Goal: Transaction & Acquisition: Obtain resource

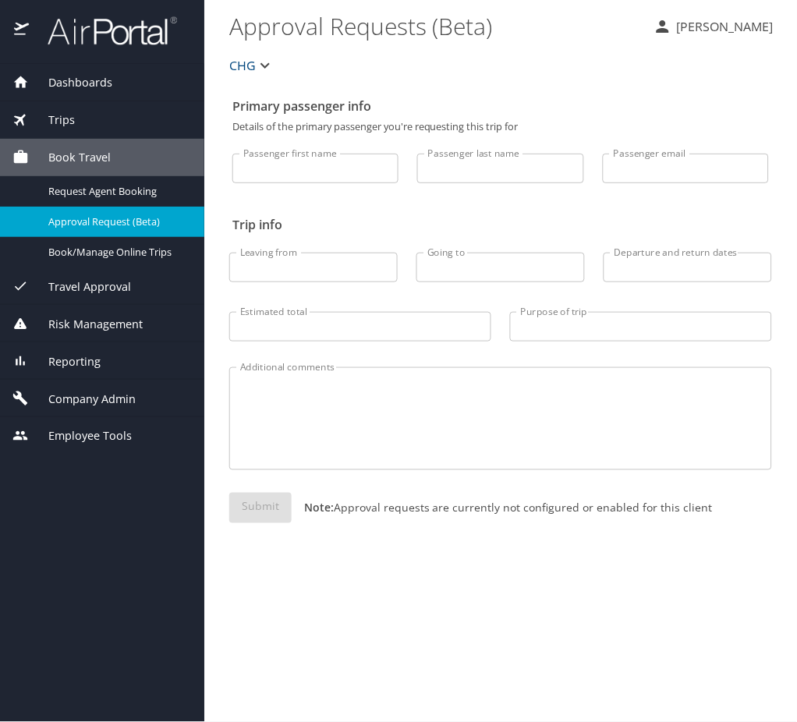
click at [76, 124] on div "Trips" at bounding box center [101, 120] width 179 height 17
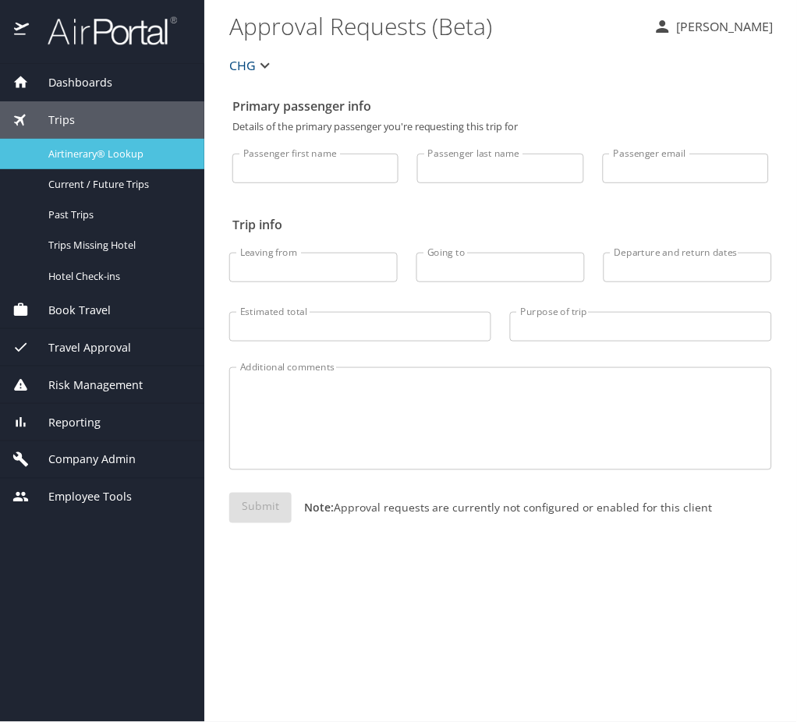
click at [148, 150] on span "Airtinerary® Lookup" at bounding box center [116, 154] width 137 height 15
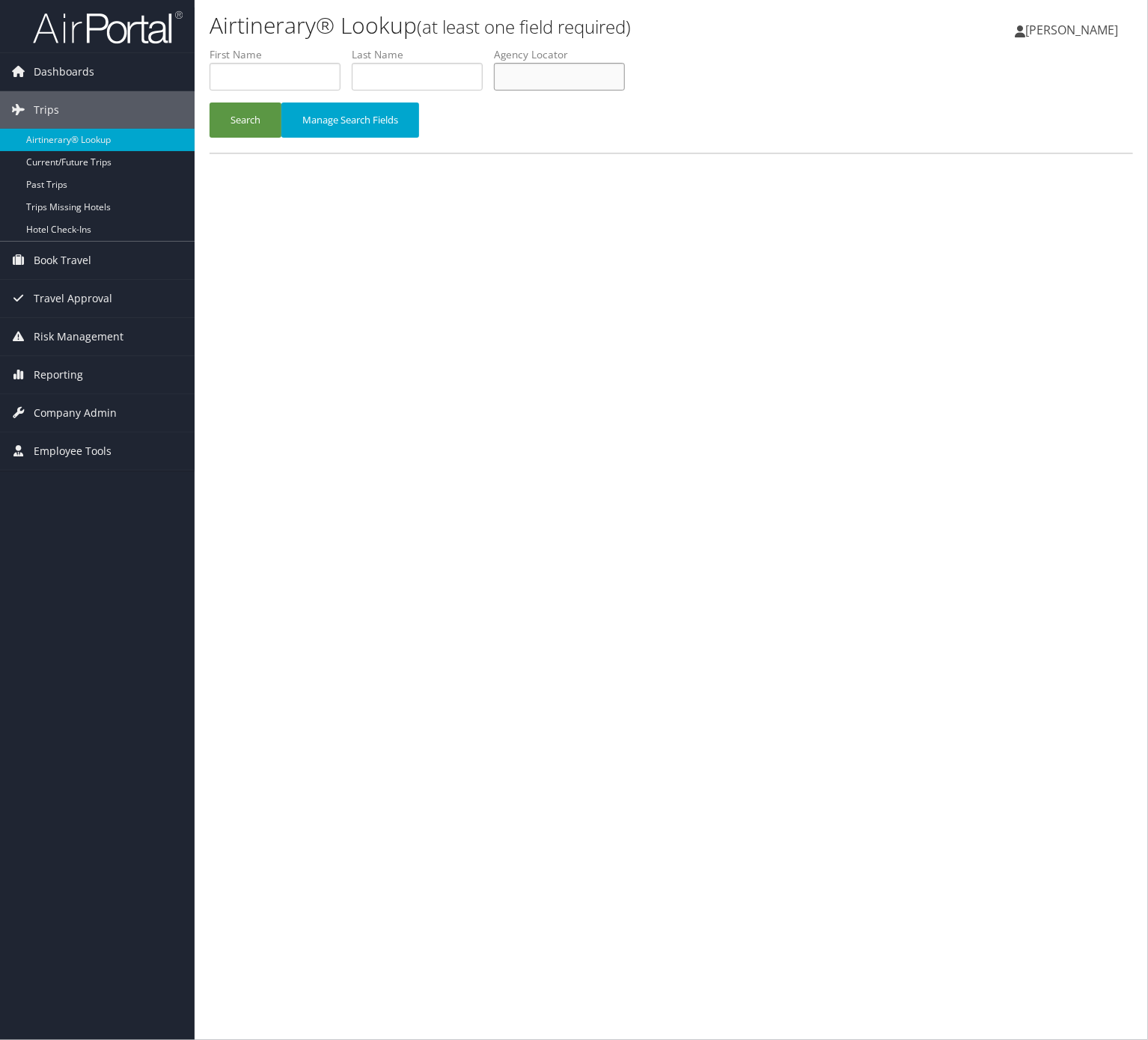
click at [585, 84] on input "text" at bounding box center [559, 77] width 131 height 28
paste input "WHIKUQ"
type input "WHIKUQ"
click at [290, 109] on button "Manage Search Fields" at bounding box center [350, 120] width 138 height 35
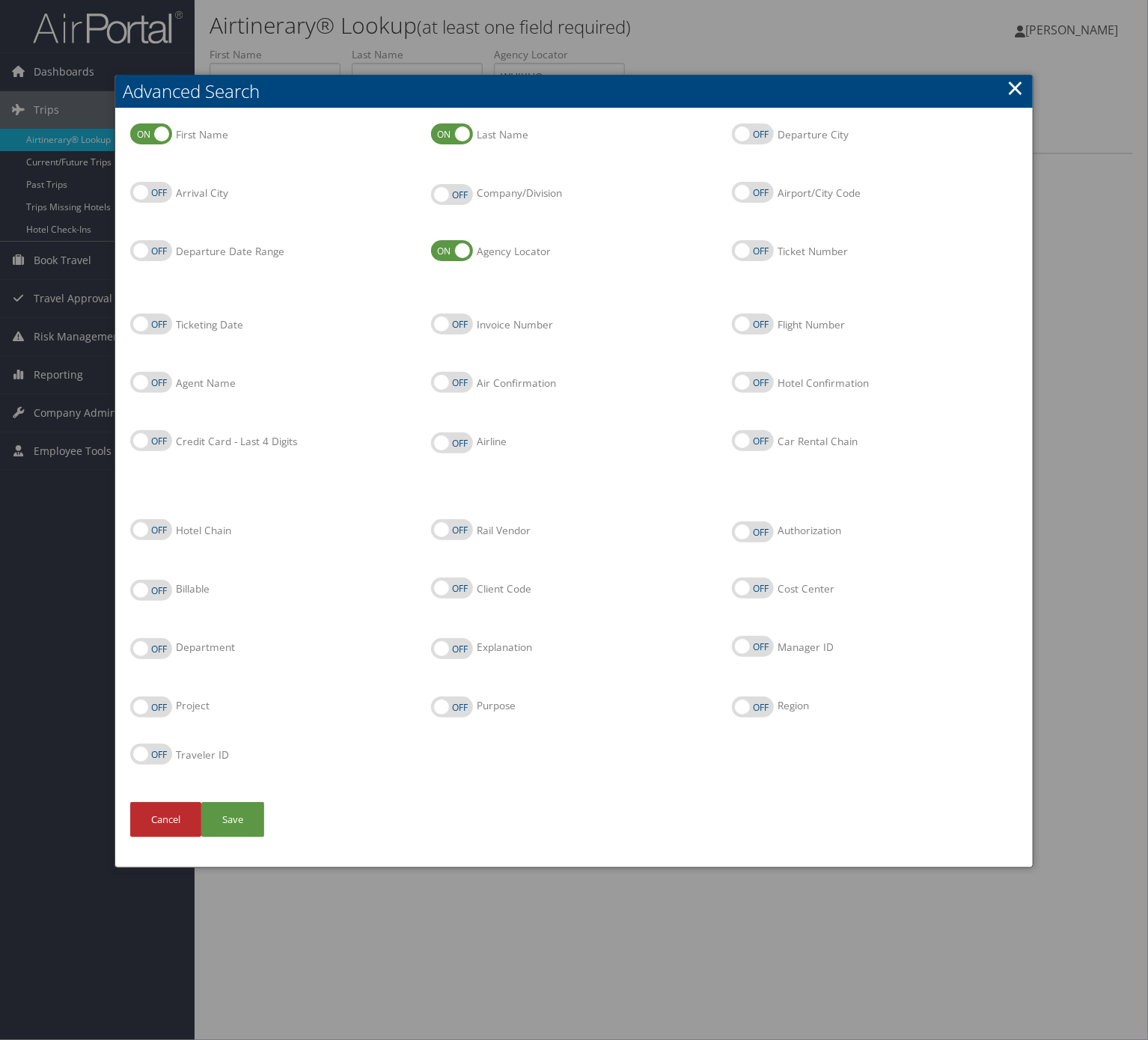
click at [1002, 87] on h2 "Advanced Search" at bounding box center [574, 91] width 917 height 33
click at [1009, 90] on link "×" at bounding box center [1016, 87] width 17 height 30
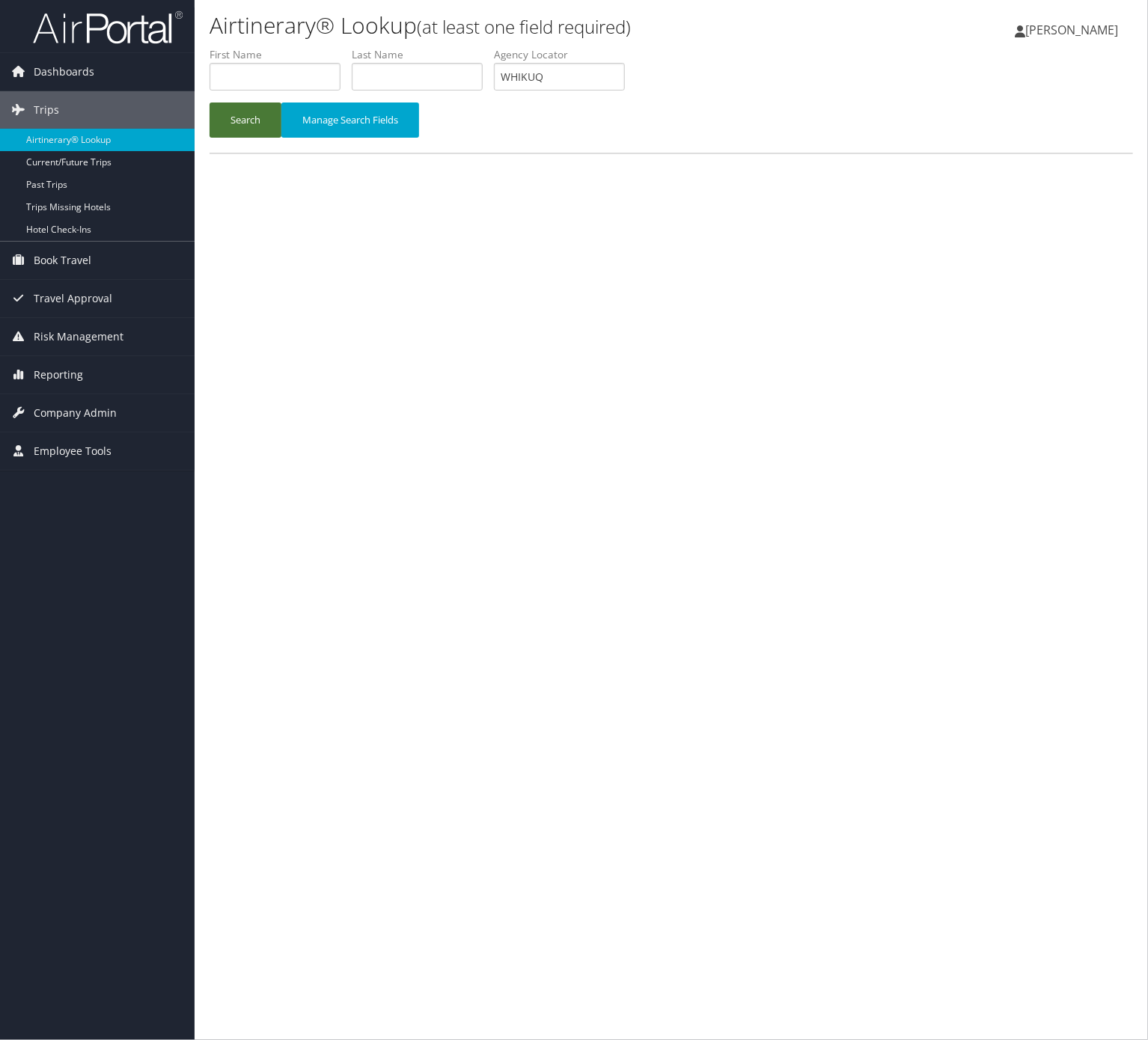
click at [268, 114] on button "Search" at bounding box center [245, 120] width 72 height 35
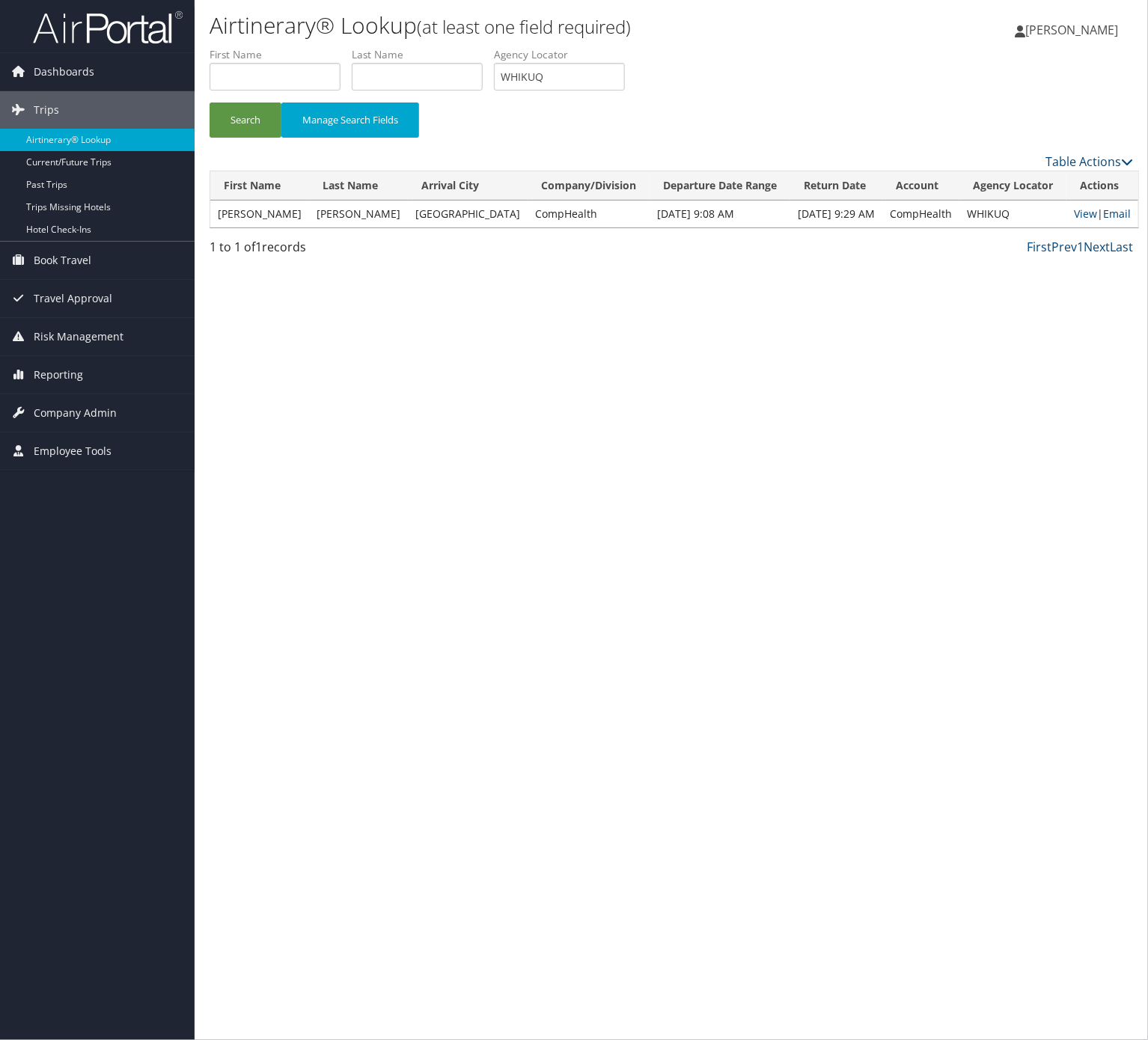
click at [1103, 213] on link "Email" at bounding box center [1116, 213] width 28 height 14
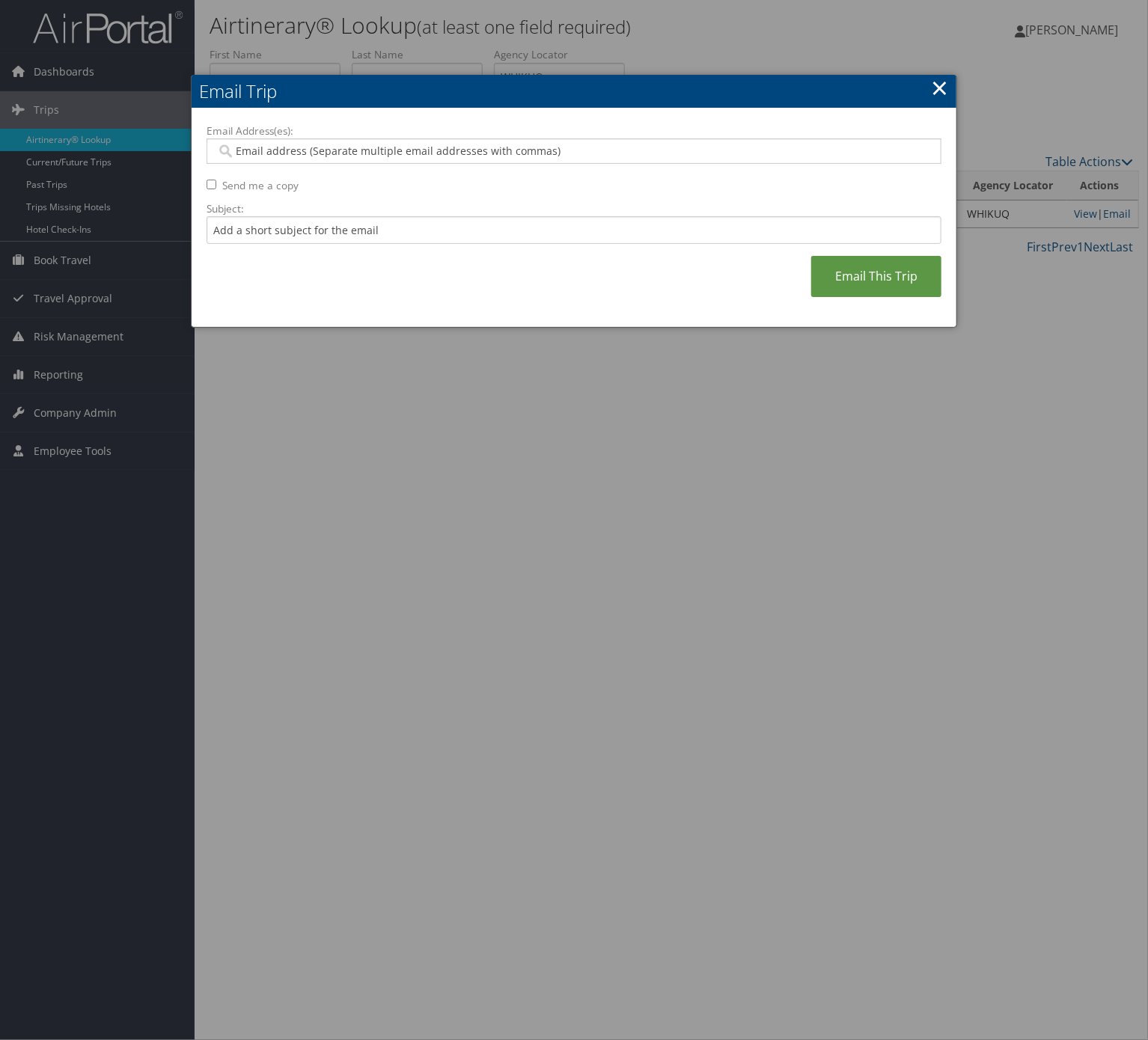
click at [503, 133] on label "Email Address(es):" at bounding box center [574, 131] width 735 height 15
click at [503, 144] on input "Email Address(es):" at bounding box center [572, 152] width 713 height 15
click at [492, 156] on input "Email Address(es):" at bounding box center [572, 152] width 713 height 15
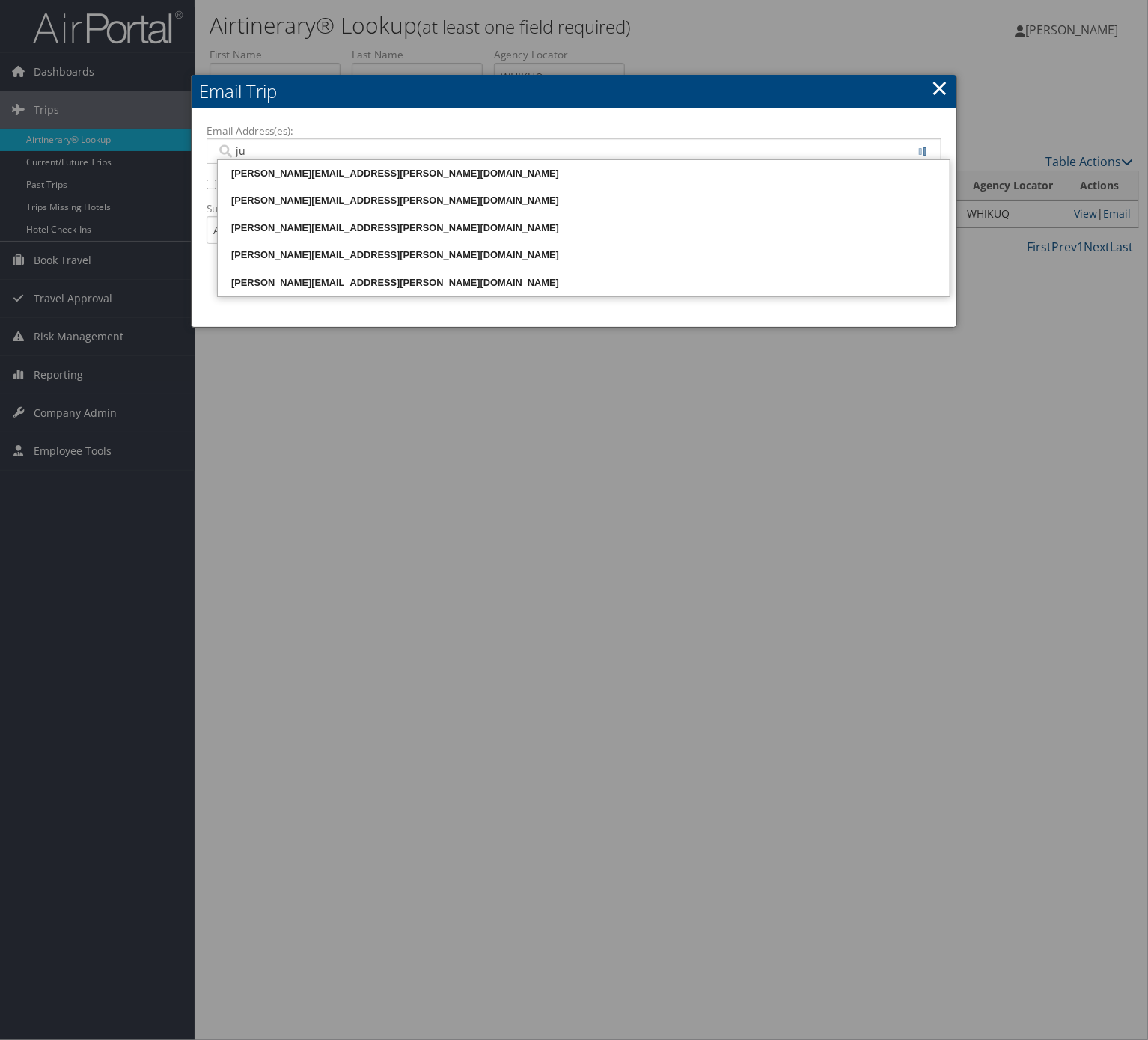
type input "jul"
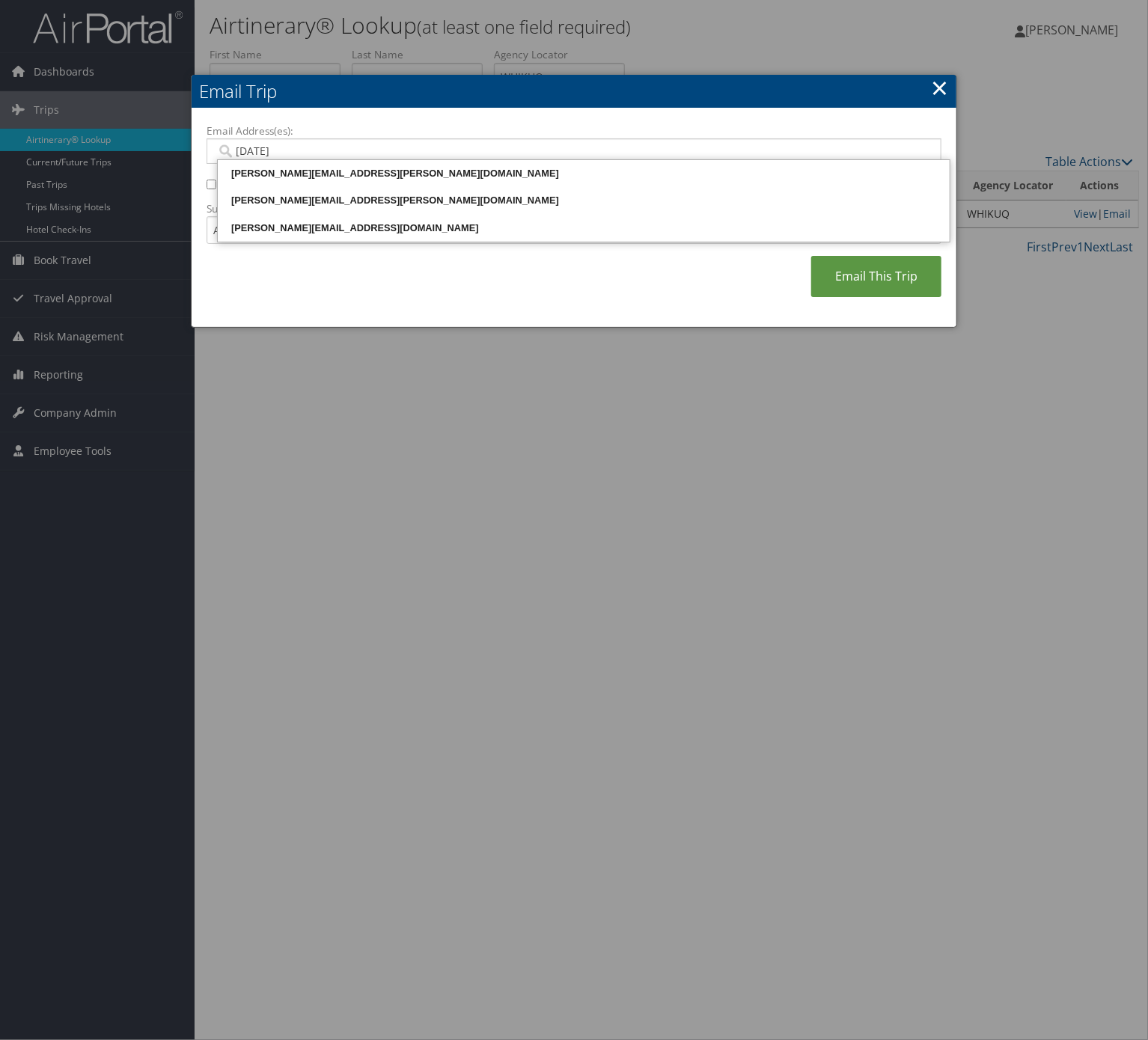
click at [395, 202] on div "julie.hinkle@comphealth.com" at bounding box center [583, 201] width 727 height 15
type input "julie.hinkle@comphealth.com"
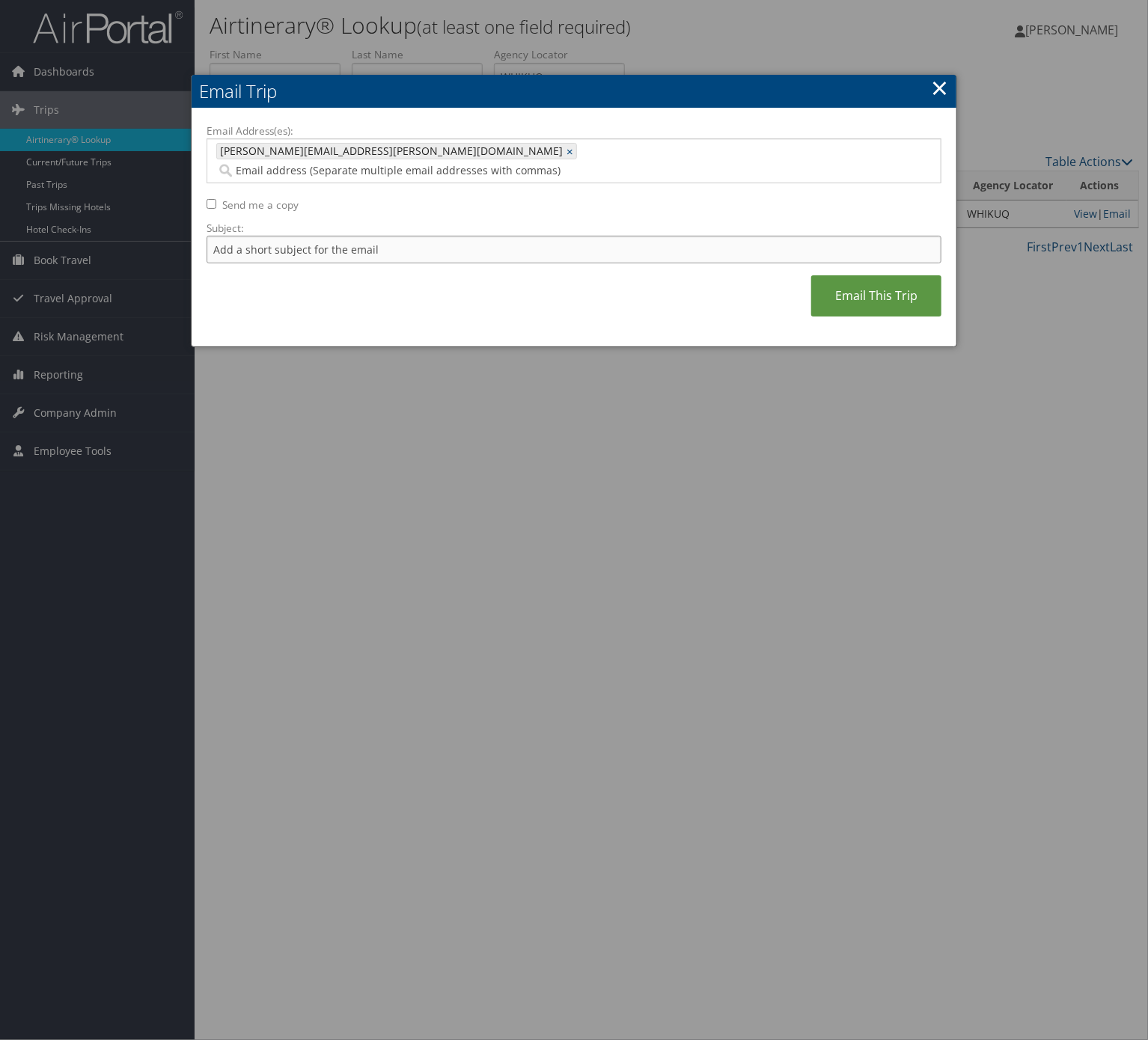
click at [448, 237] on input "Subject:" at bounding box center [574, 249] width 735 height 28
click at [432, 236] on input "Itinerary Change. Please see notes in TR-736561" at bounding box center [574, 249] width 735 height 28
paste input "47623"
type input "Itinerary Change. Please see notes in TR-747623"
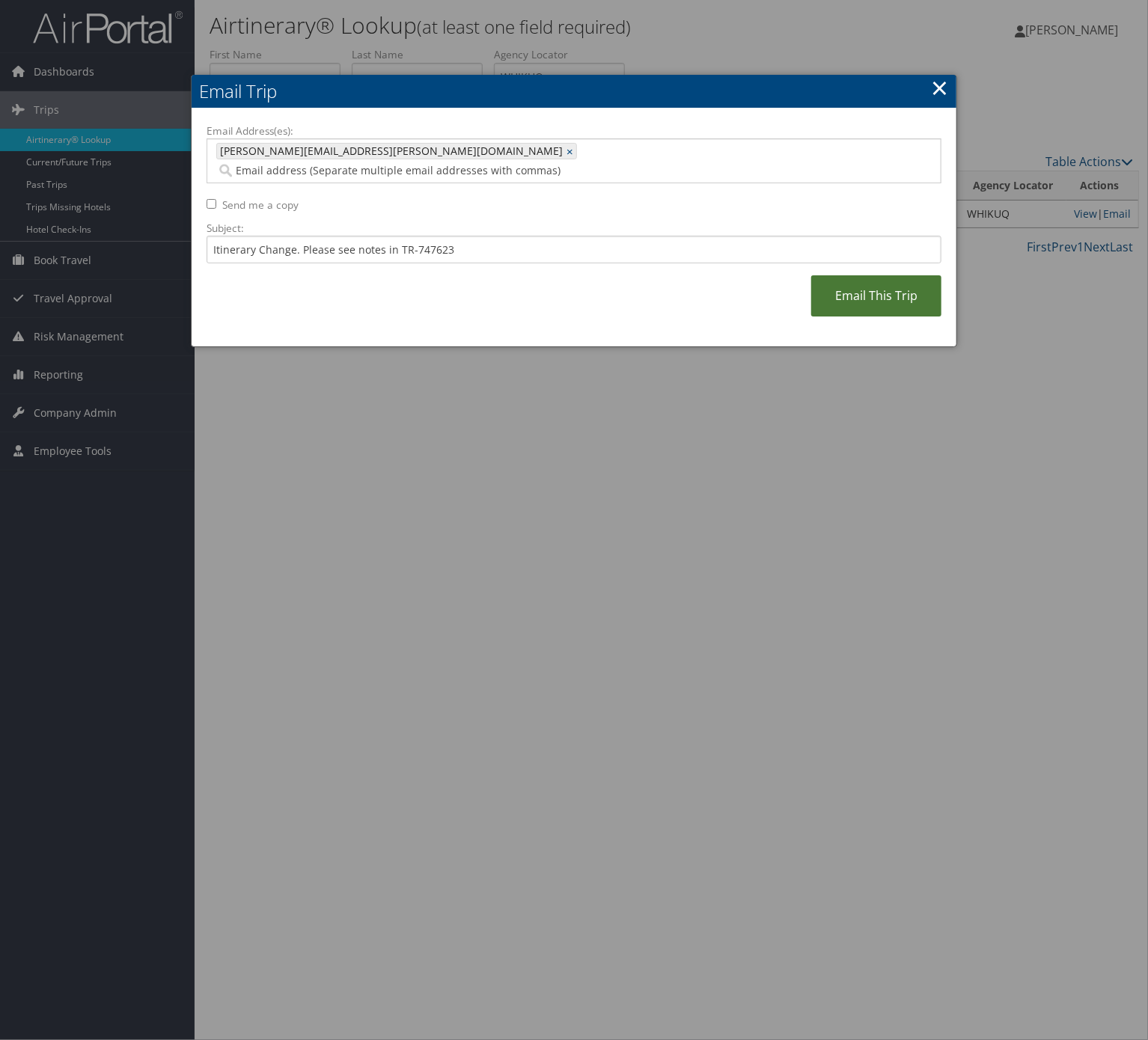
click at [883, 280] on link "Email This Trip" at bounding box center [877, 295] width 130 height 41
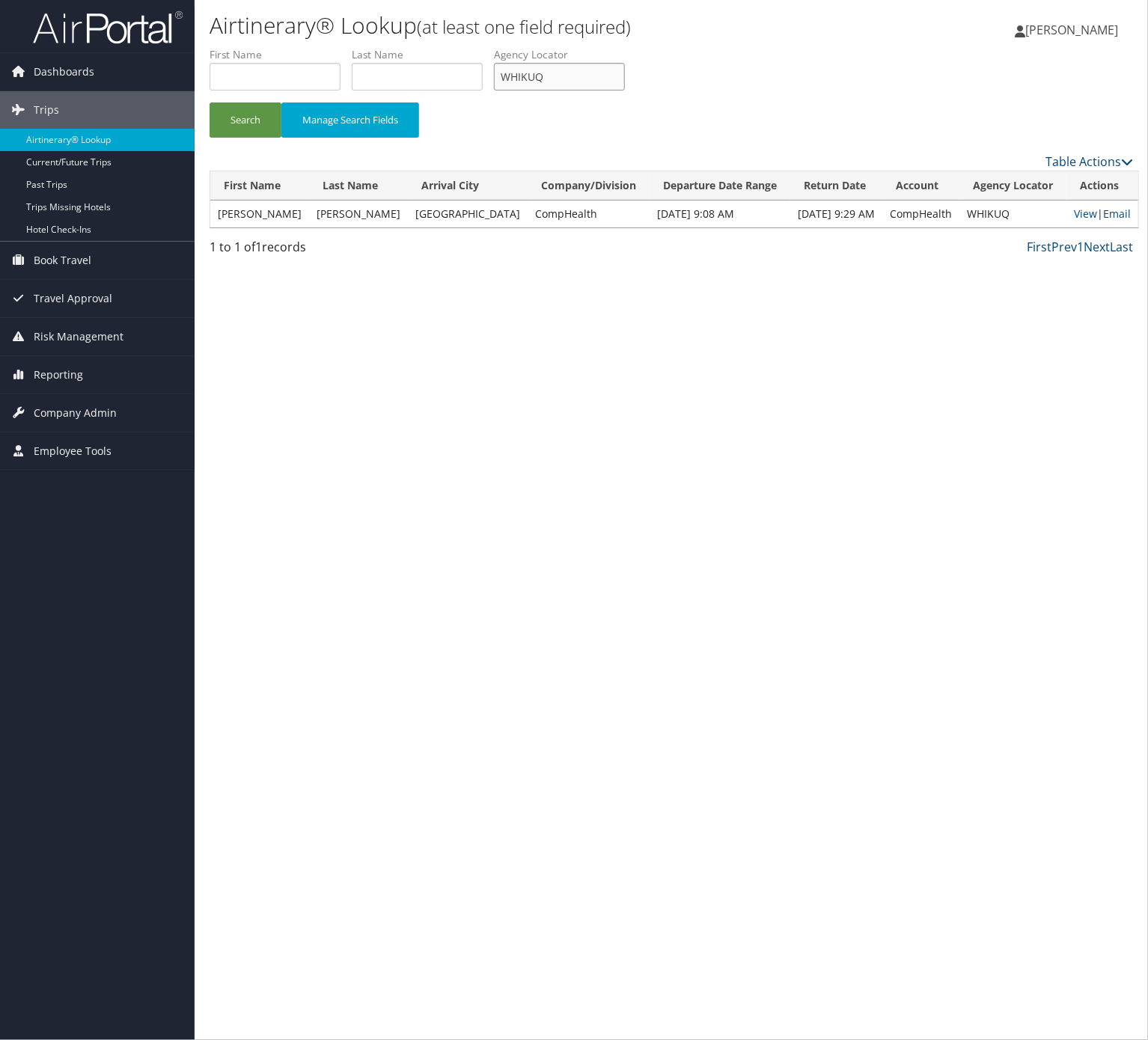
click at [604, 79] on input "WHIKUQ" at bounding box center [559, 77] width 131 height 28
paste input "HSYCRT"
drag, startPoint x: 267, startPoint y: 101, endPoint x: 262, endPoint y: 114, distance: 13.9
click at [267, 101] on form "First Name Last Name Departure City Arrival City Company/Division Airport/City …" at bounding box center [670, 99] width 924 height 105
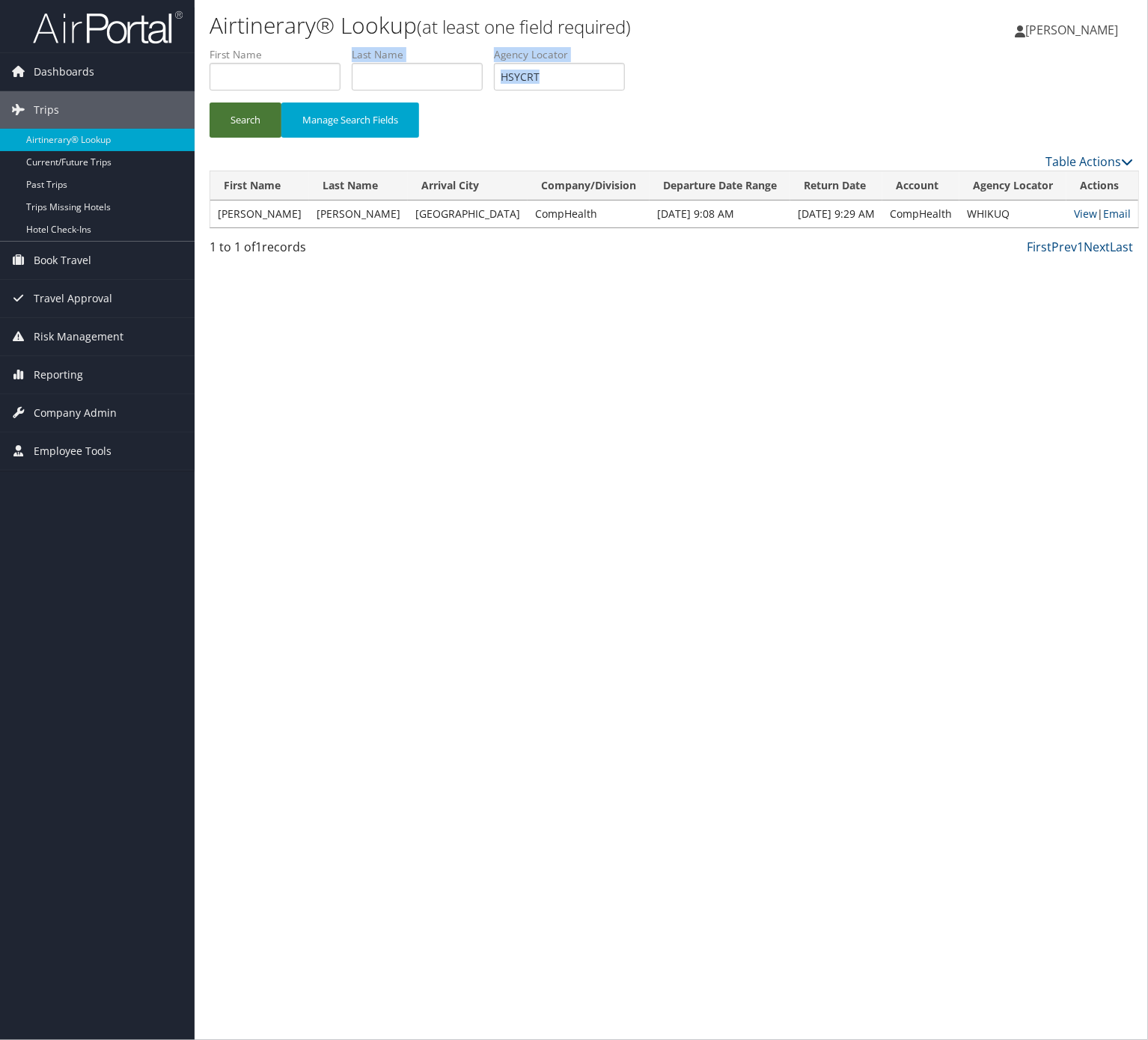
click at [262, 114] on button "Search" at bounding box center [245, 120] width 72 height 35
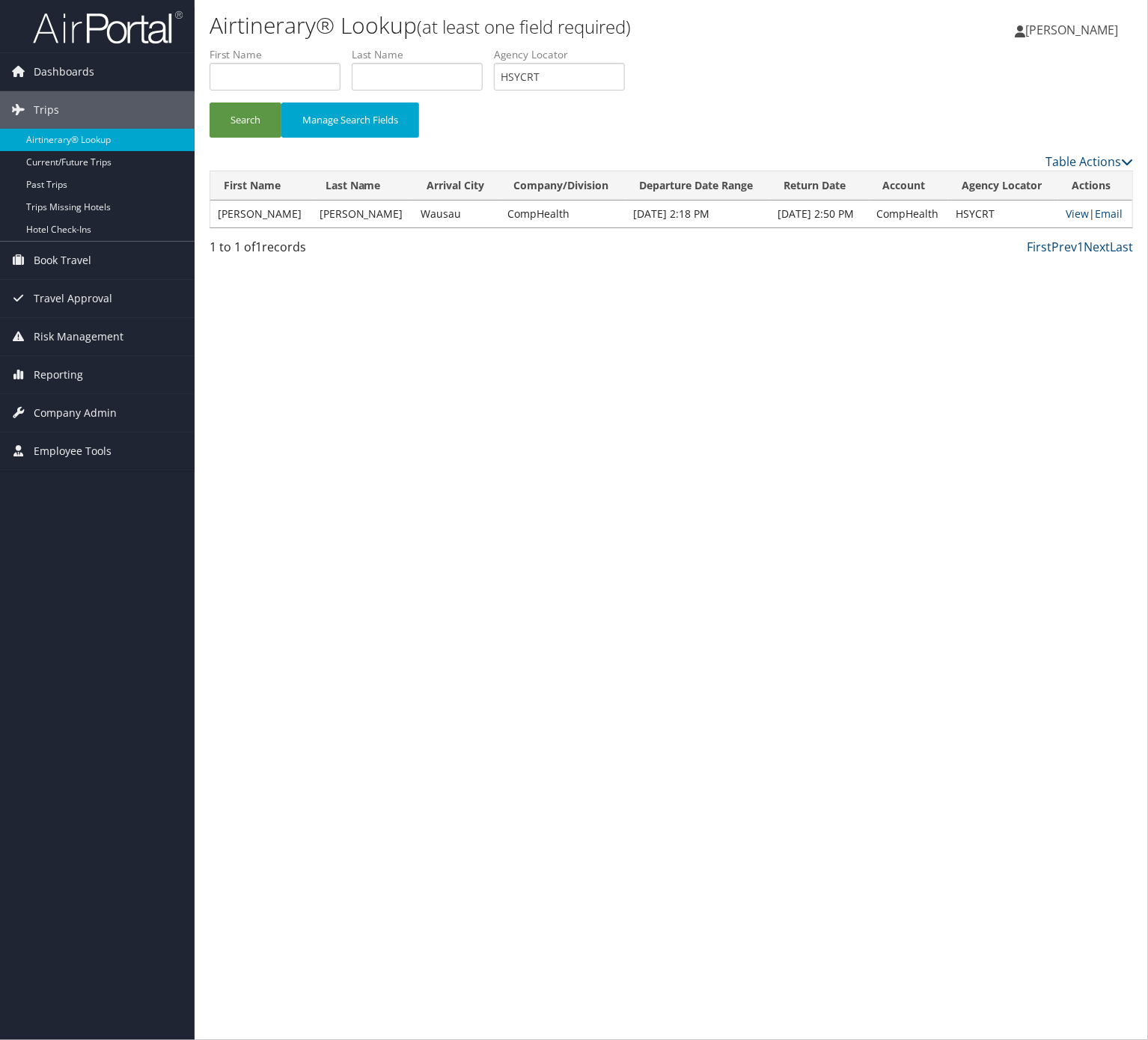
drag, startPoint x: 238, startPoint y: 233, endPoint x: 244, endPoint y: 219, distance: 15.2
click at [237, 226] on div "Please wait. This may take a while depending on your search filters. First Name…" at bounding box center [670, 204] width 924 height 67
drag, startPoint x: 246, startPoint y: 213, endPoint x: 319, endPoint y: 202, distance: 73.8
click at [252, 209] on td "Lawton" at bounding box center [261, 214] width 102 height 27
click at [1076, 221] on td "View | Email" at bounding box center [1094, 214] width 74 height 27
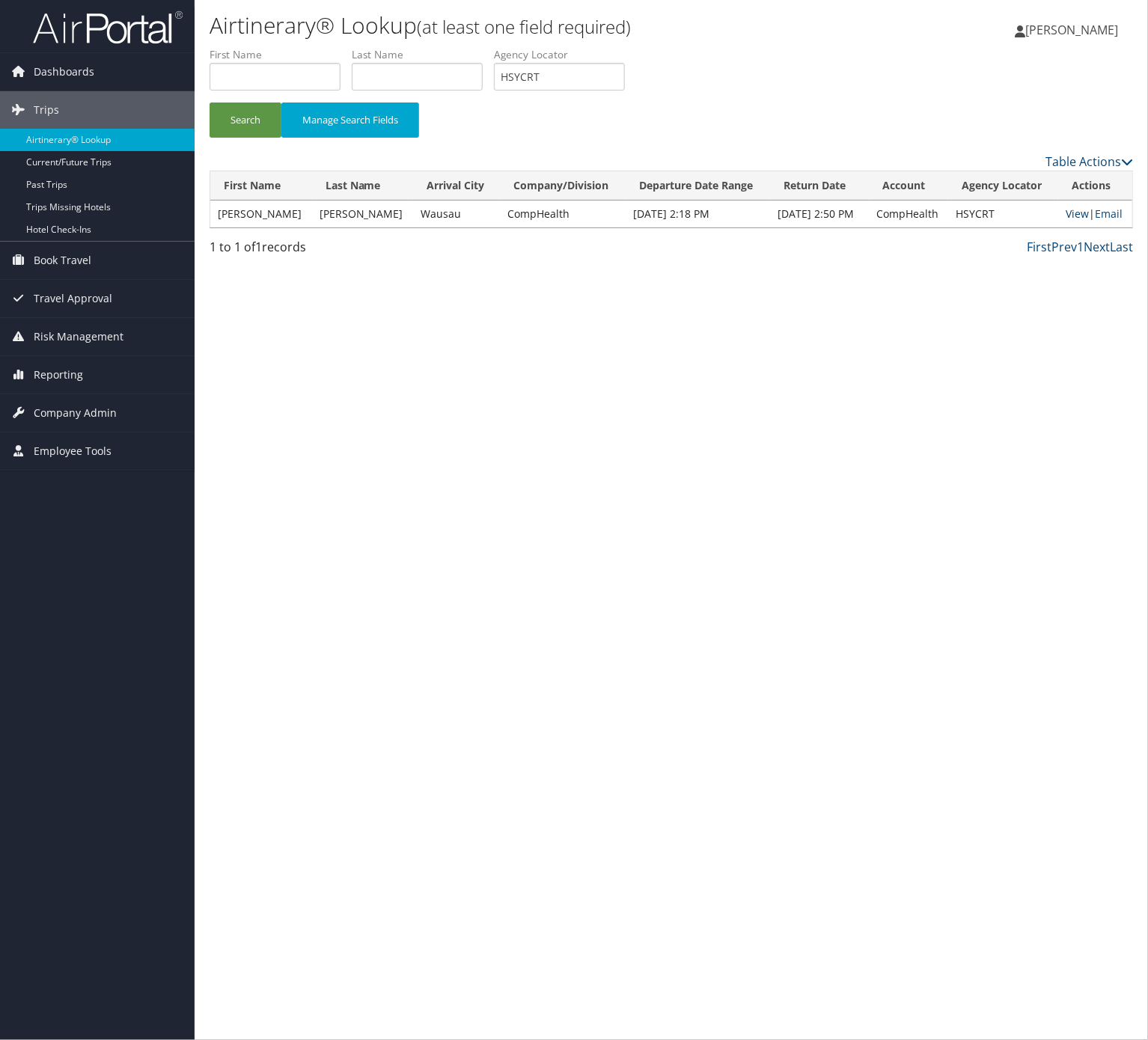
click at [1066, 210] on link "View" at bounding box center [1077, 213] width 23 height 14
click at [574, 77] on input "HSYCRT" at bounding box center [559, 77] width 131 height 28
drag, startPoint x: 575, startPoint y: 77, endPoint x: 543, endPoint y: 85, distance: 33.0
click at [543, 85] on input "HSYCRT" at bounding box center [559, 77] width 131 height 28
paste input "WRVEUJ"
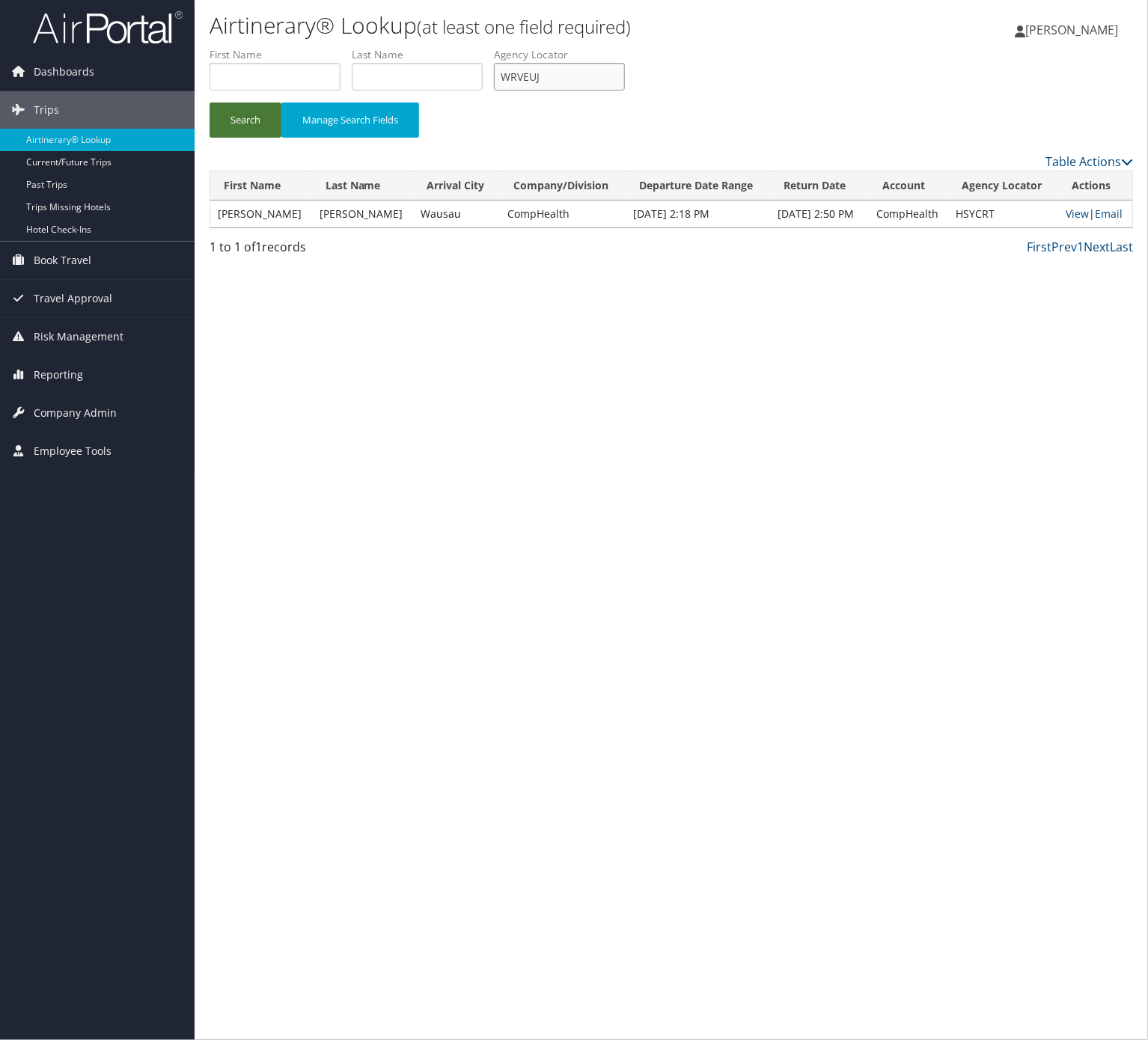
type input "WRVEUJ"
click at [256, 109] on button "Search" at bounding box center [245, 120] width 72 height 35
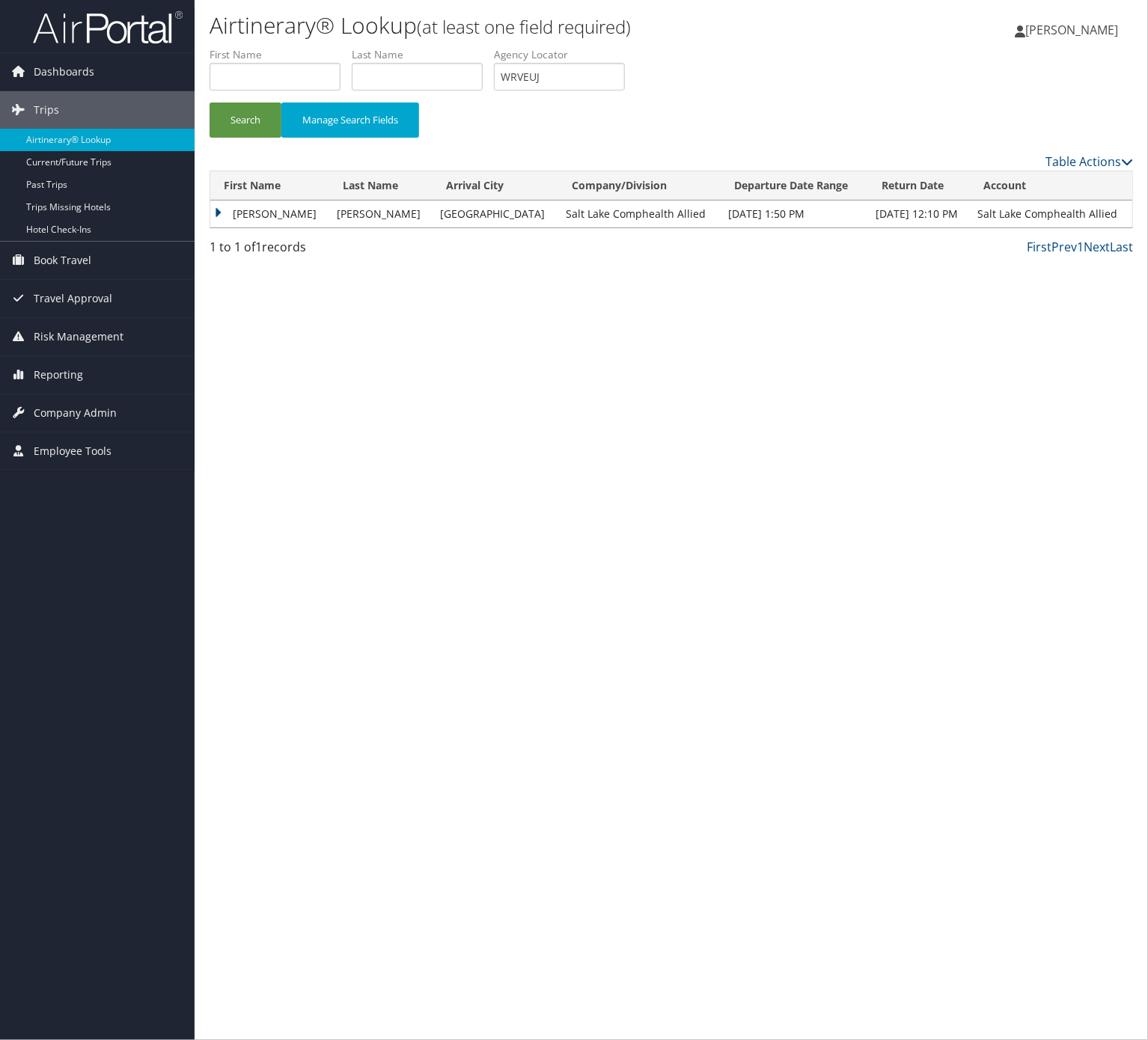
click at [264, 210] on td "Natalie" at bounding box center [269, 214] width 119 height 27
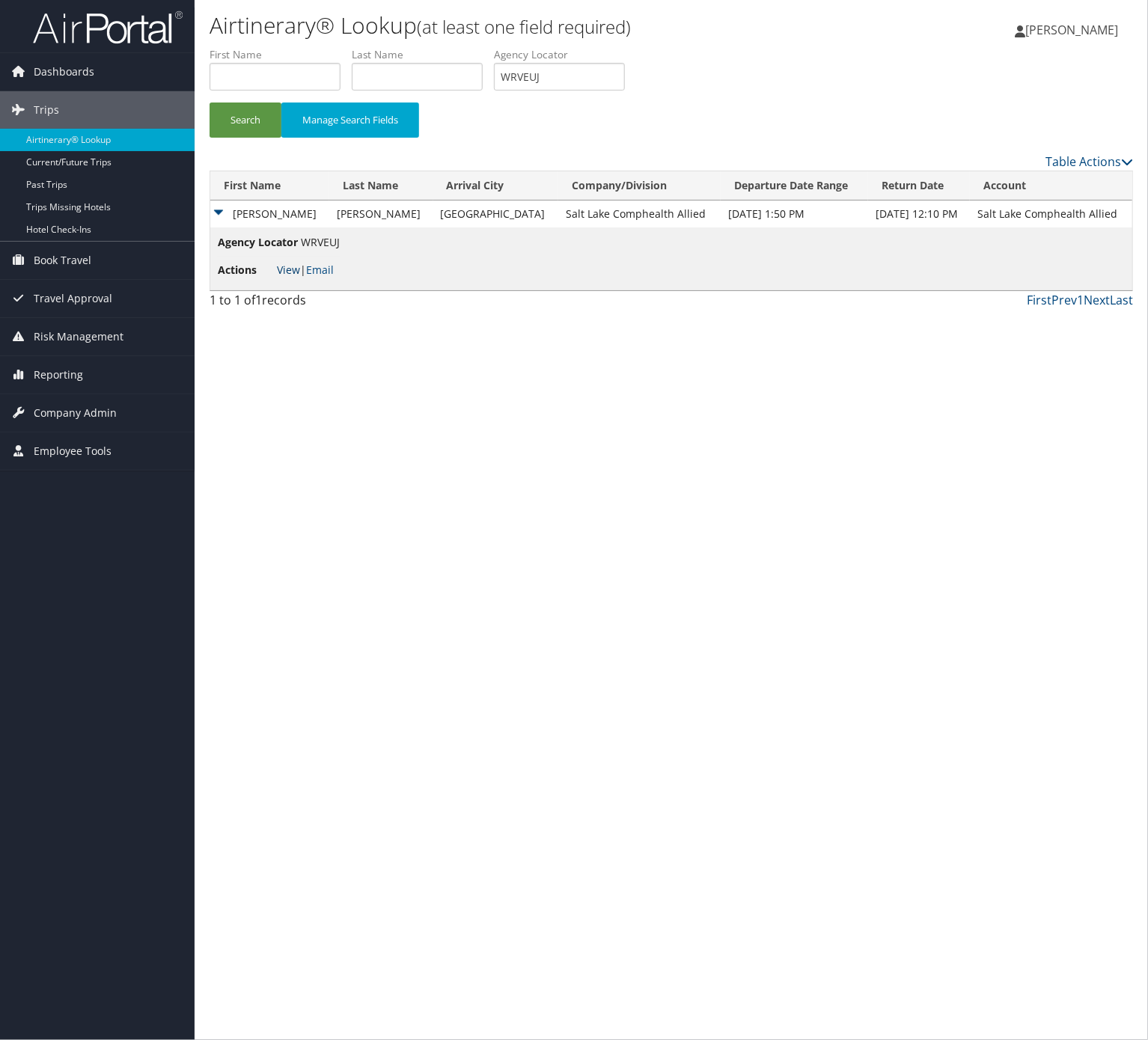
click at [288, 274] on link "View" at bounding box center [289, 270] width 23 height 14
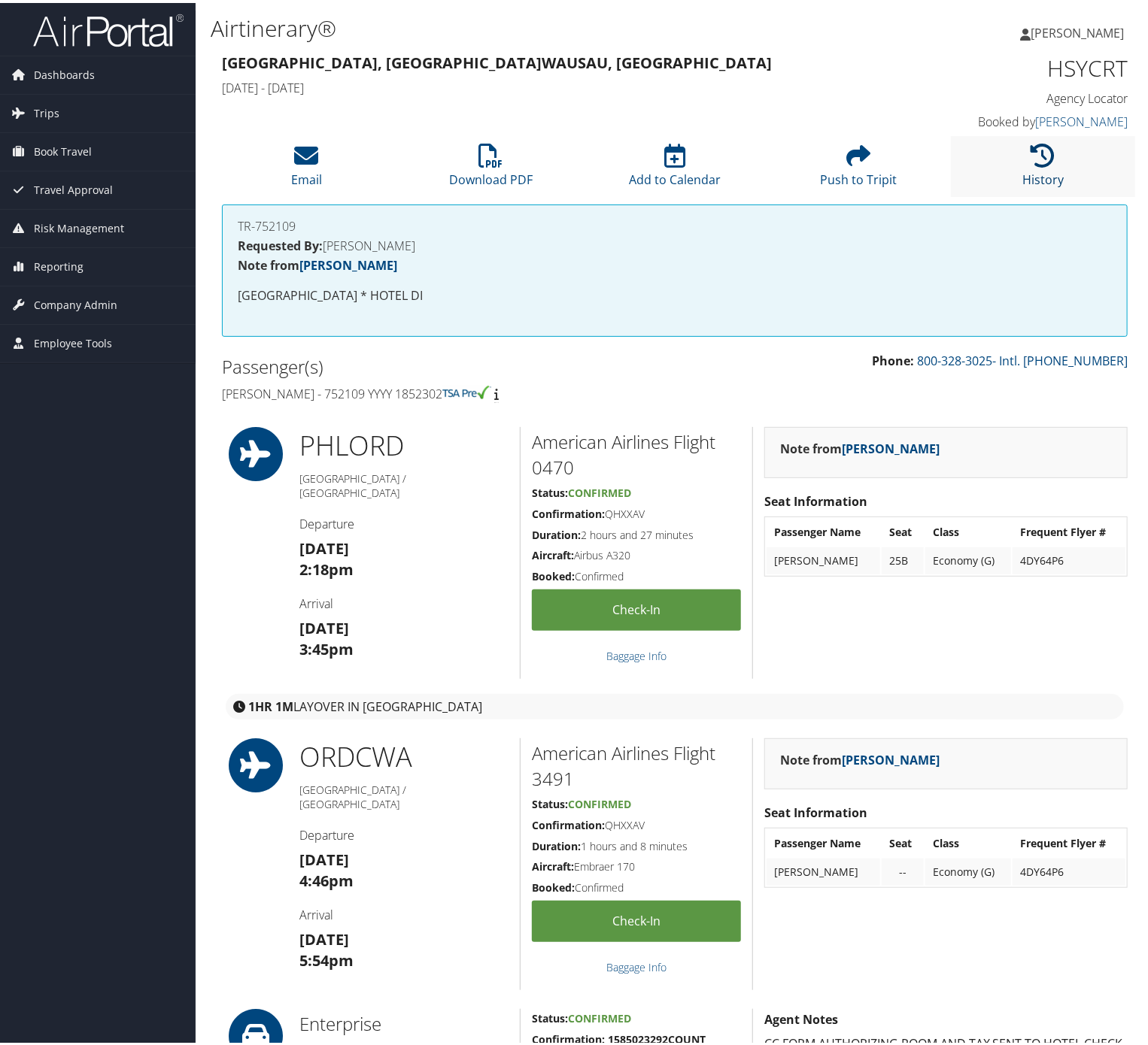
click at [1039, 156] on icon at bounding box center [1043, 152] width 24 height 24
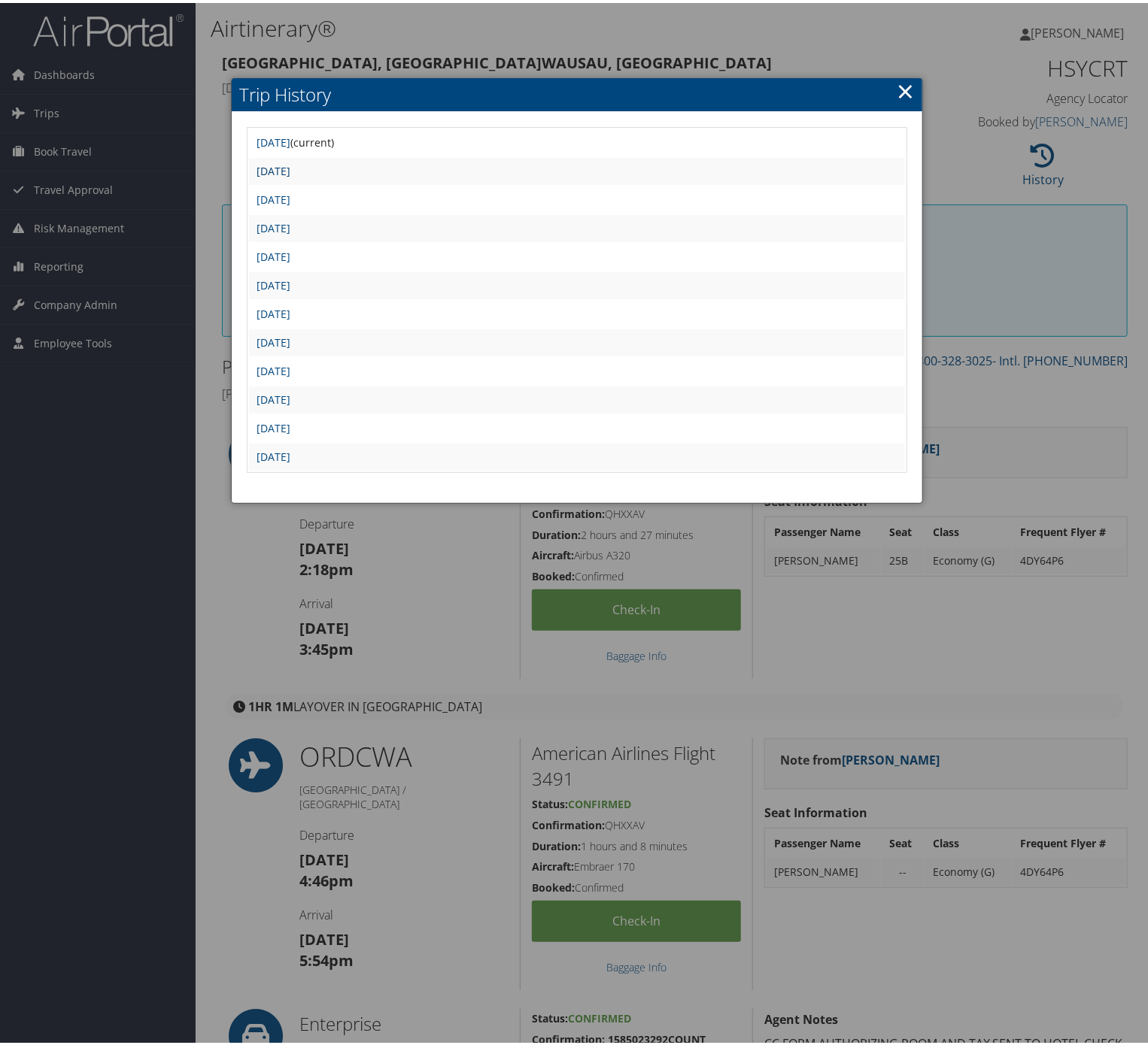
click at [290, 161] on link "[DATE]" at bounding box center [273, 168] width 34 height 14
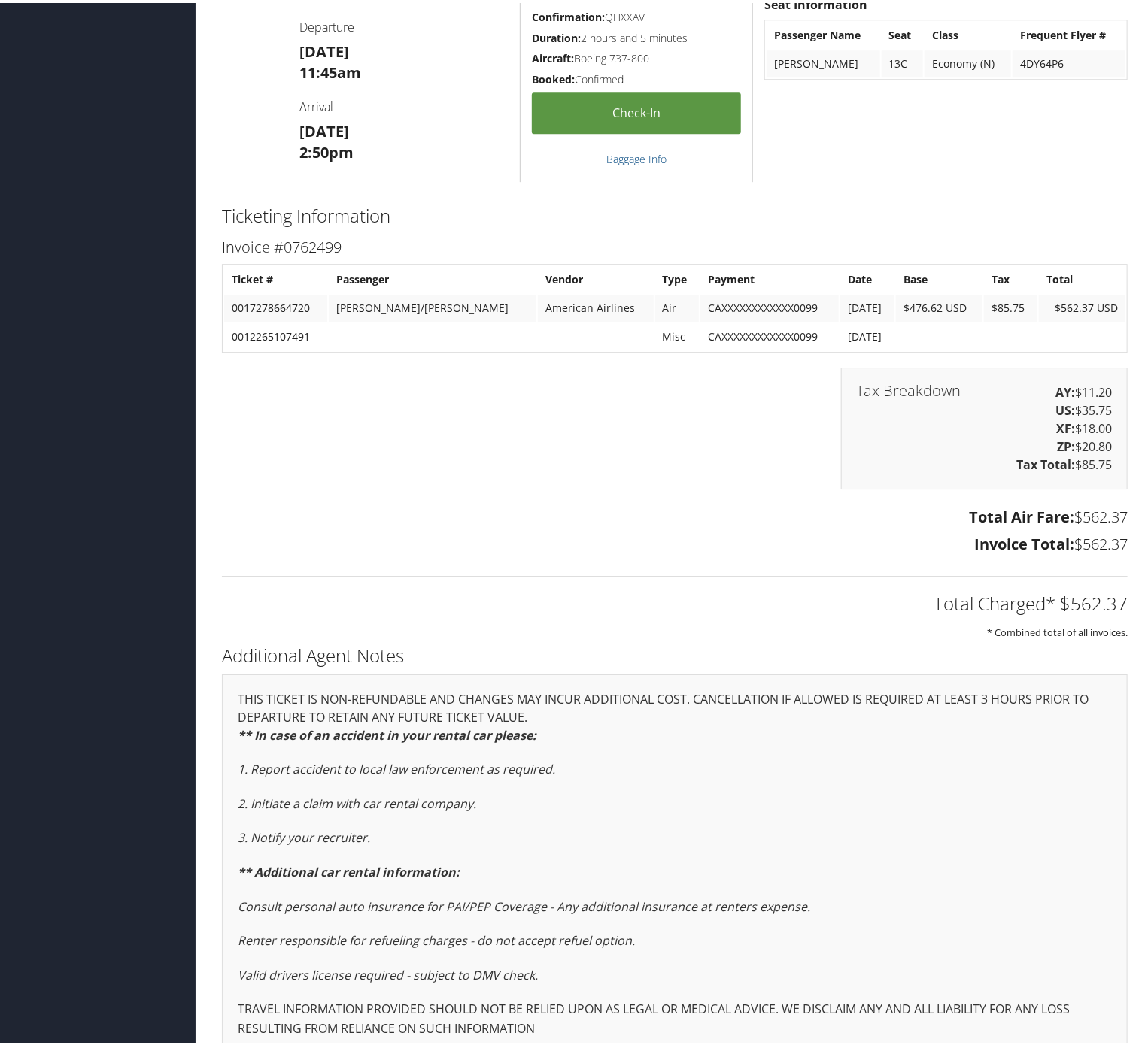
scroll to position [2215, 0]
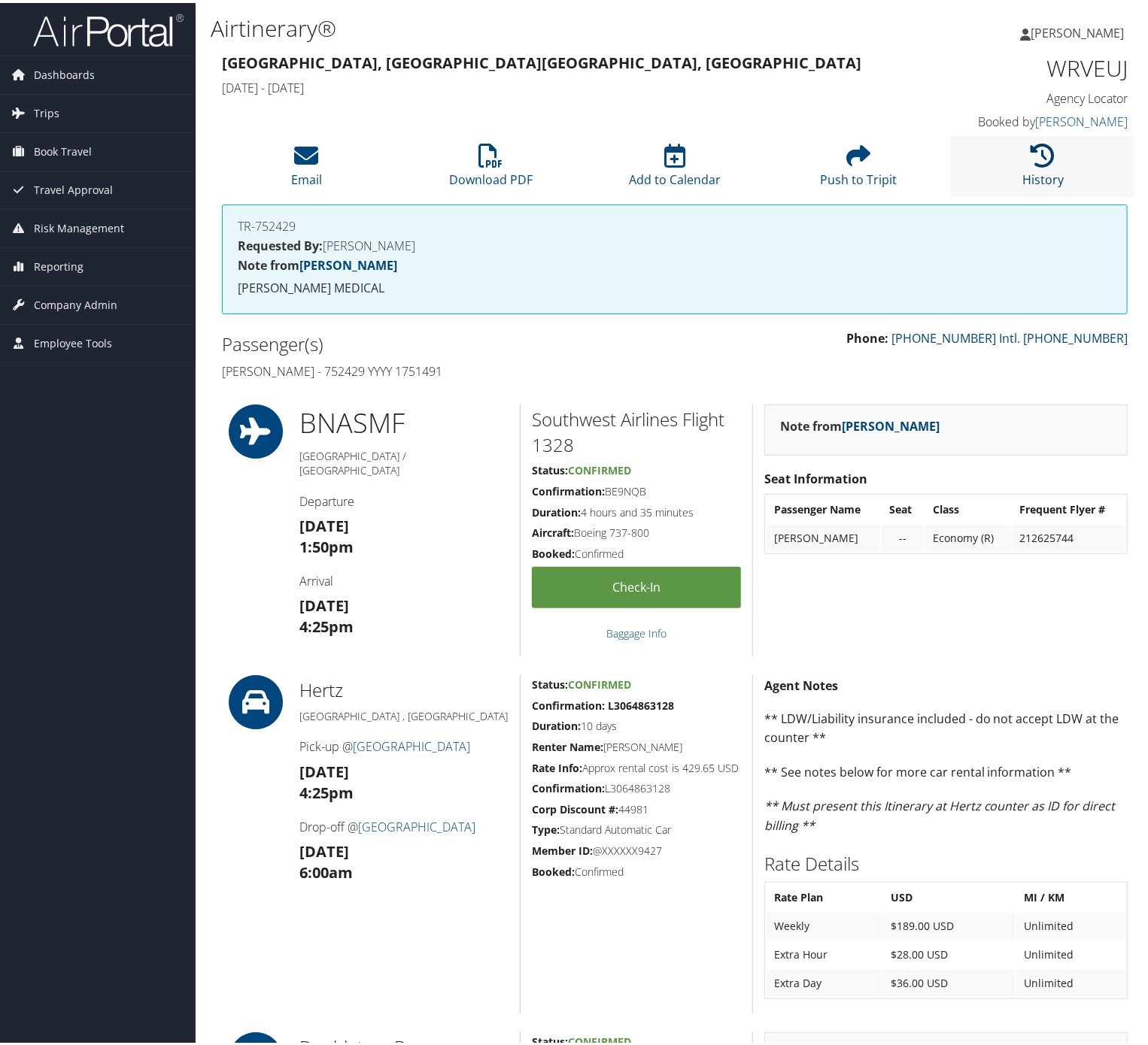
click at [1028, 167] on link "History" at bounding box center [1042, 166] width 41 height 36
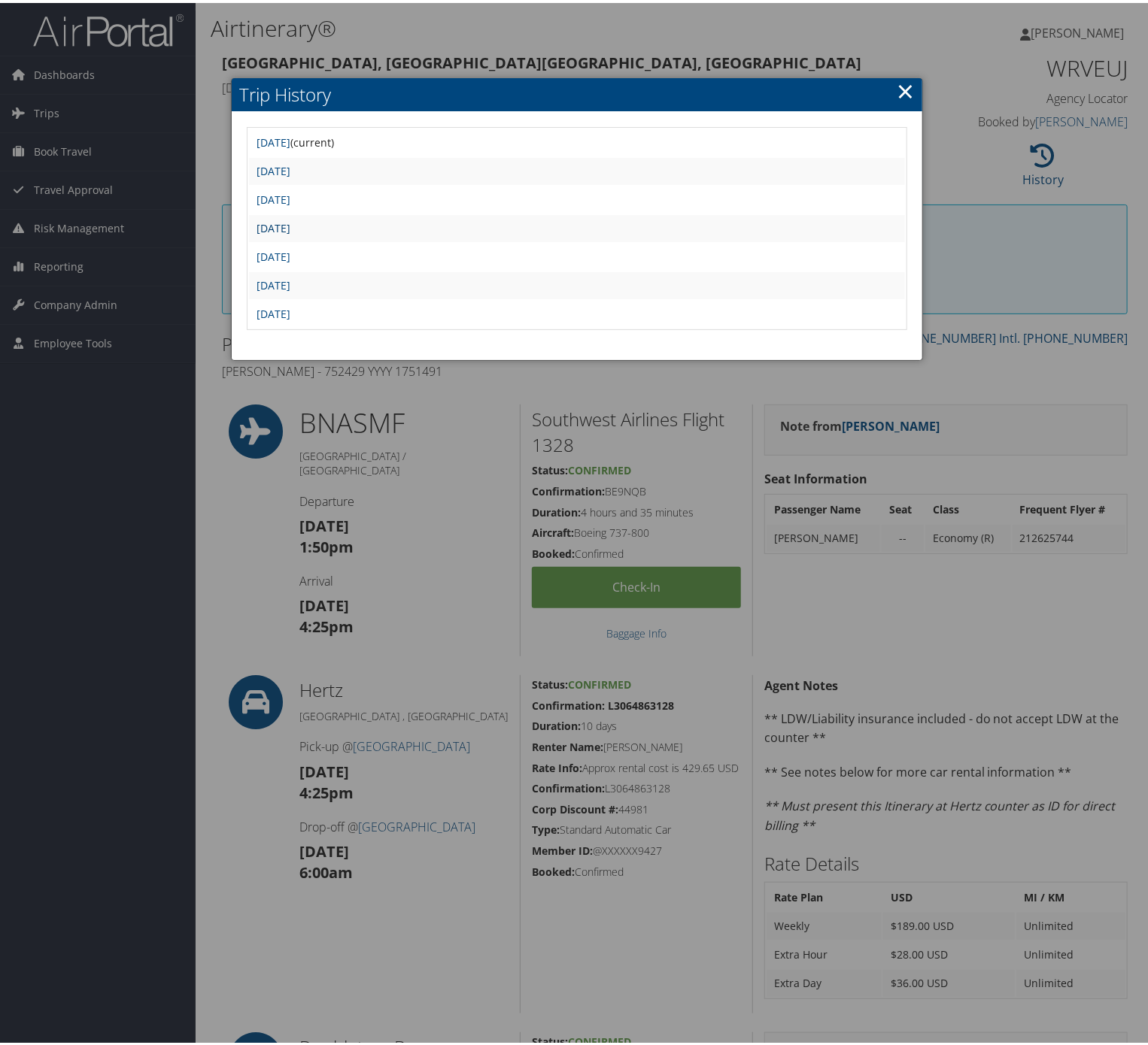
click at [290, 222] on link "Sat Aug 9 22:09:11 MDT 2025" at bounding box center [273, 225] width 34 height 14
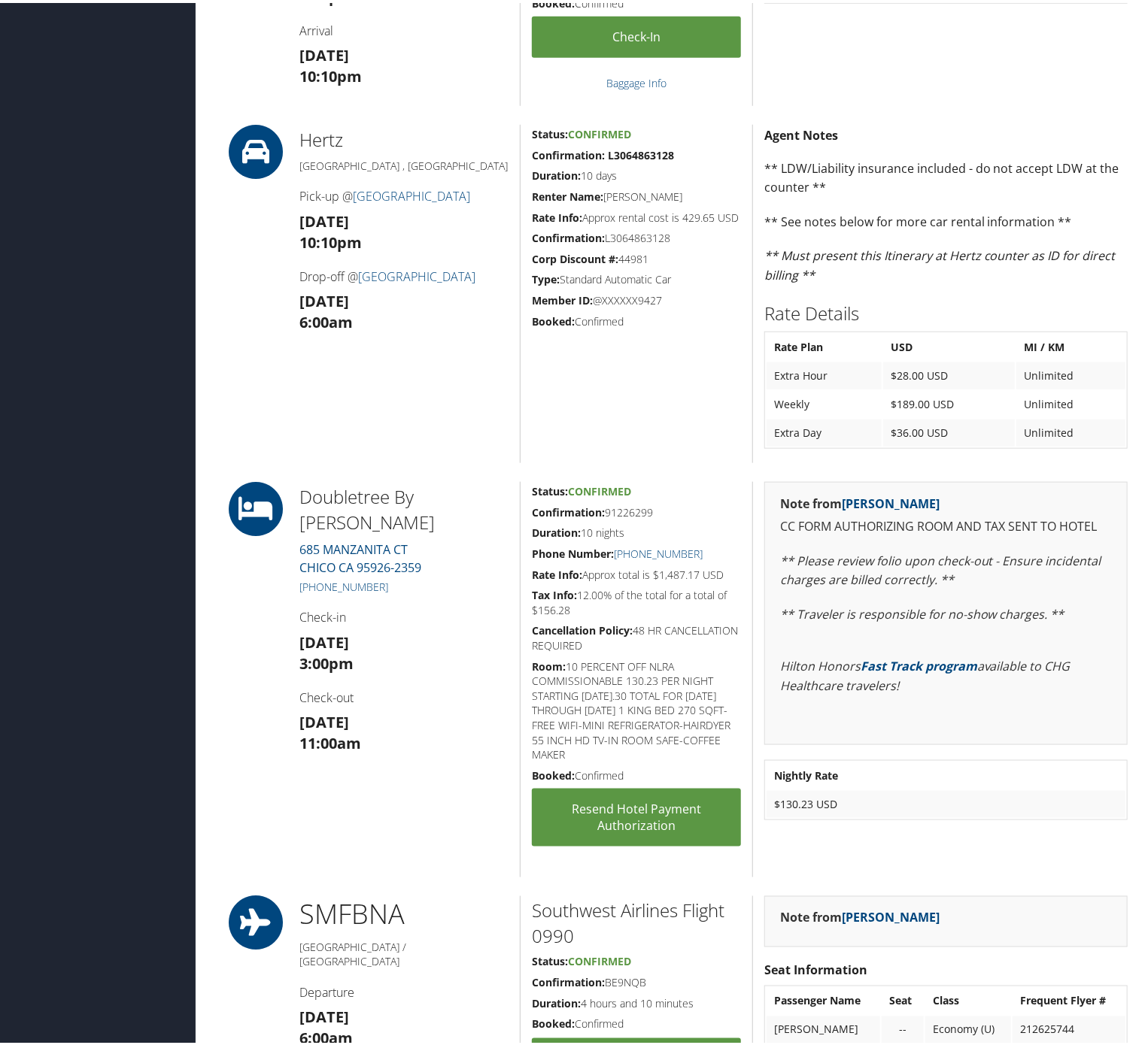
scroll to position [18, 0]
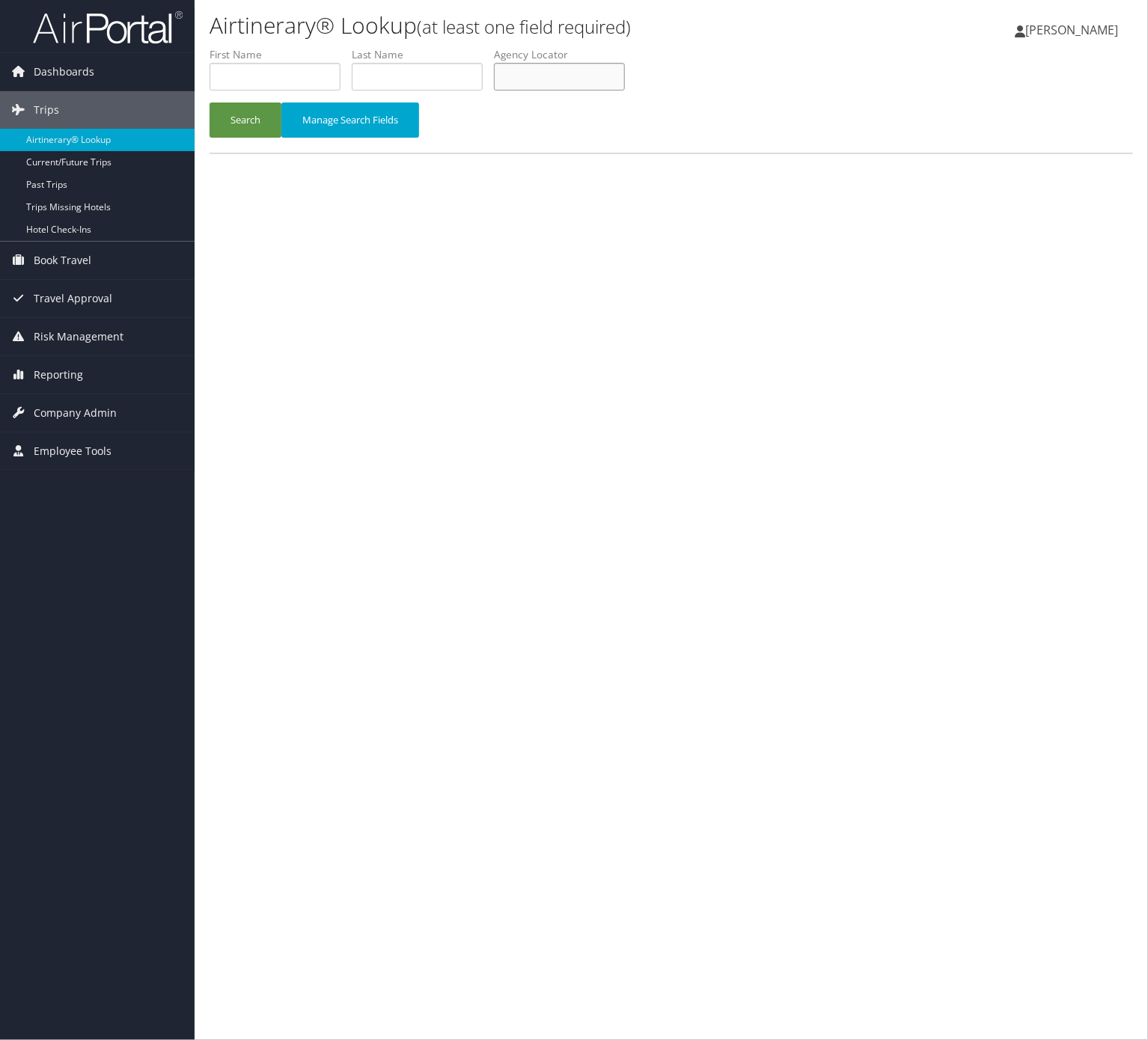
click at [556, 77] on input "text" at bounding box center [559, 77] width 131 height 28
paste input "MYKFXX"
type input "MYKFXX"
click at [254, 121] on button "Search" at bounding box center [245, 120] width 72 height 35
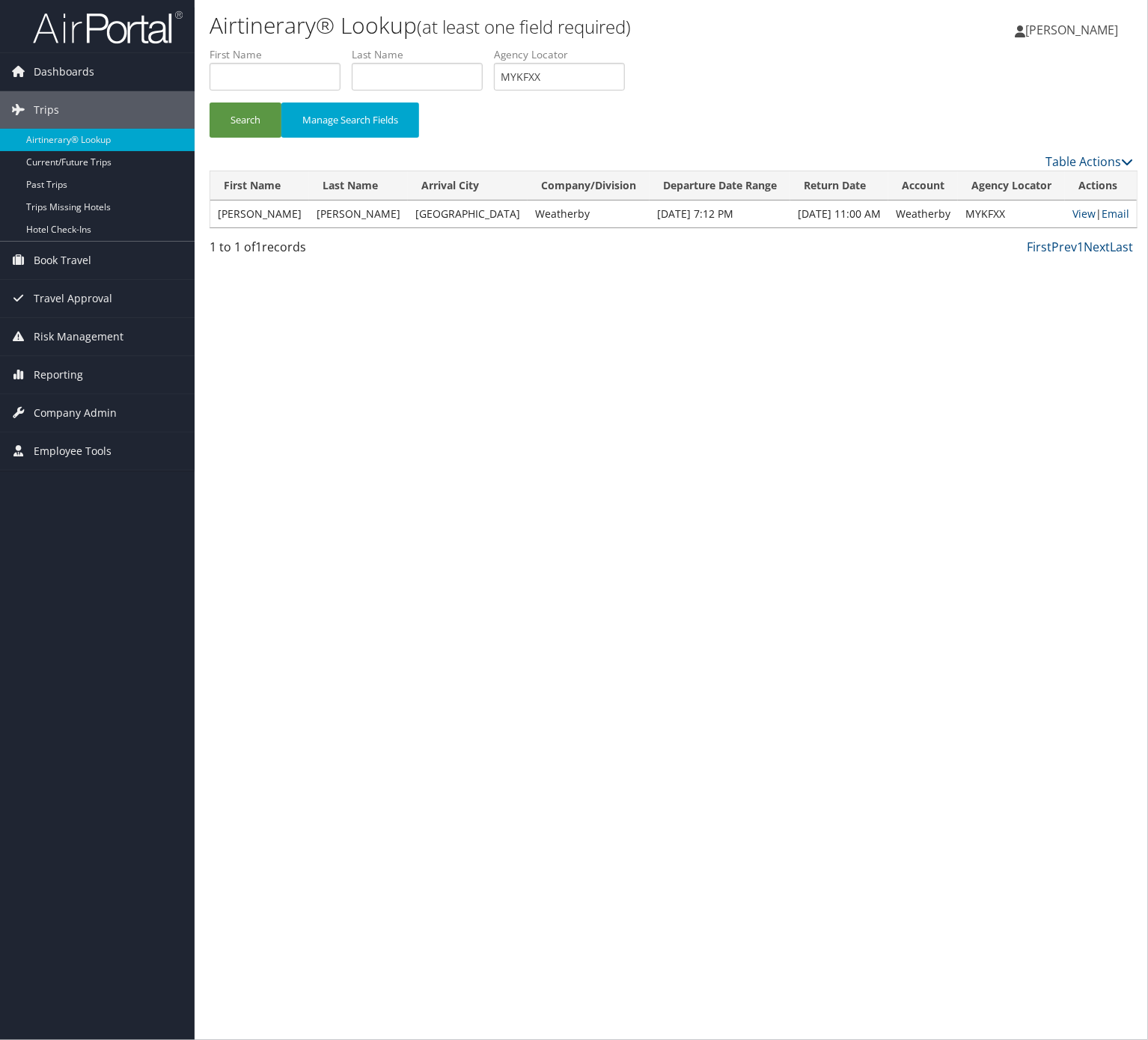
drag, startPoint x: 425, startPoint y: 201, endPoint x: 958, endPoint y: 269, distance: 537.3
click at [446, 205] on td "Indianapolis" at bounding box center [467, 214] width 120 height 27
click at [1072, 209] on link "View" at bounding box center [1084, 213] width 23 height 14
click at [1104, 213] on link "Email" at bounding box center [1114, 213] width 28 height 14
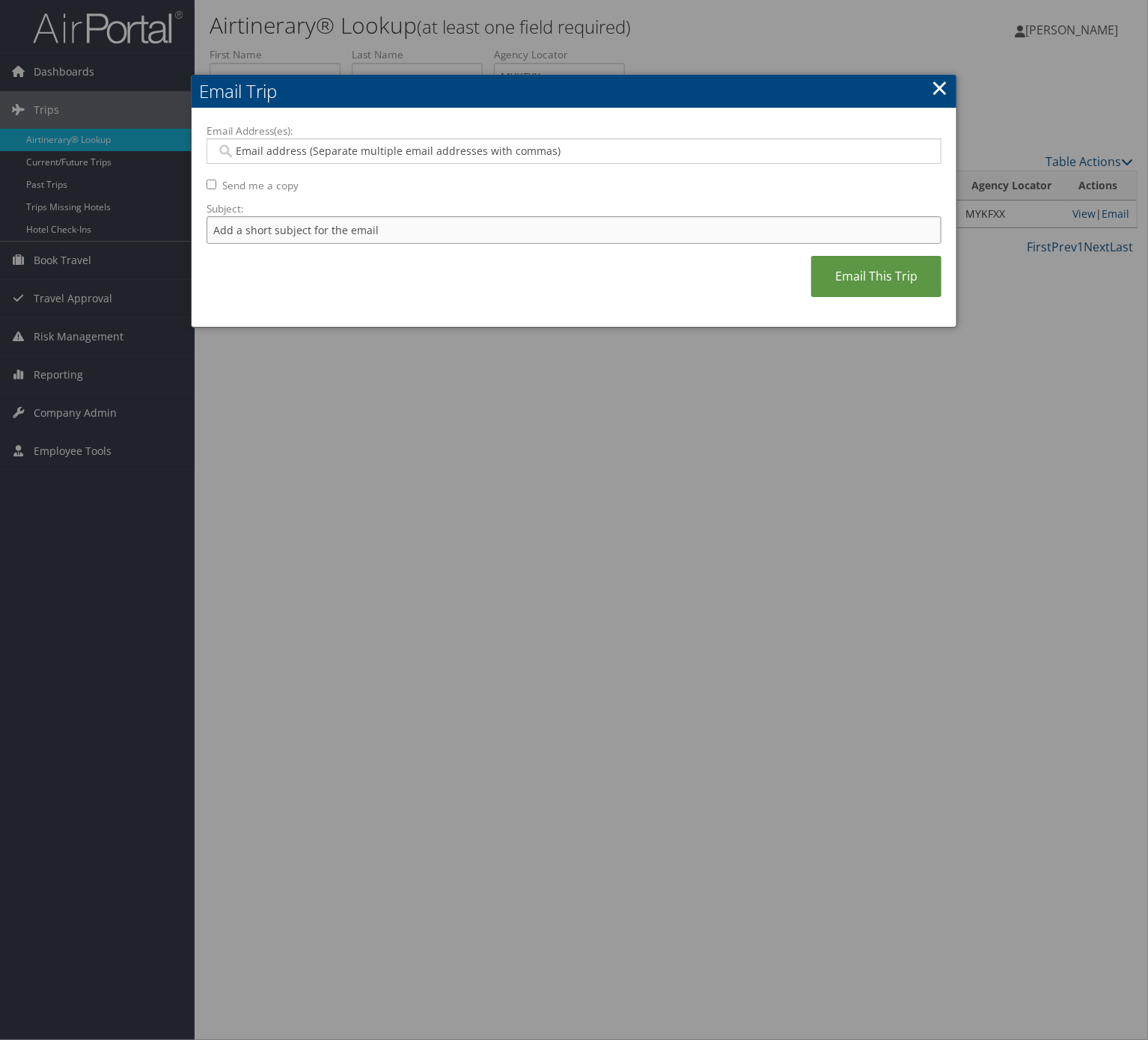
click at [527, 241] on input "Subject:" at bounding box center [574, 229] width 735 height 28
click at [417, 226] on input "Itinerary Change. Please see notes in TR-733167" at bounding box center [574, 229] width 735 height 28
paste input "MYKFXX"
click at [424, 232] on input "Itinerary Change. Please see notes in TR-733167" at bounding box center [574, 229] width 735 height 28
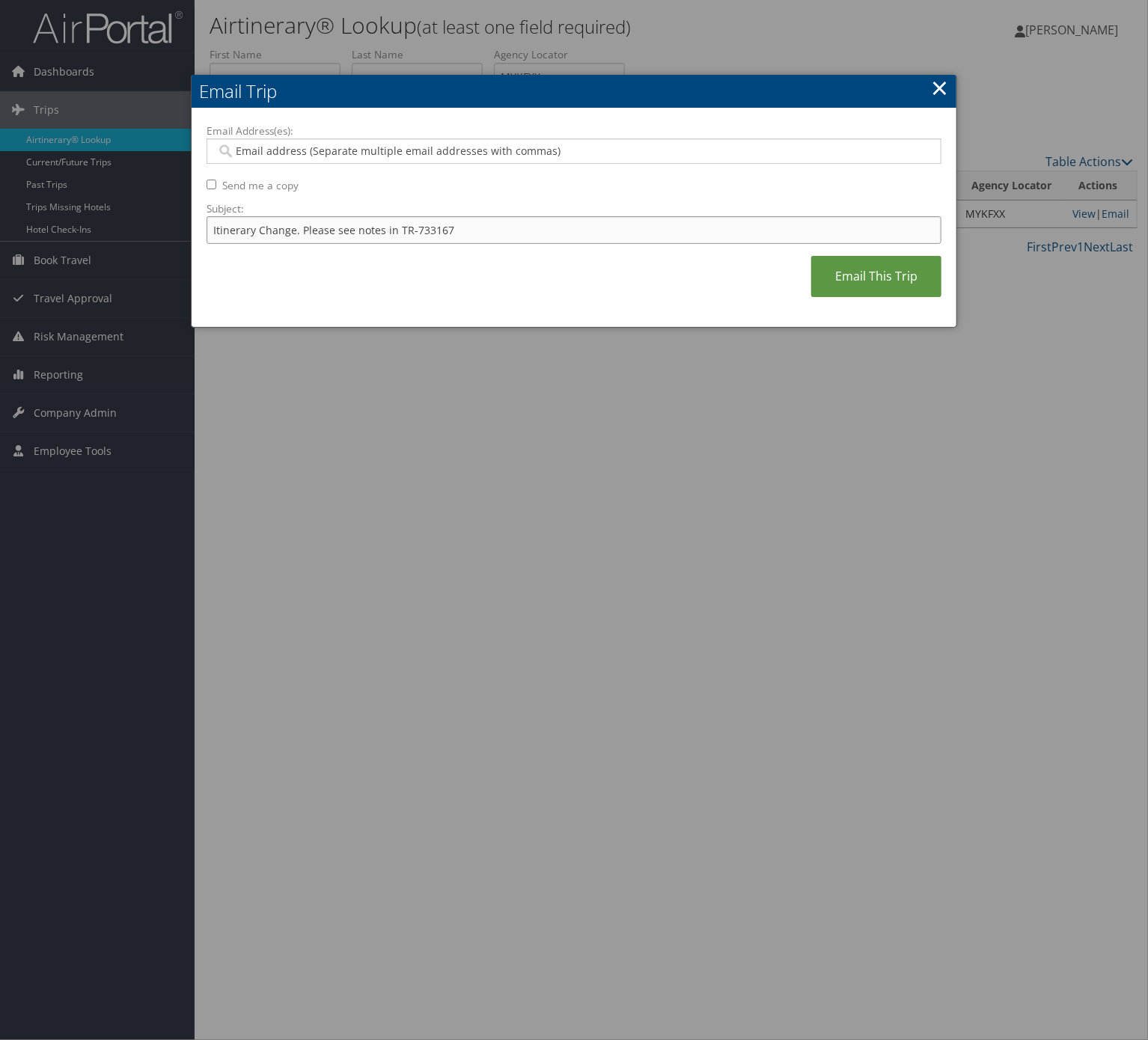
click at [424, 232] on input "Itinerary Change. Please see notes in TR-733167" at bounding box center [574, 229] width 735 height 28
paste input "48126"
type input "Itinerary Change. Please see notes in TR-748126"
click at [421, 139] on div at bounding box center [574, 151] width 735 height 26
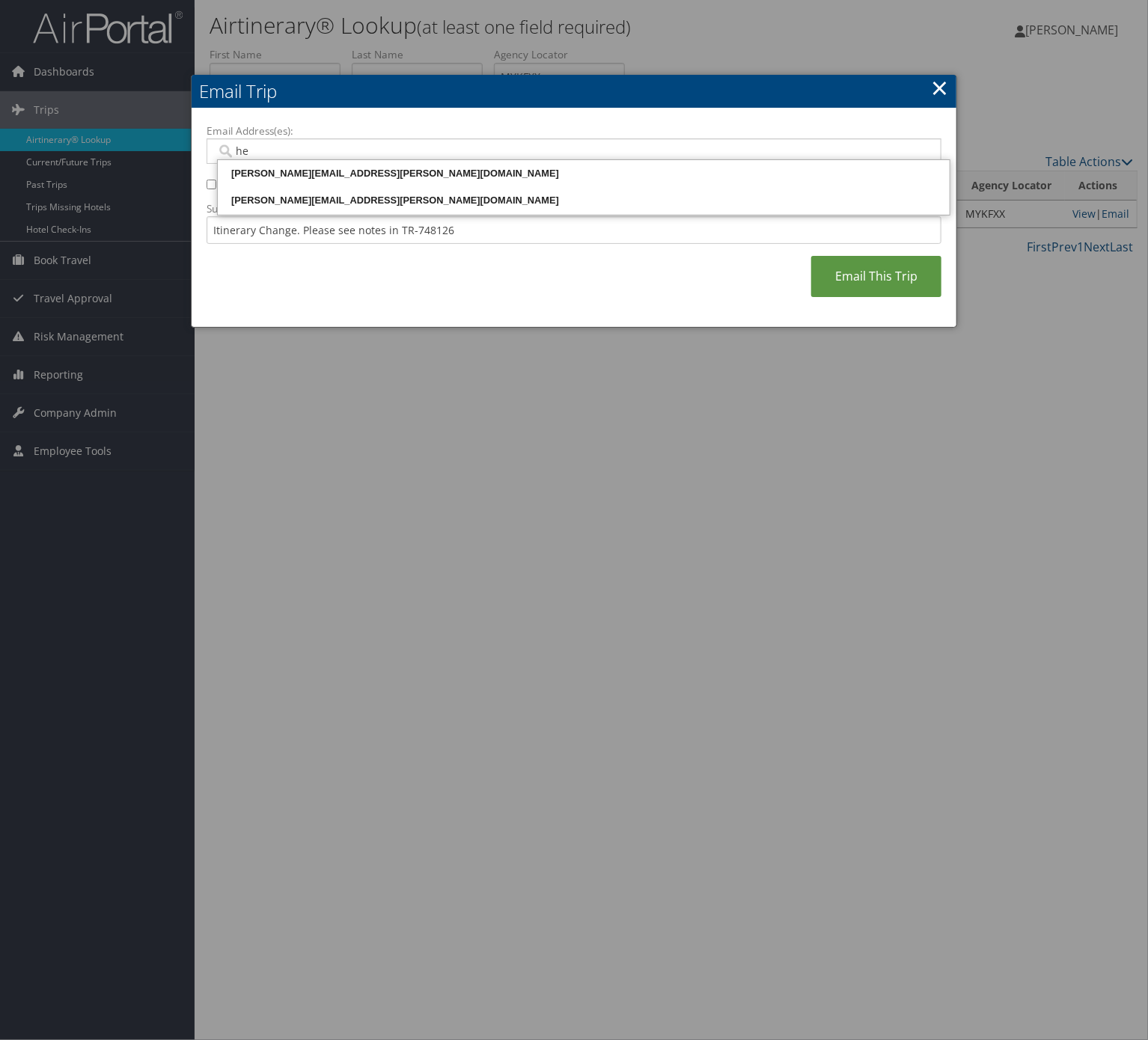
type input "h"
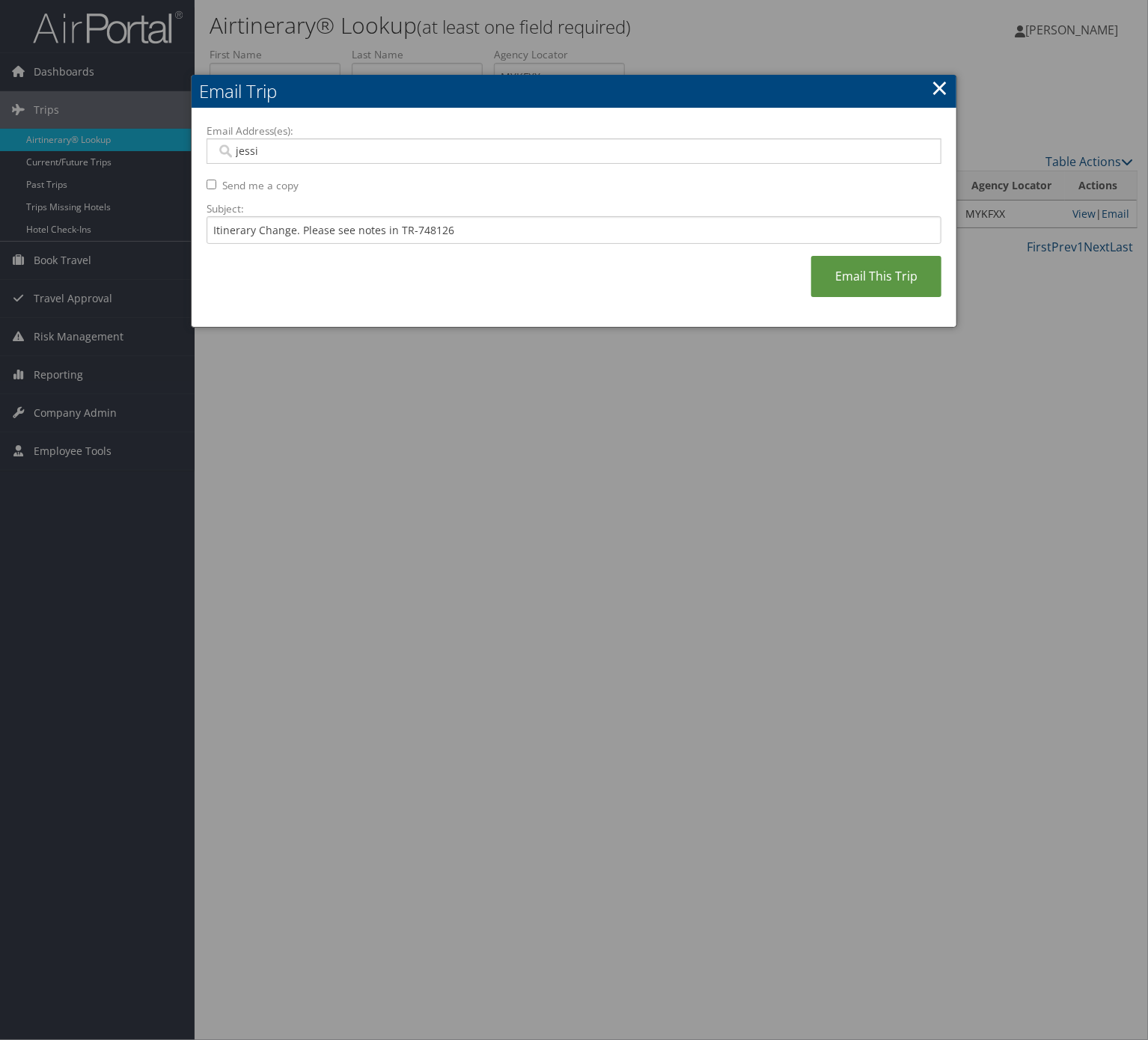
type input "jessic"
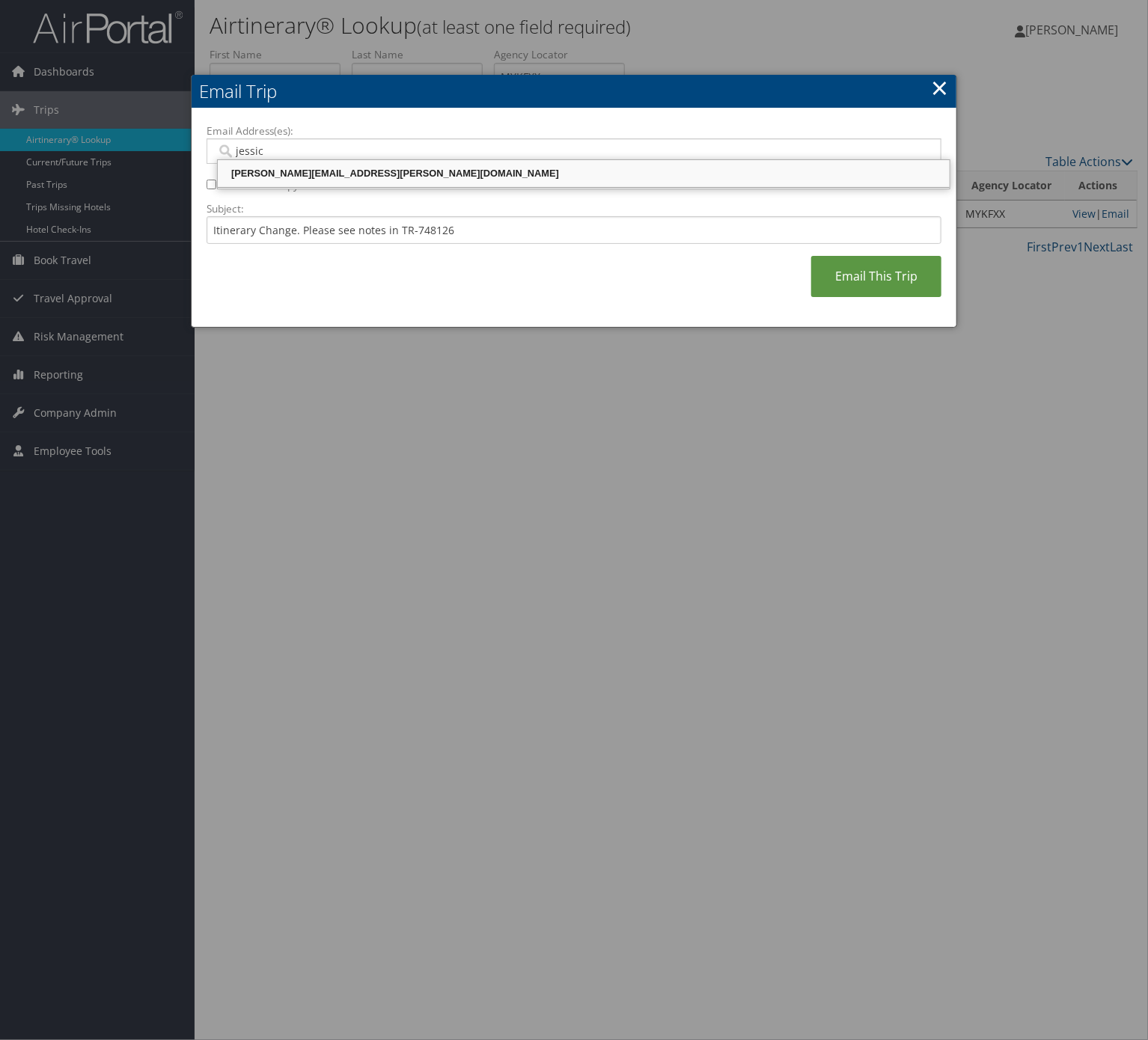
drag, startPoint x: 424, startPoint y: 180, endPoint x: 532, endPoint y: 202, distance: 110.2
click at [425, 180] on div "jessica.williams@weatherbyhealthcare.com" at bounding box center [583, 174] width 727 height 15
type input "jessica.williams@weatherbyhealthcare.com"
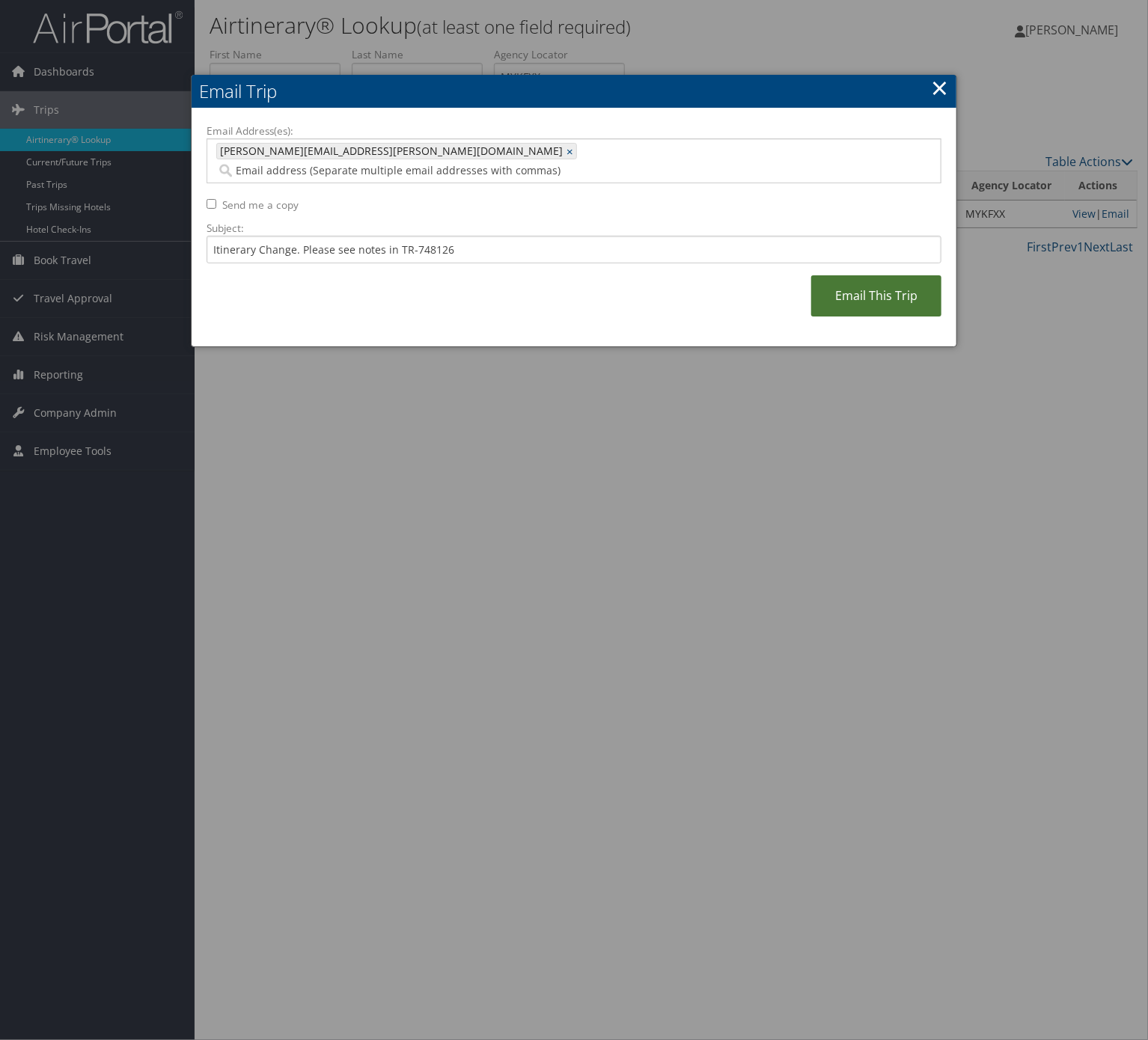
click at [862, 276] on link "Email This Trip" at bounding box center [877, 295] width 130 height 41
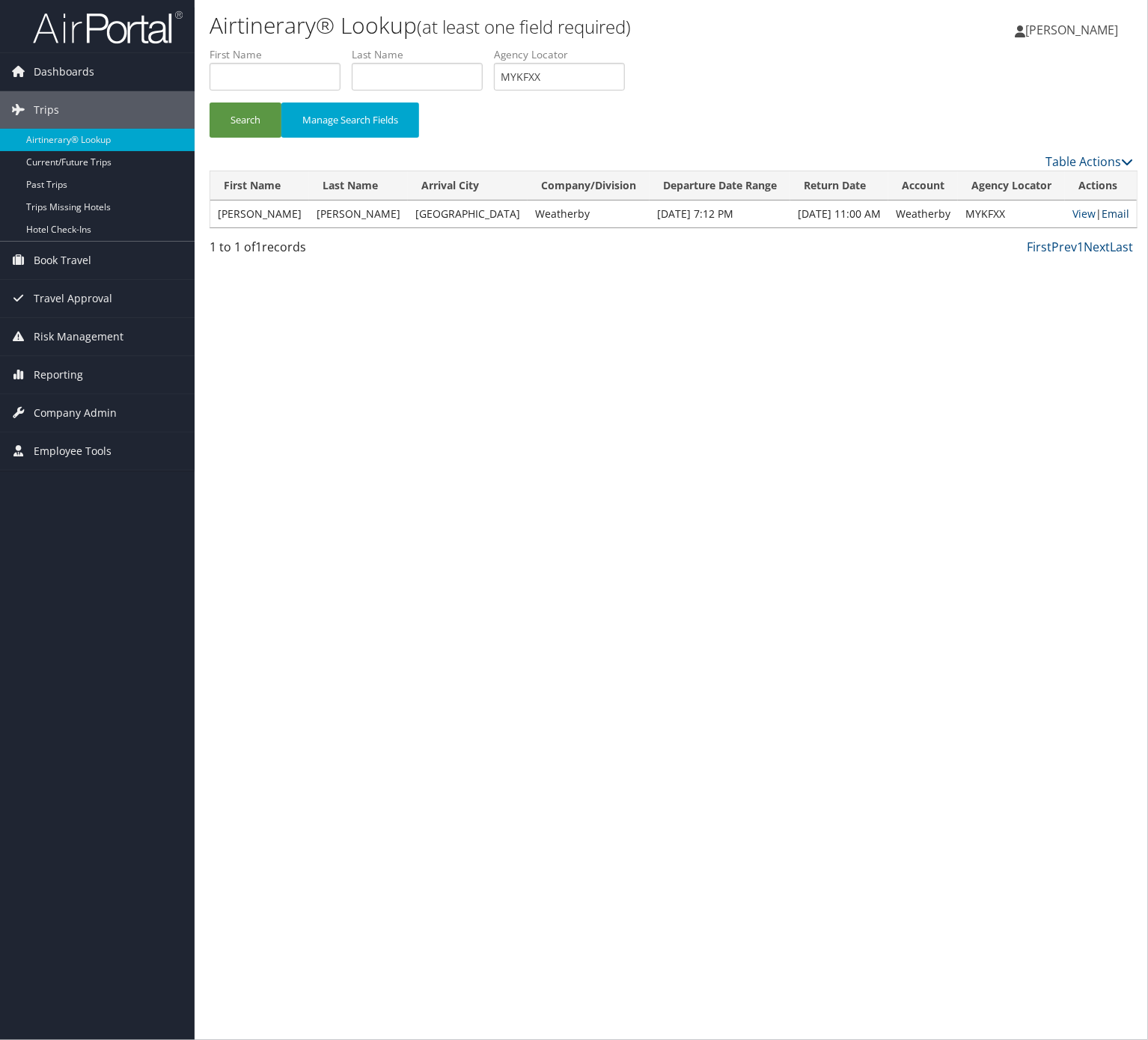
click at [1114, 216] on link "Email" at bounding box center [1114, 213] width 28 height 14
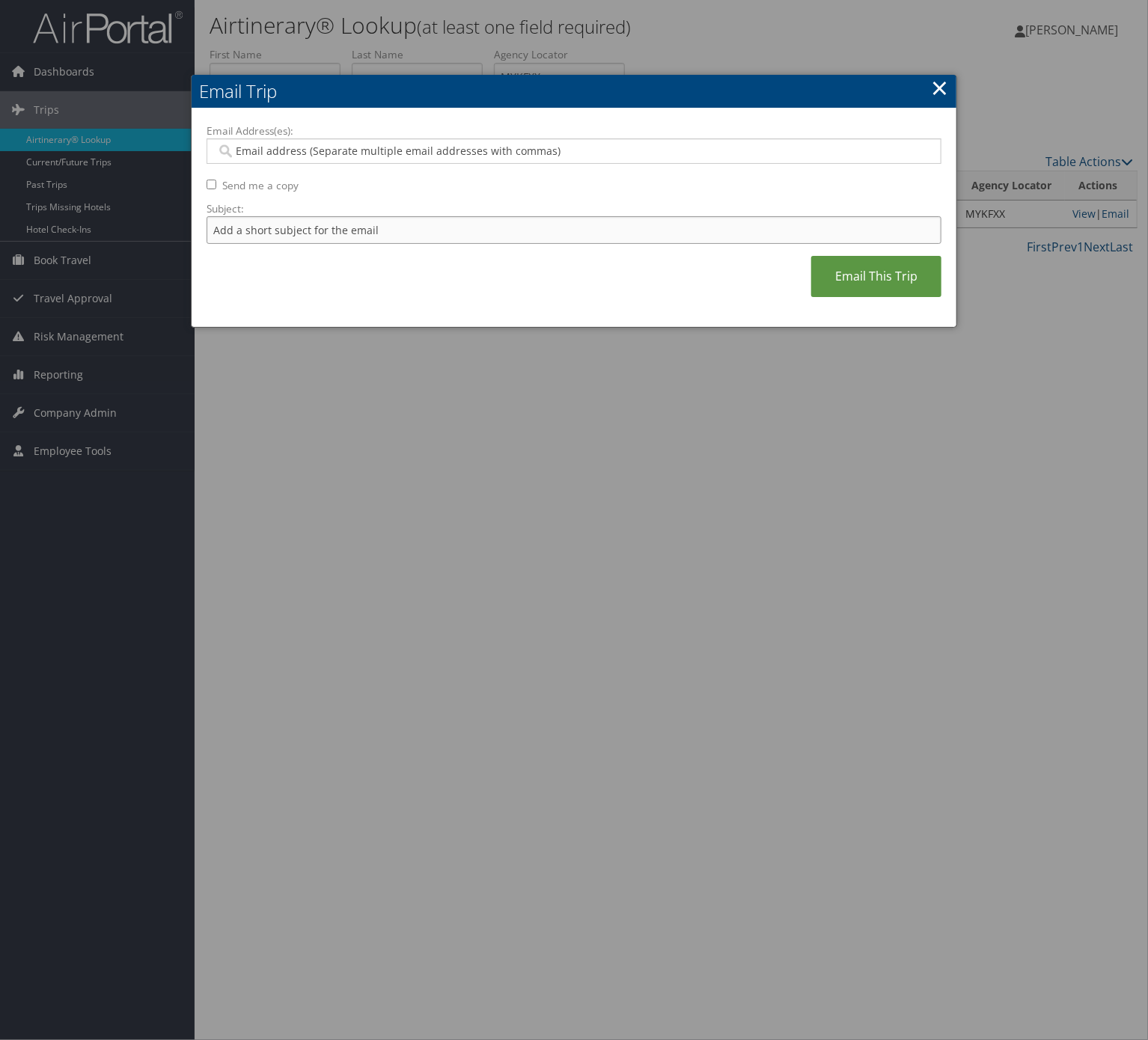
click at [382, 238] on input "Subject:" at bounding box center [574, 229] width 735 height 28
click at [415, 226] on input "Itinerary Change. Please see notes in TR-733167" at bounding box center [574, 229] width 735 height 28
paste input "48126"
type input "Itinerary Change. Please see notes in TR-748126"
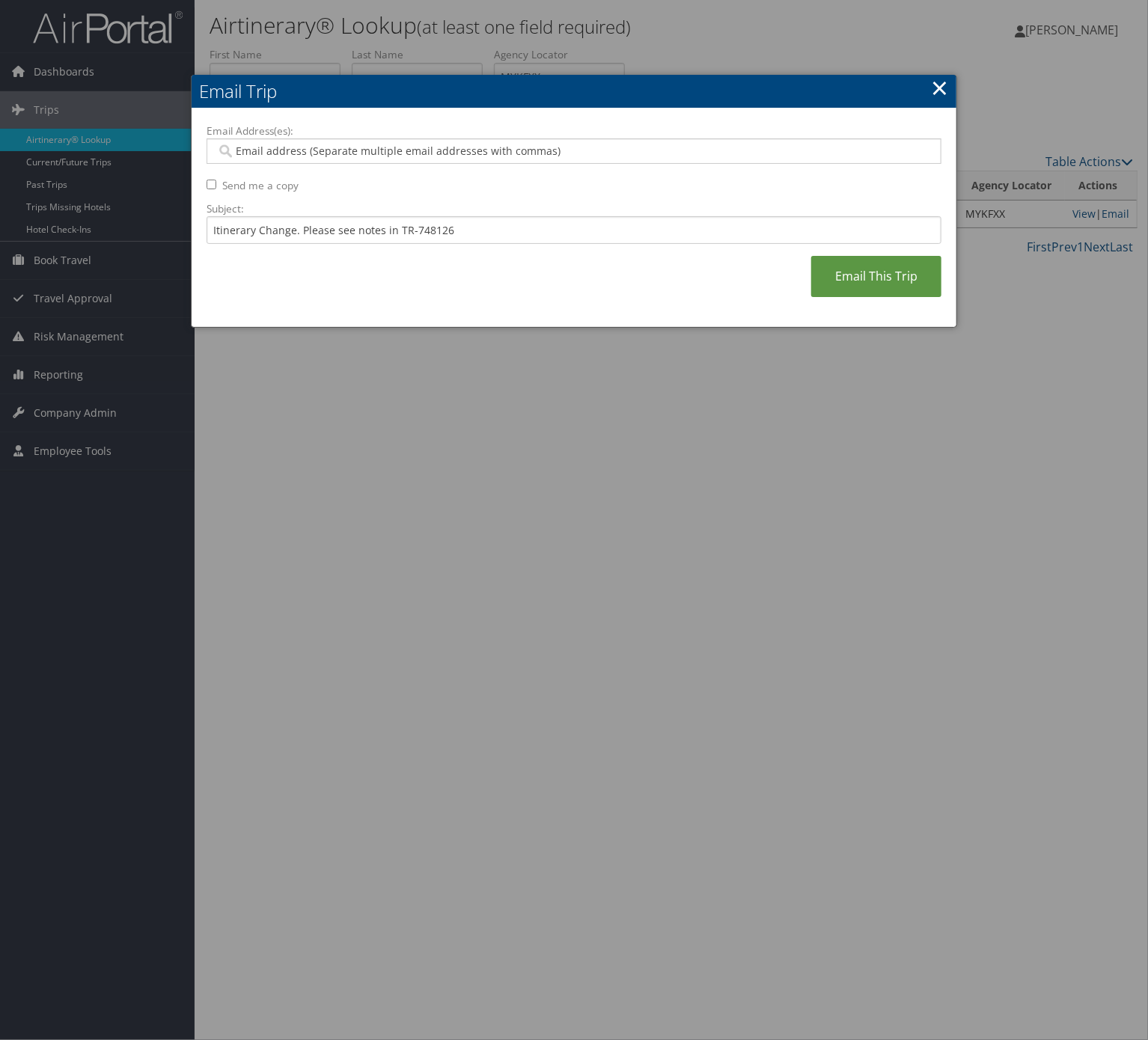
click at [400, 169] on div "Email Address(es): Send me a copy Subject: Itinerary Change. Please see notes i…" at bounding box center [574, 218] width 735 height 189
click at [397, 151] on input "Email Address(es):" at bounding box center [572, 152] width 713 height 15
type input "jessi"
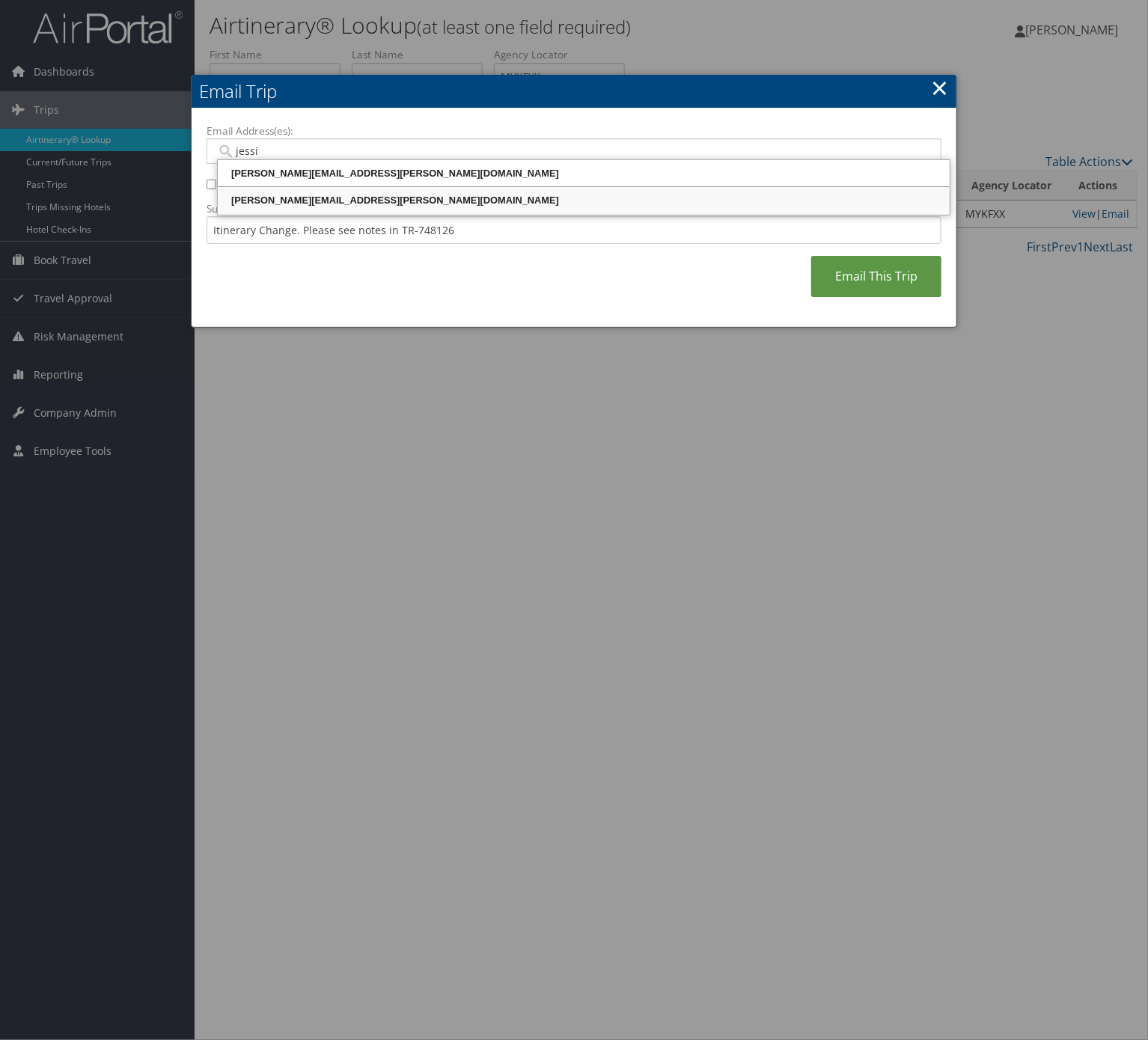
click at [445, 210] on div "jessica.williams@weatherbyhealthcare.com" at bounding box center [583, 200] width 727 height 22
type input "jessica.williams@weatherbyhealthcare.com"
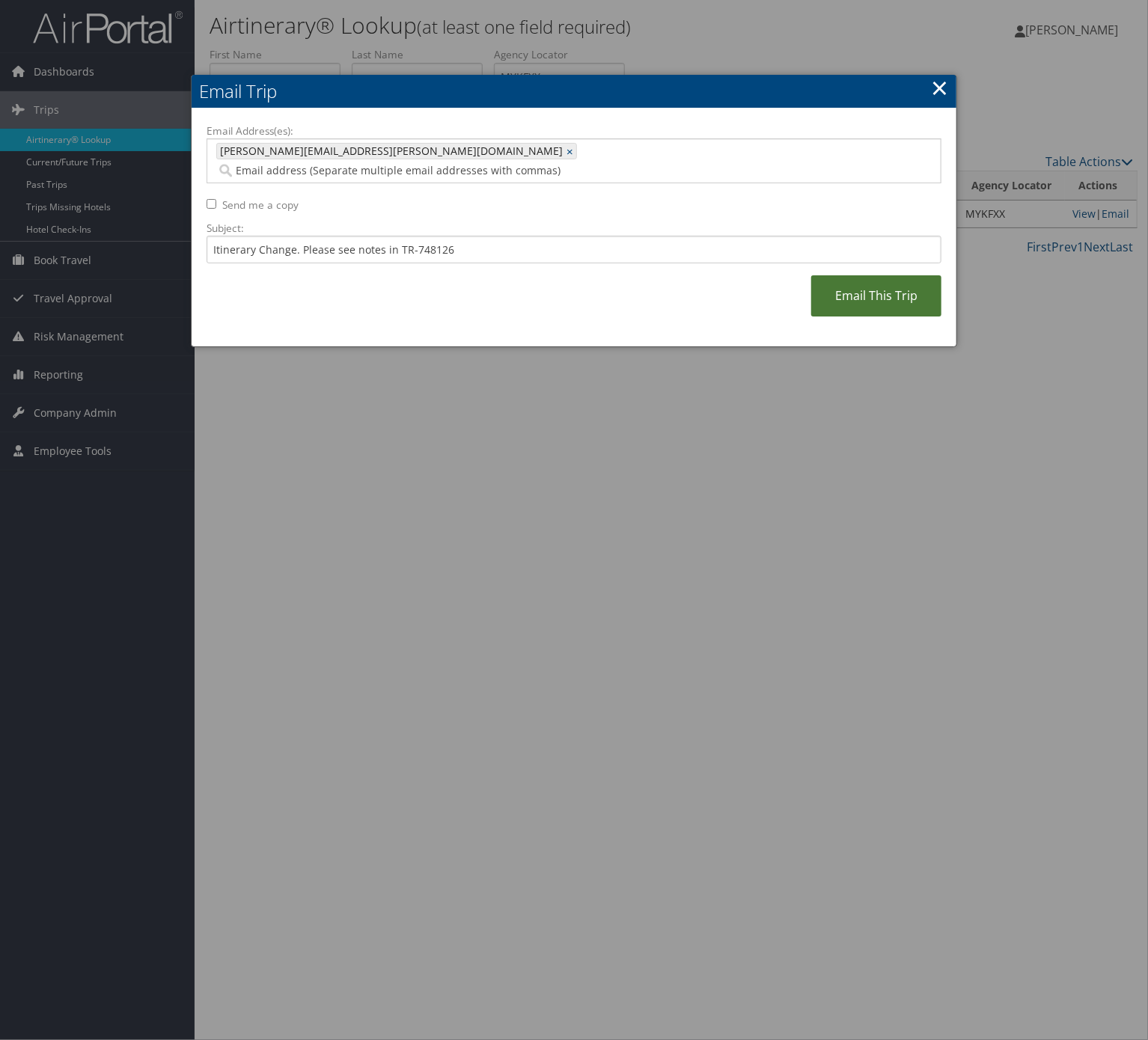
click at [904, 275] on link "Email This Trip" at bounding box center [877, 295] width 130 height 41
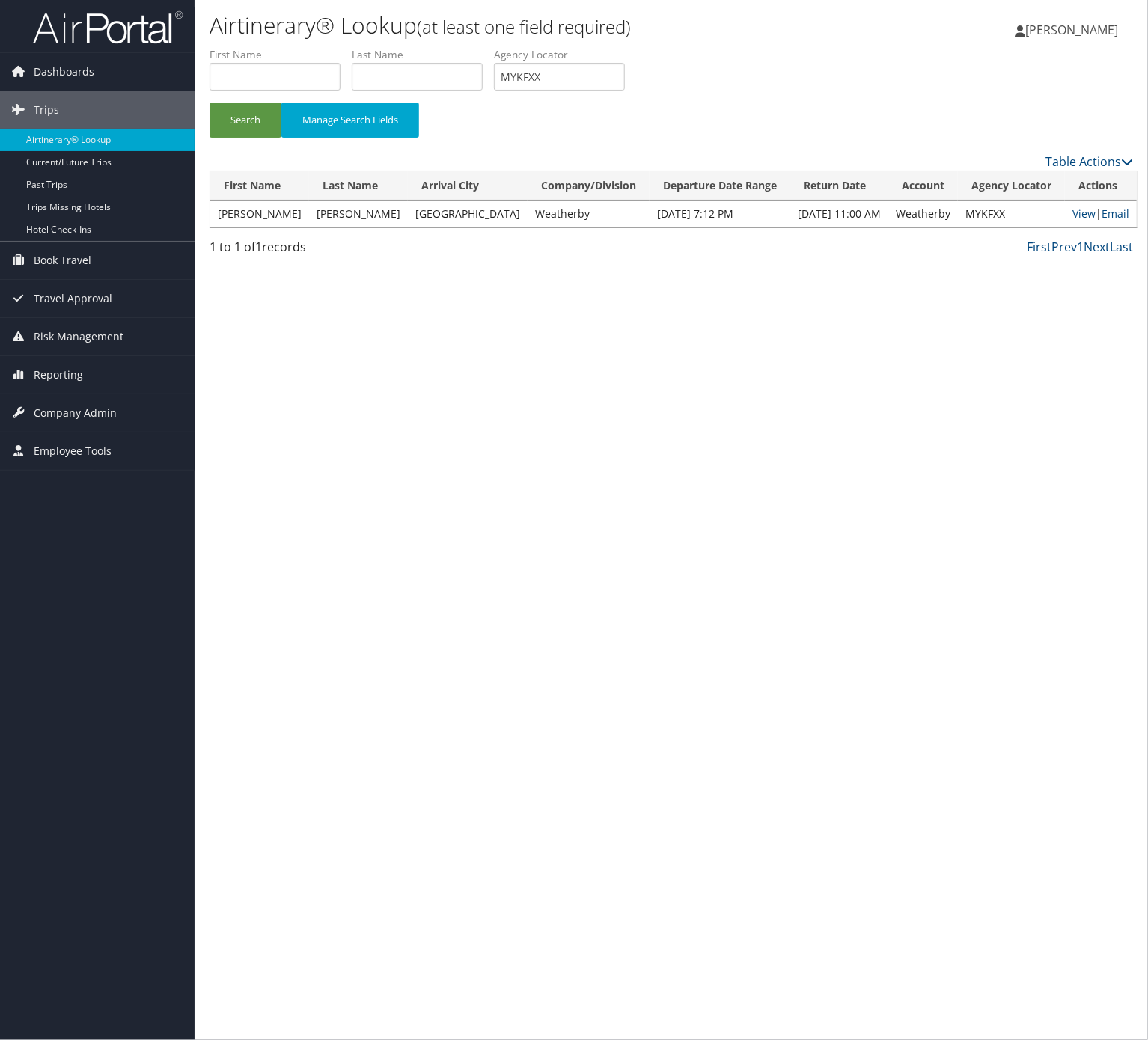
click at [1110, 197] on th "Actions" at bounding box center [1100, 186] width 72 height 29
click at [1112, 205] on td "View | Email" at bounding box center [1100, 214] width 72 height 27
click at [1112, 206] on link "Email" at bounding box center [1114, 213] width 28 height 14
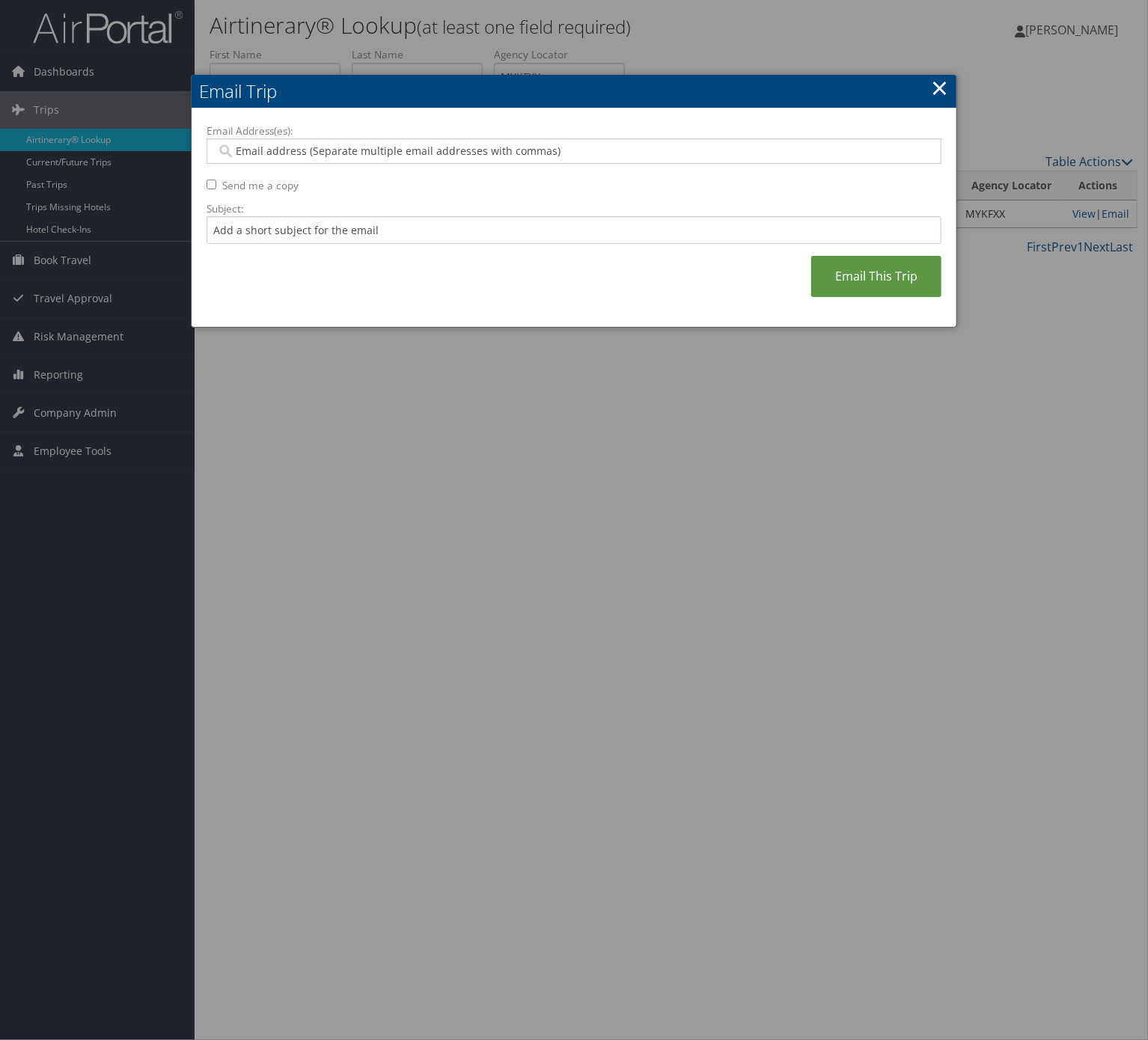
click at [469, 248] on div "Email Address(es): Send me a copy Subject: Email This Trip" at bounding box center [574, 218] width 735 height 189
click at [469, 247] on div "Email Address(es): Send me a copy Subject: Email This Trip" at bounding box center [574, 218] width 735 height 189
click at [472, 239] on input "Subject:" at bounding box center [574, 229] width 735 height 28
click at [432, 223] on input "Itinerary Change. Please see notes in TR-733167" at bounding box center [574, 229] width 735 height 28
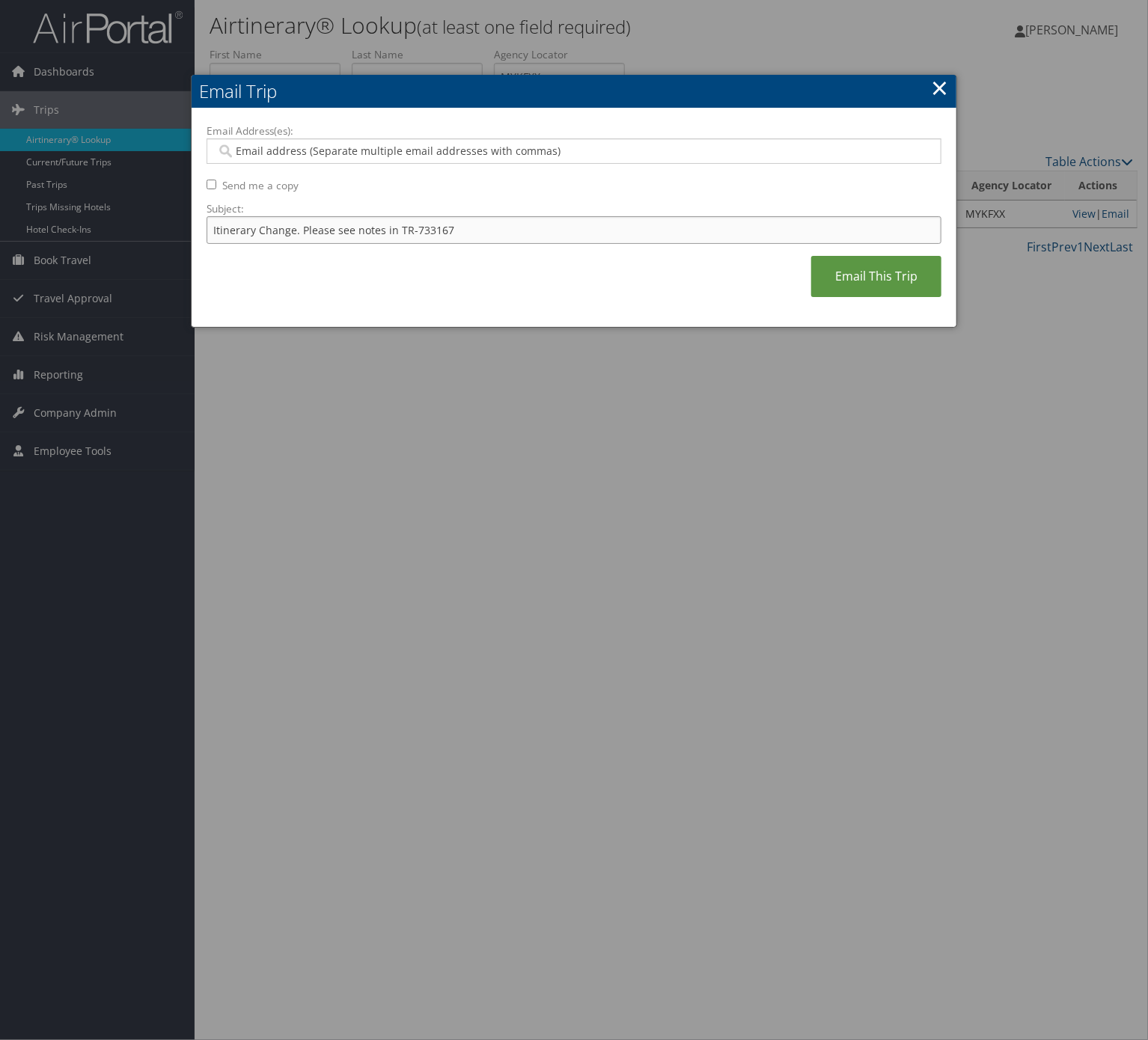
paste input "48126"
type input "Itinerary Change. Please see notes in TR-748126"
click at [82, 350] on div at bounding box center [574, 520] width 1148 height 1040
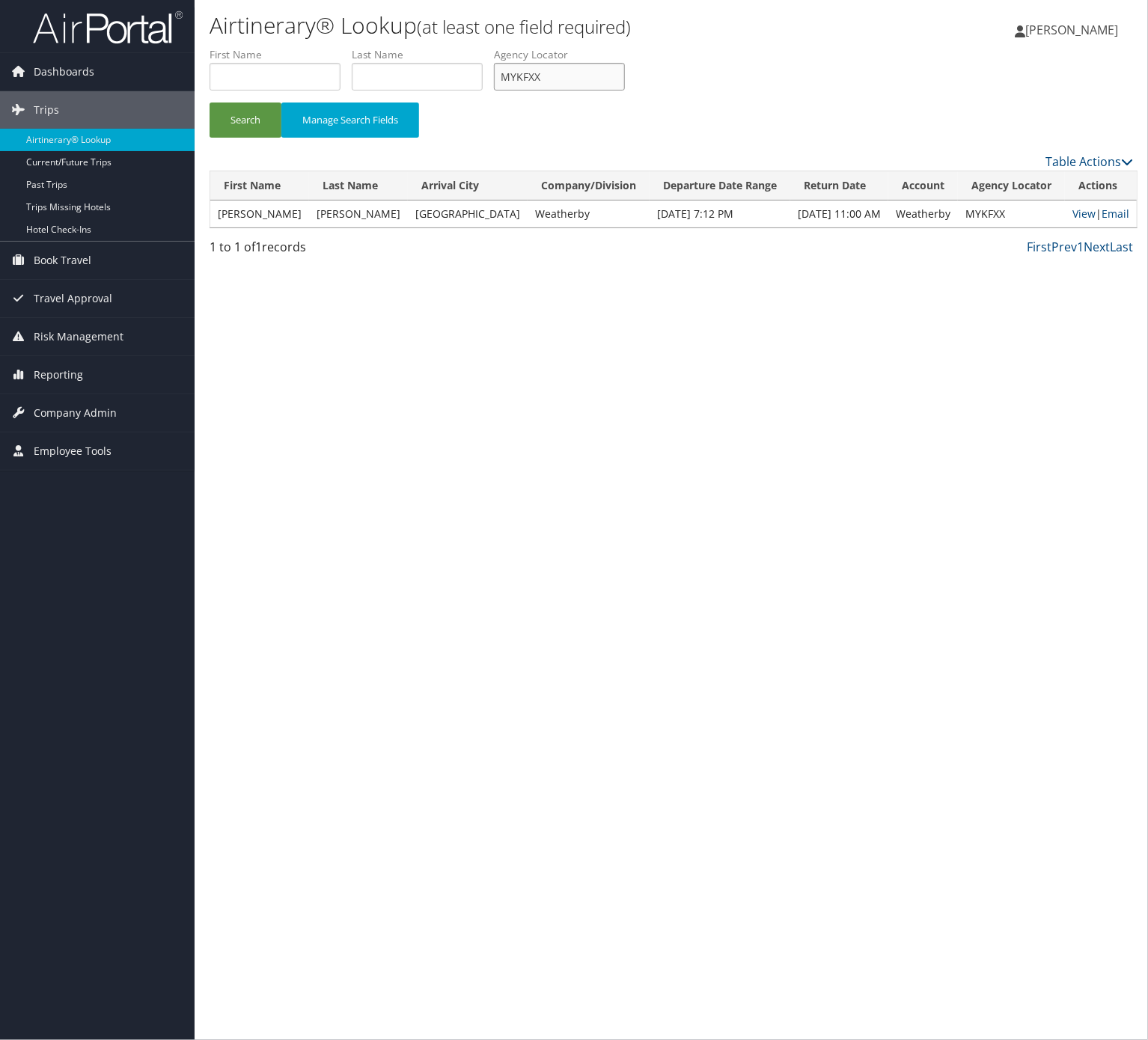
click at [598, 80] on input "MYKFXX" at bounding box center [559, 77] width 131 height 28
drag, startPoint x: 598, startPoint y: 80, endPoint x: 580, endPoint y: 75, distance: 18.7
click at [580, 75] on input "MYKFXX" at bounding box center [559, 77] width 131 height 28
paste input "OBFQAO"
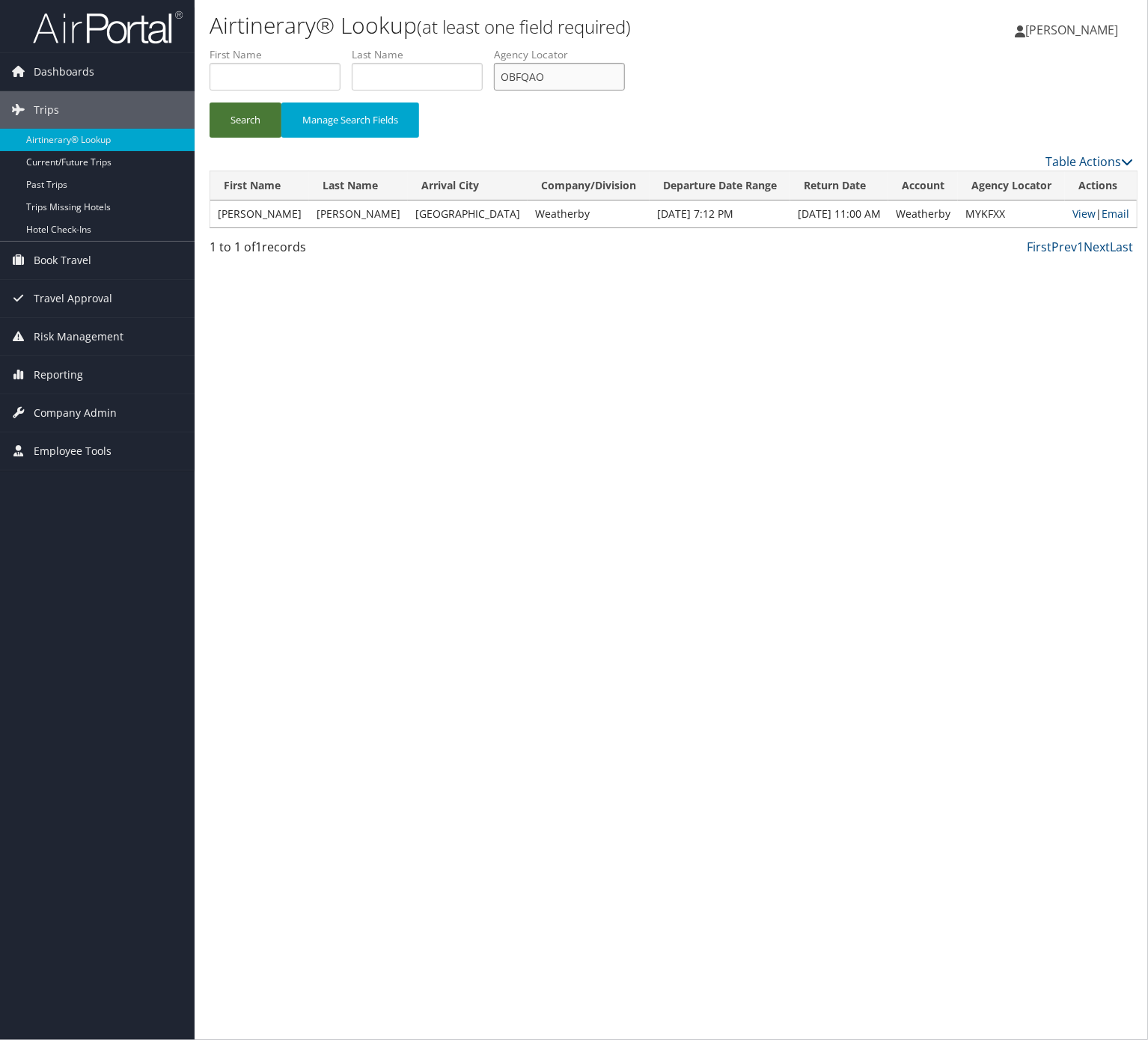
type input "OBFQAO"
click at [242, 112] on button "Search" at bounding box center [245, 120] width 72 height 35
click at [1106, 215] on link "Email" at bounding box center [1109, 213] width 28 height 14
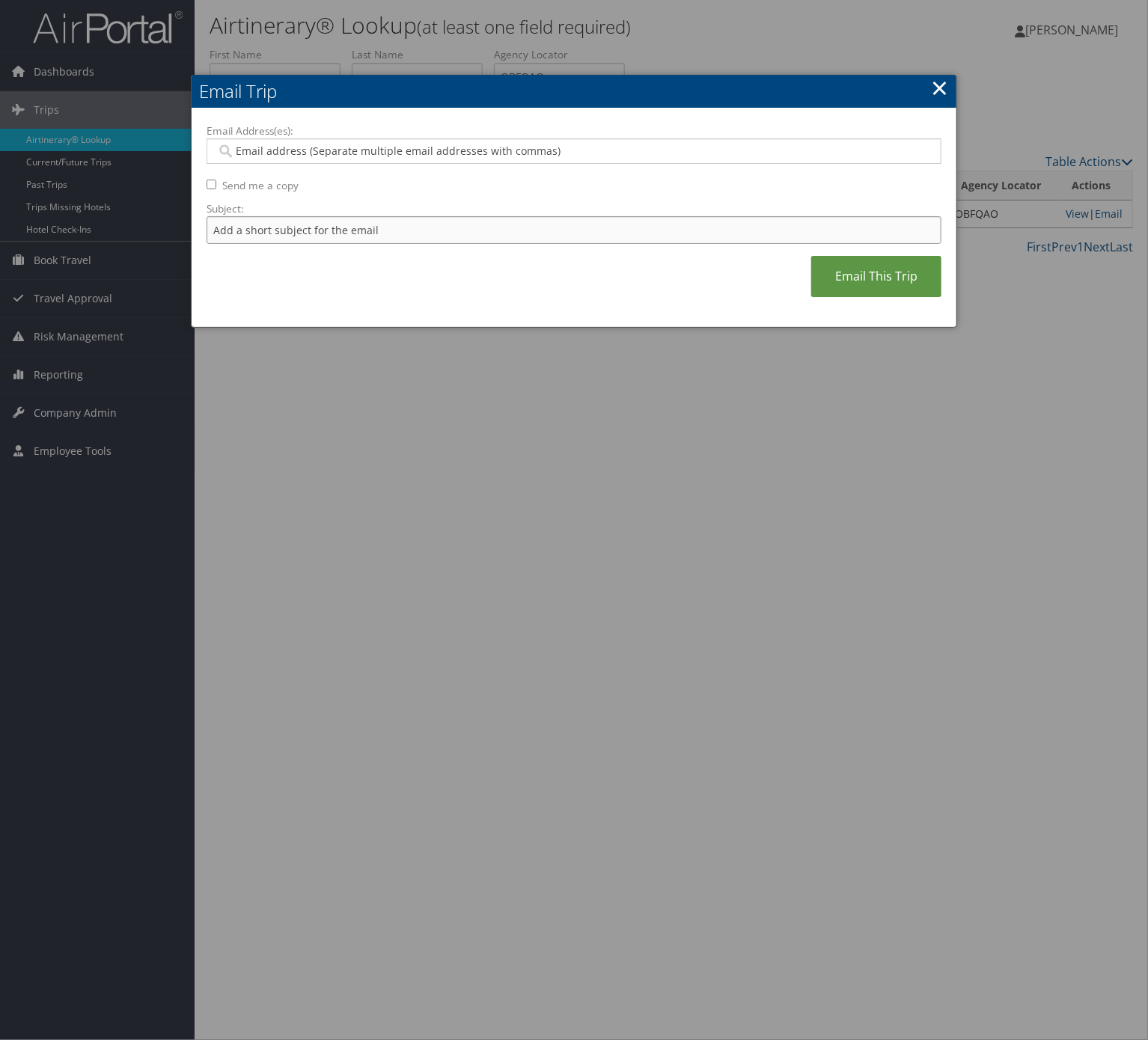
click at [332, 219] on input "Subject:" at bounding box center [574, 229] width 735 height 28
click at [439, 226] on input "Itinerary Change. Please see notes in TR-733167" at bounding box center [574, 229] width 735 height 28
click at [389, 230] on input "Itinerary Change. Please see notes in TR-733167" at bounding box center [574, 229] width 735 height 28
drag, startPoint x: 395, startPoint y: 232, endPoint x: 677, endPoint y: 237, distance: 282.0
click at [677, 237] on input "Itinerary Change. Please see notes in TR-733167" at bounding box center [574, 229] width 735 height 28
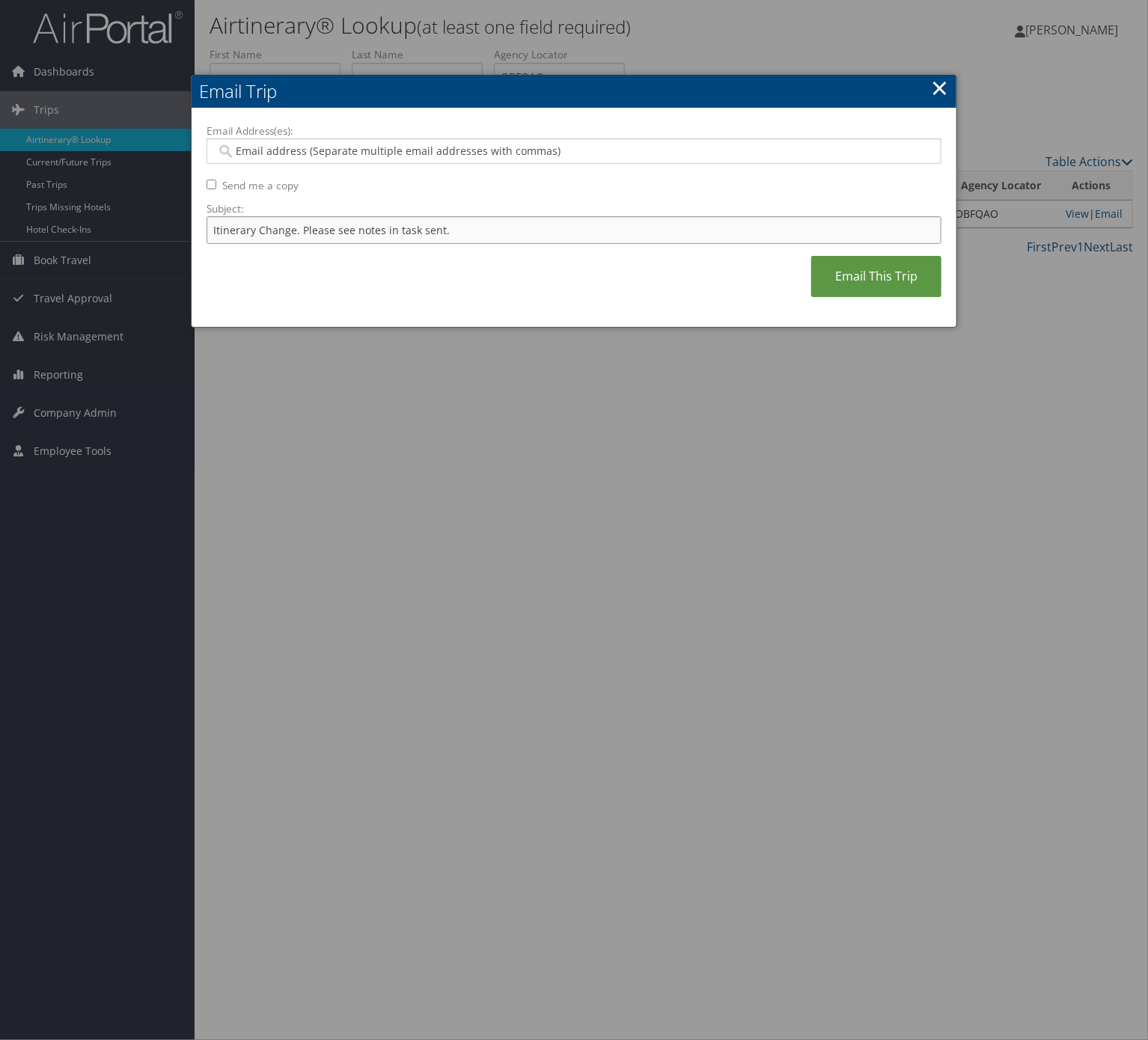
type input "Itinerary Change. Please see notes in task sent."
click at [358, 148] on input "Email Address(es):" at bounding box center [572, 152] width 713 height 15
type input "shann"
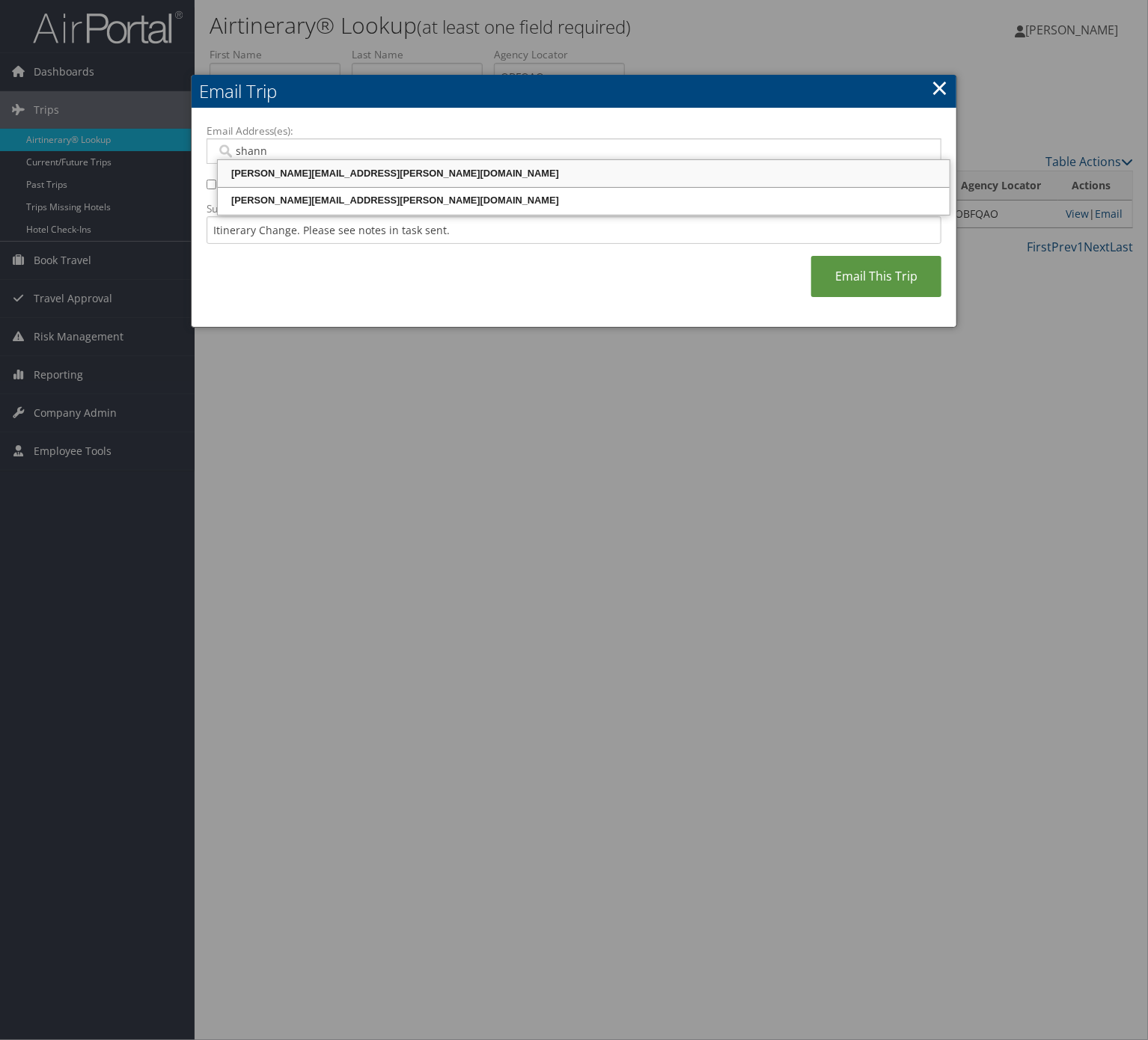
click at [372, 178] on div "shannan.allen@weatherbyhealthcare.com" at bounding box center [583, 174] width 727 height 15
type input "shannan.allen@weatherbyhealthcare.com"
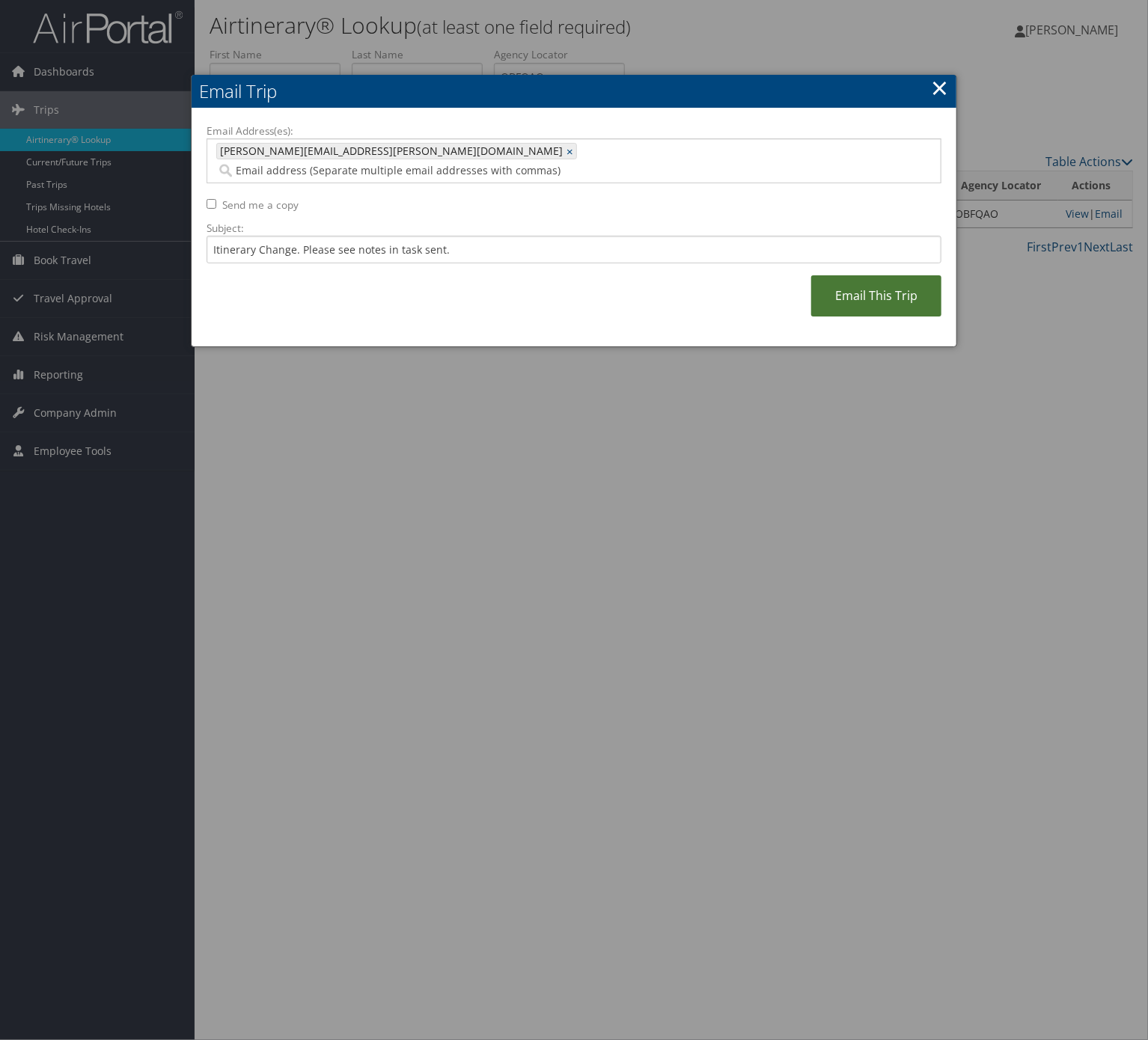
click at [897, 296] on link "Email This Trip" at bounding box center [877, 295] width 130 height 41
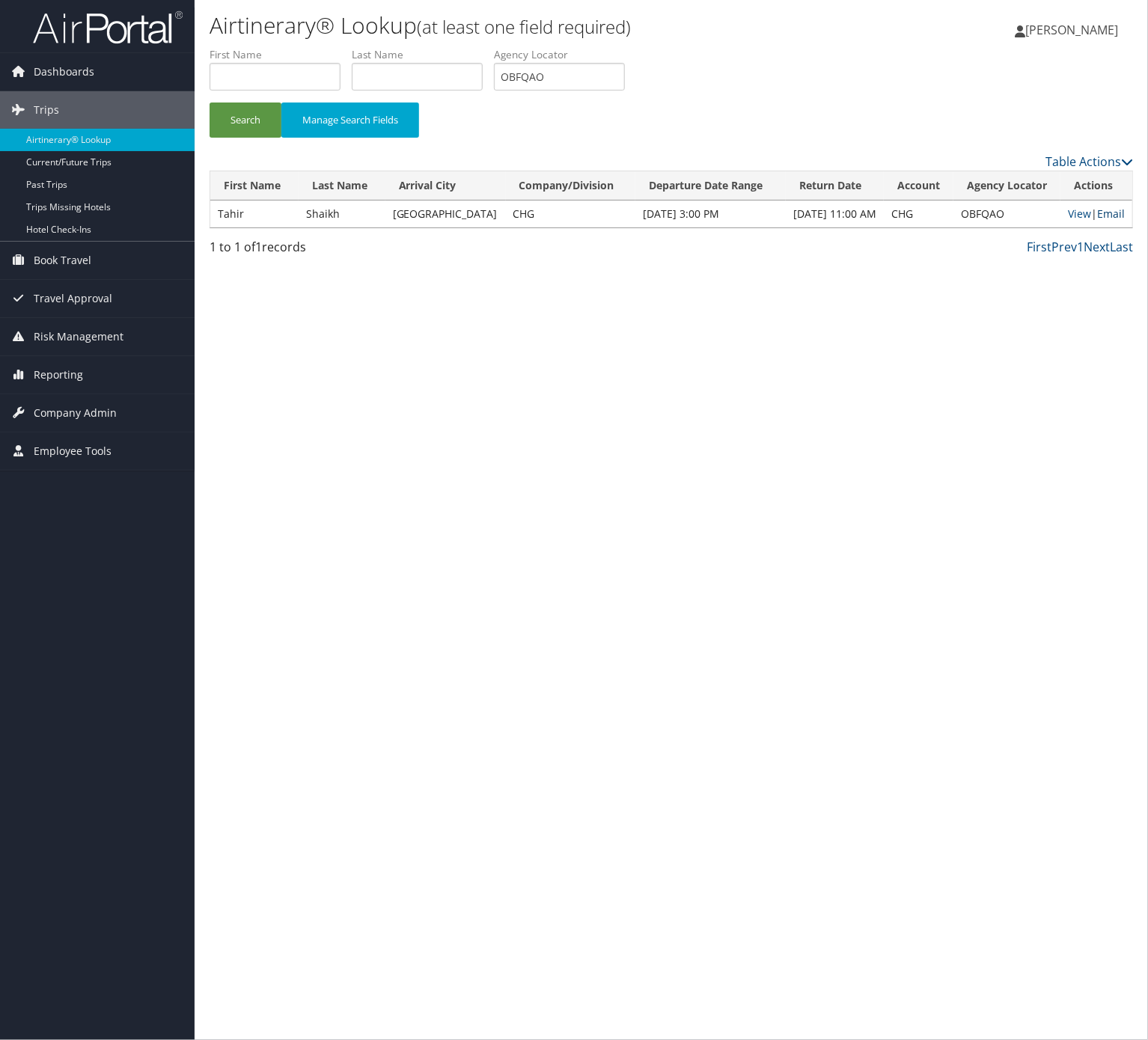
click at [1106, 220] on link "Email" at bounding box center [1111, 213] width 28 height 14
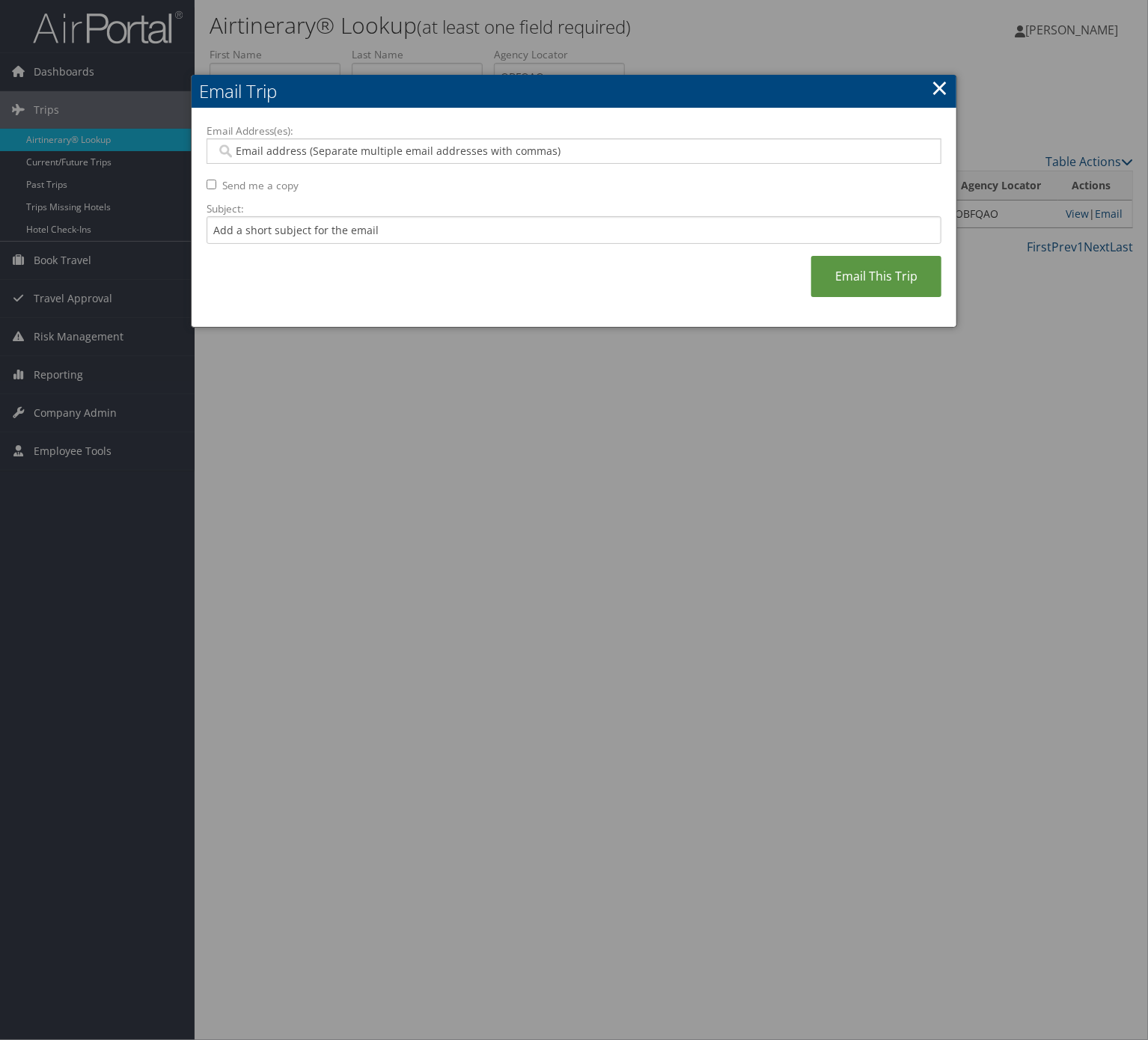
drag, startPoint x: 456, startPoint y: 208, endPoint x: 432, endPoint y: 243, distance: 42.4
click at [455, 209] on label "Subject:" at bounding box center [574, 209] width 735 height 15
click at [455, 216] on input "Subject:" at bounding box center [574, 229] width 735 height 28
click at [432, 243] on input "Subject:" at bounding box center [574, 229] width 735 height 28
click at [434, 237] on input "Itinerary Change. Please see notes in TR-733167" at bounding box center [574, 229] width 735 height 28
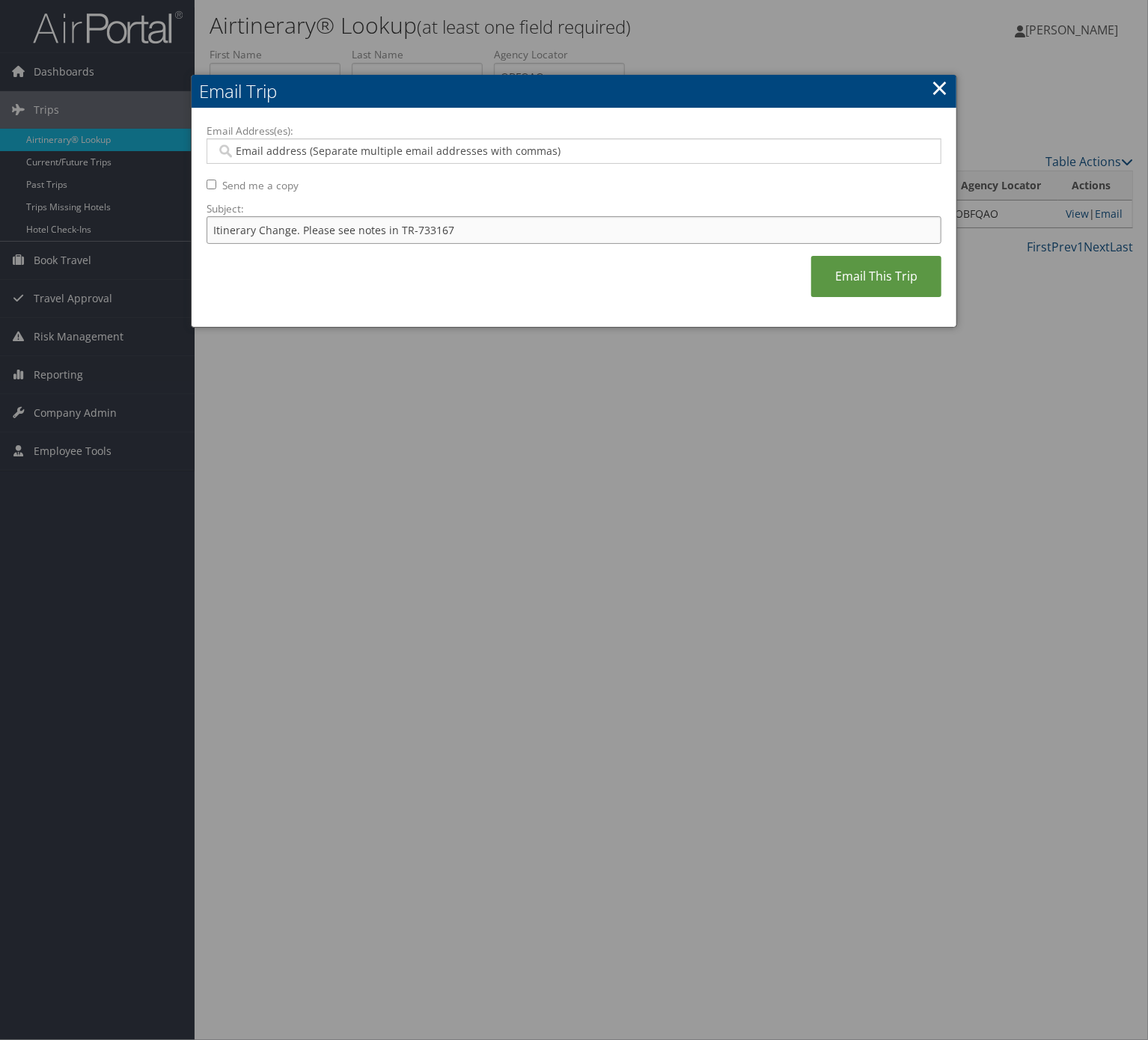
drag, startPoint x: 393, startPoint y: 239, endPoint x: 567, endPoint y: 235, distance: 174.0
click at [566, 235] on input "Itinerary Change. Please see notes in TR-733167" at bounding box center [574, 229] width 735 height 28
type input "Itinerary Change. Please see notes in task sent."
click at [348, 154] on input "Email Address(es):" at bounding box center [572, 152] width 713 height 15
type input "abi"
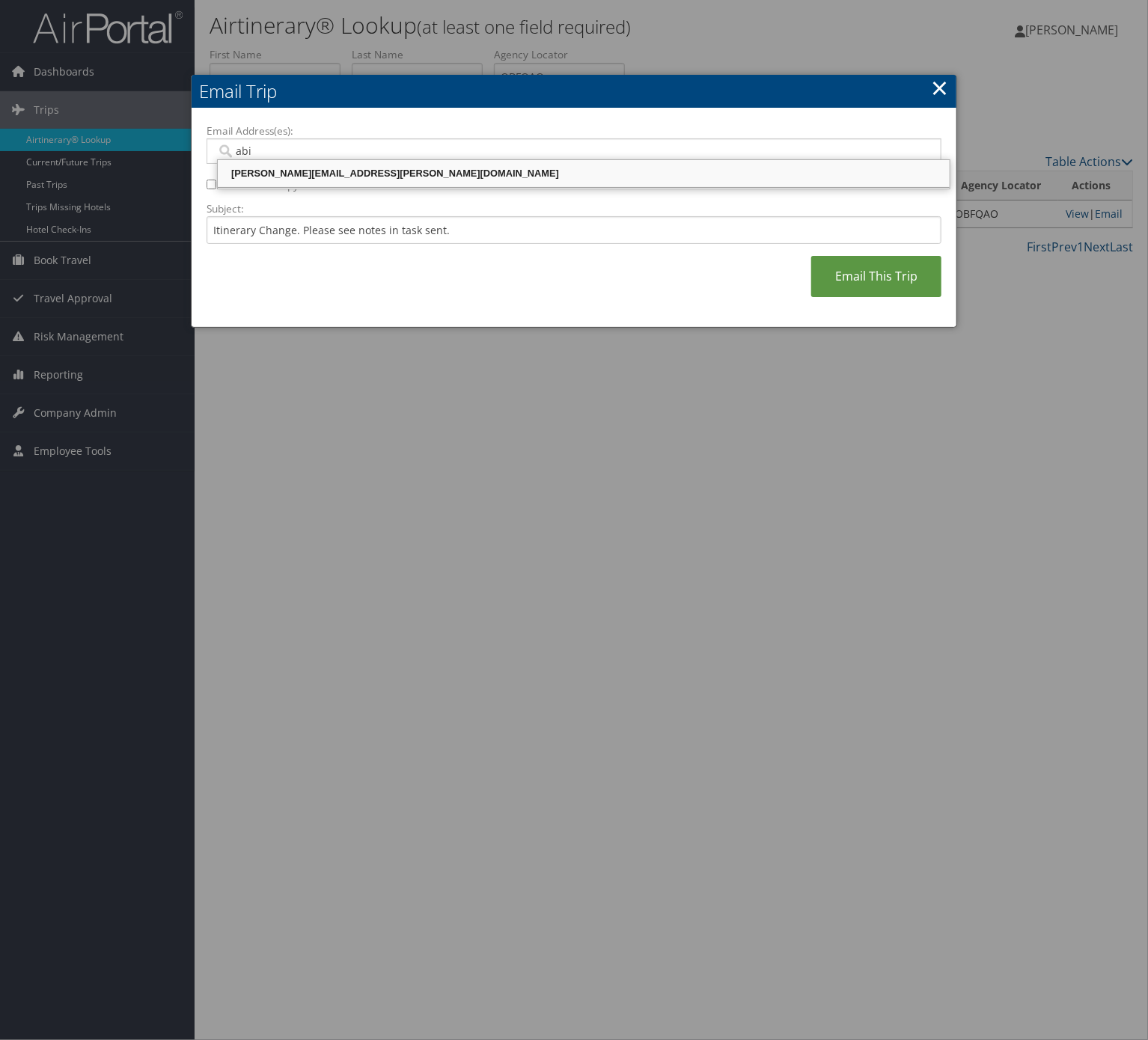
click at [292, 178] on div "abigail.collins@comphealth.com" at bounding box center [583, 174] width 727 height 15
type input "abigail.collins@comphealth.com"
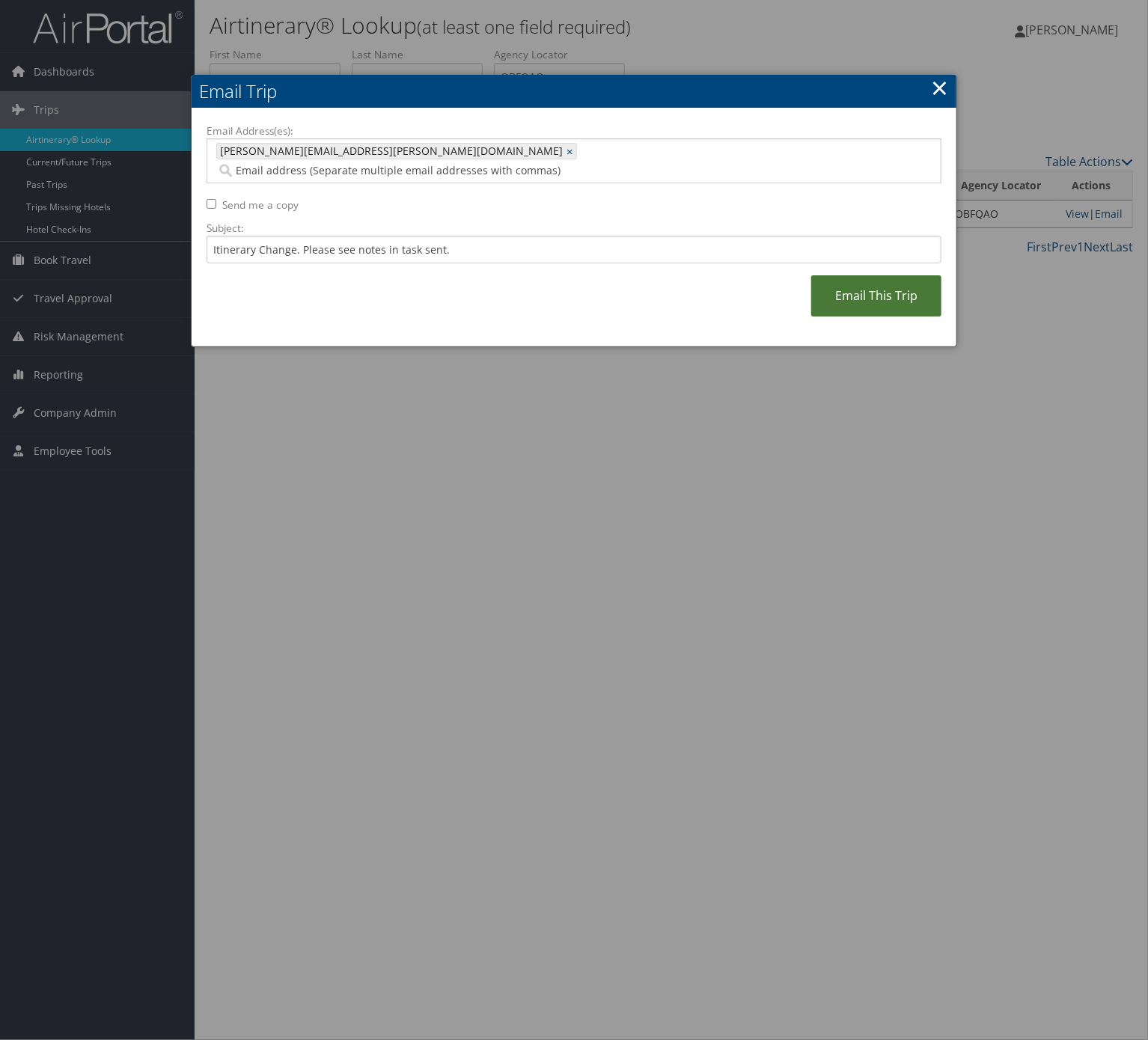
click at [884, 293] on link "Email This Trip" at bounding box center [877, 295] width 130 height 41
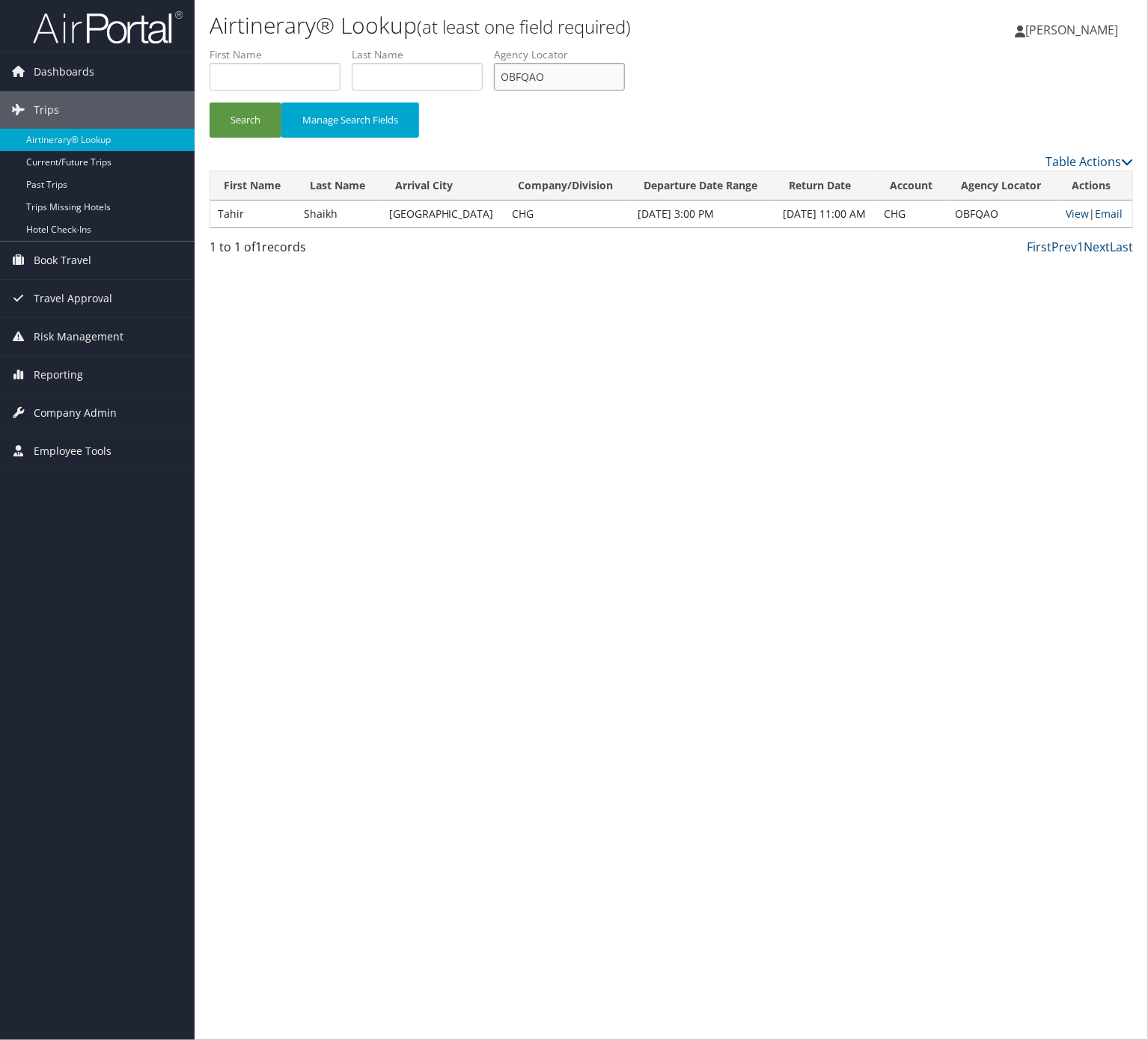
click at [570, 87] on input "OBFQAO" at bounding box center [559, 77] width 131 height 28
paste input "AAGVOY"
click at [238, 115] on button "Search" at bounding box center [245, 120] width 72 height 35
click at [621, 93] on li "Agency Locator AAGVOY" at bounding box center [565, 74] width 142 height 55
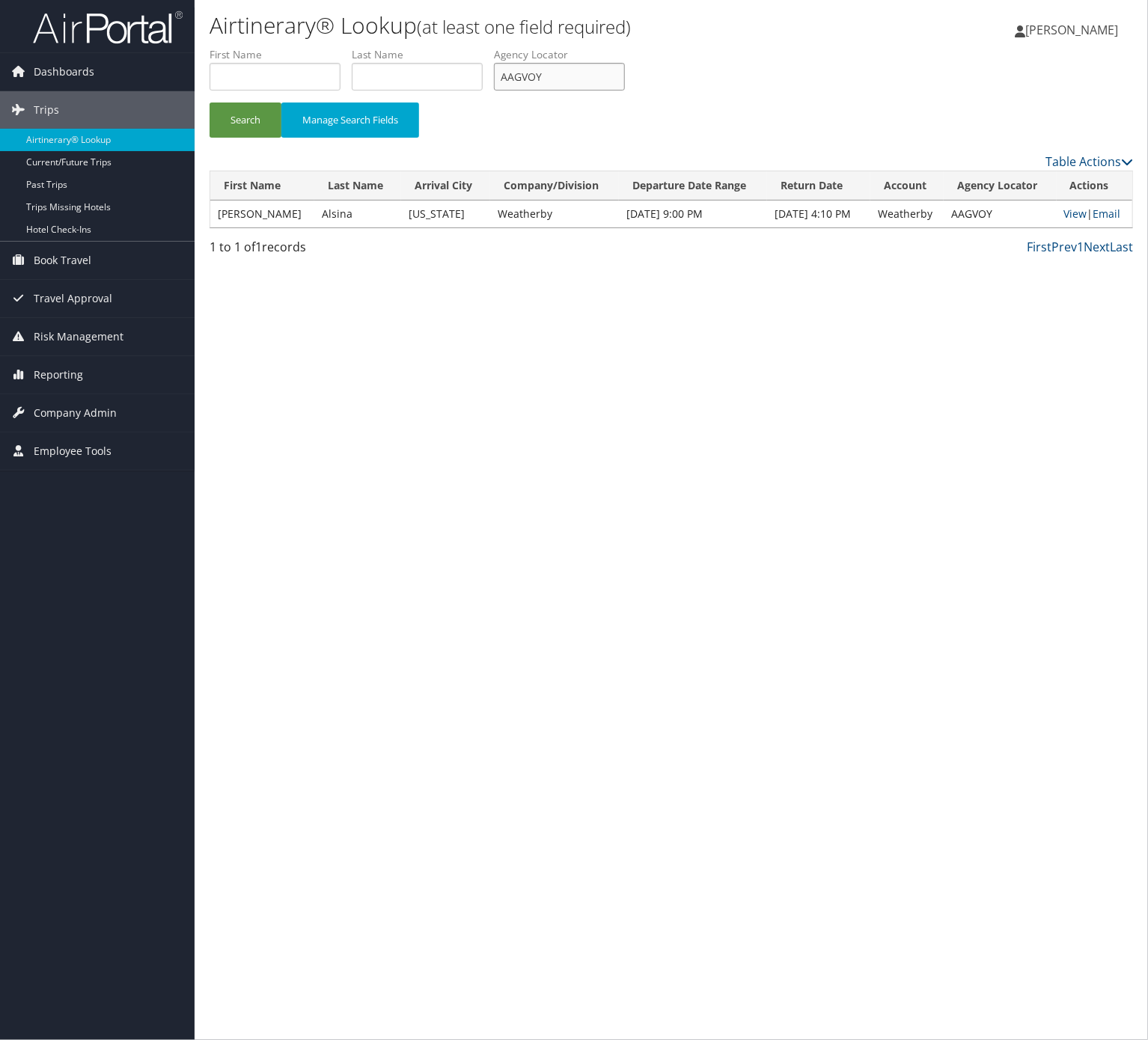
click at [619, 77] on input "AAGVOY" at bounding box center [559, 77] width 131 height 28
paste input "YHWEHO"
click at [619, 77] on input "YHWEHO" at bounding box center [559, 77] width 131 height 28
type input "YHWEHO"
click at [209, 103] on button "Search" at bounding box center [245, 120] width 72 height 35
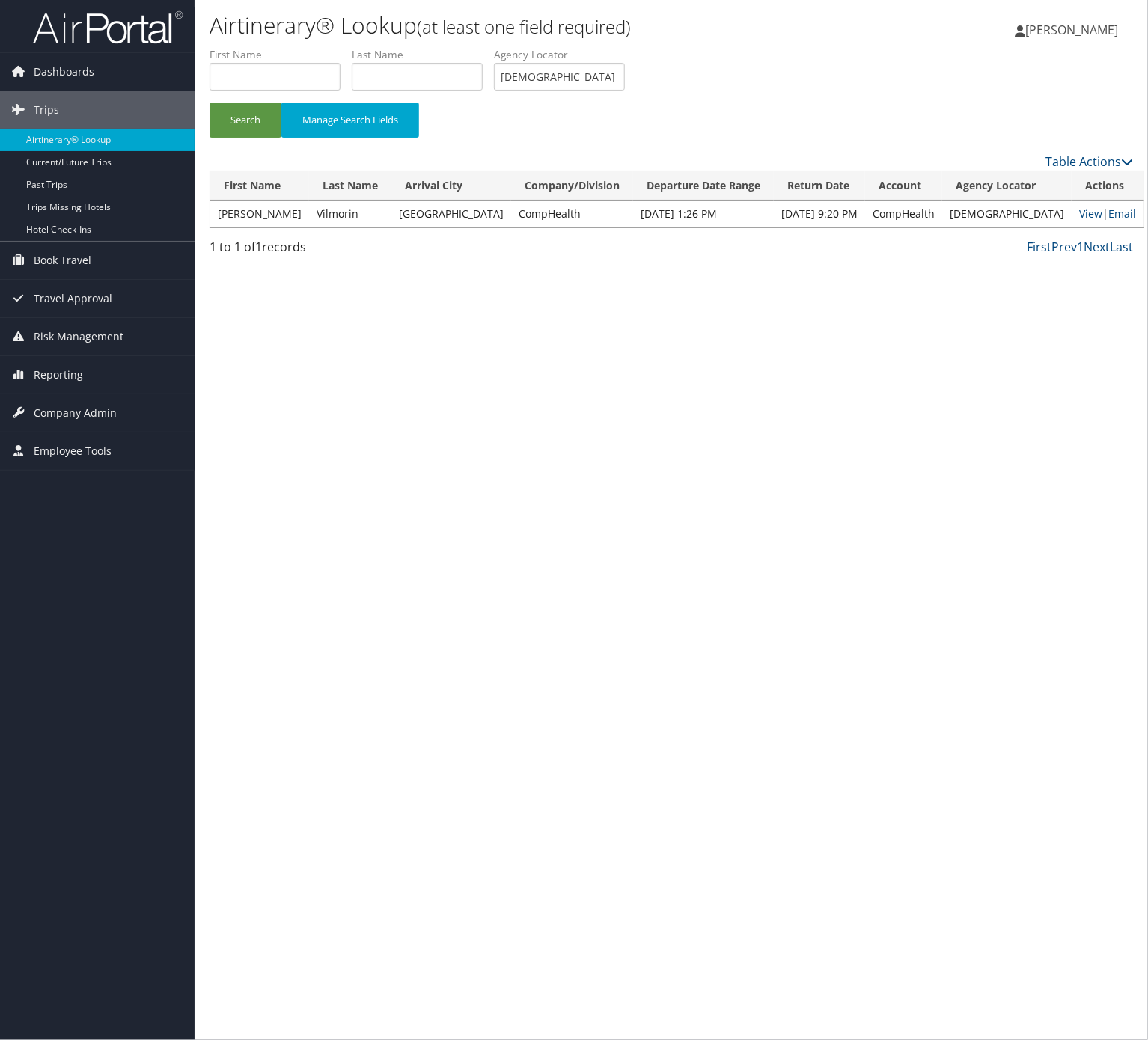
drag, startPoint x: 1124, startPoint y: 208, endPoint x: 1086, endPoint y: 209, distance: 38.0
click at [1124, 208] on td "View | Email" at bounding box center [1107, 214] width 72 height 27
click at [1108, 215] on link "Email" at bounding box center [1121, 213] width 28 height 14
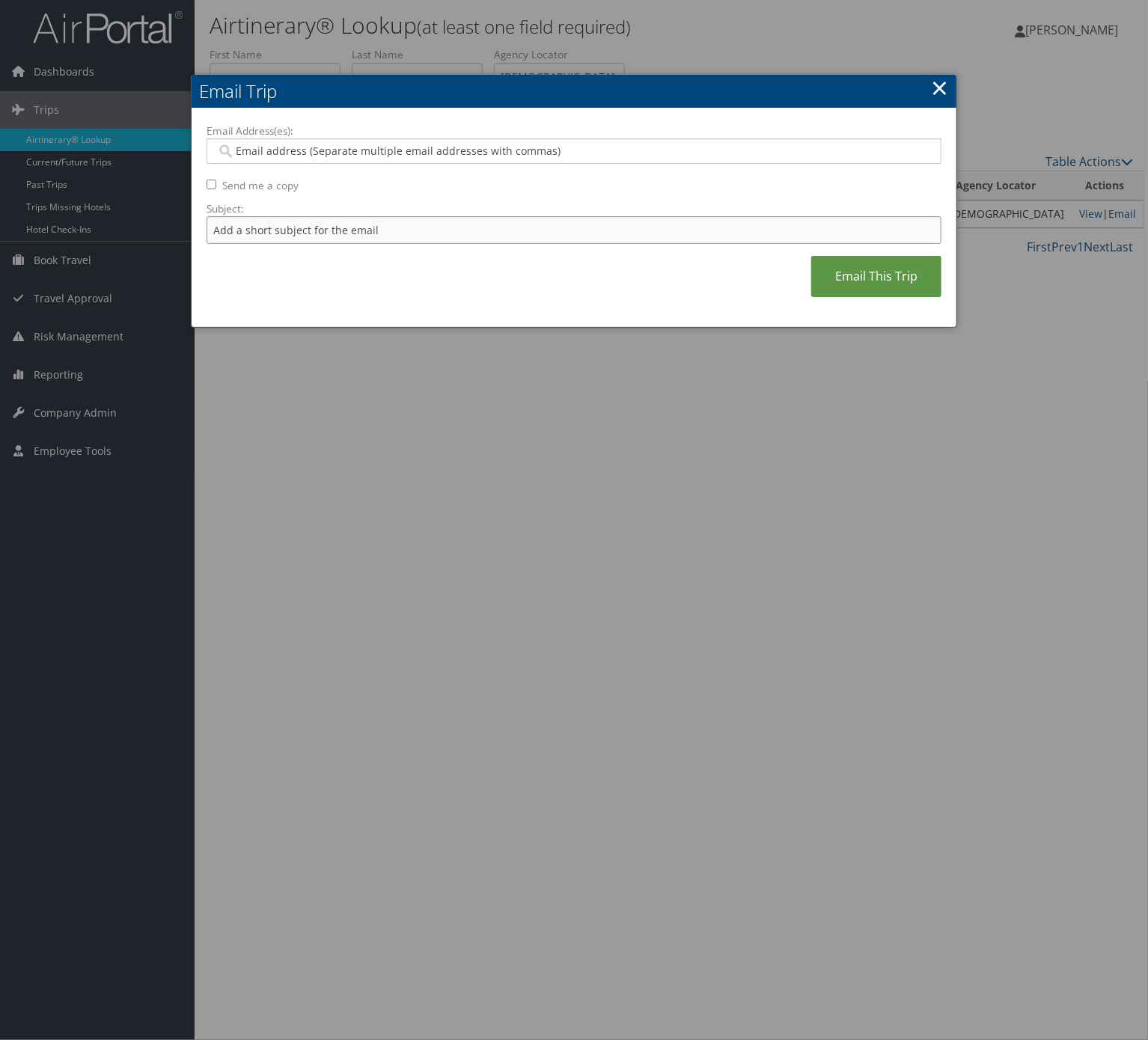
click at [431, 216] on div "Email Address(es): Send me a copy Subject: Email This Trip" at bounding box center [574, 218] width 735 height 189
click at [426, 232] on input "Itinerary Change. Please see notes in TR-733167" at bounding box center [574, 229] width 735 height 28
paste input "741320"
click at [444, 232] on input "Itinerary Change. Please see notes in TR-73741320167" at bounding box center [574, 229] width 735 height 28
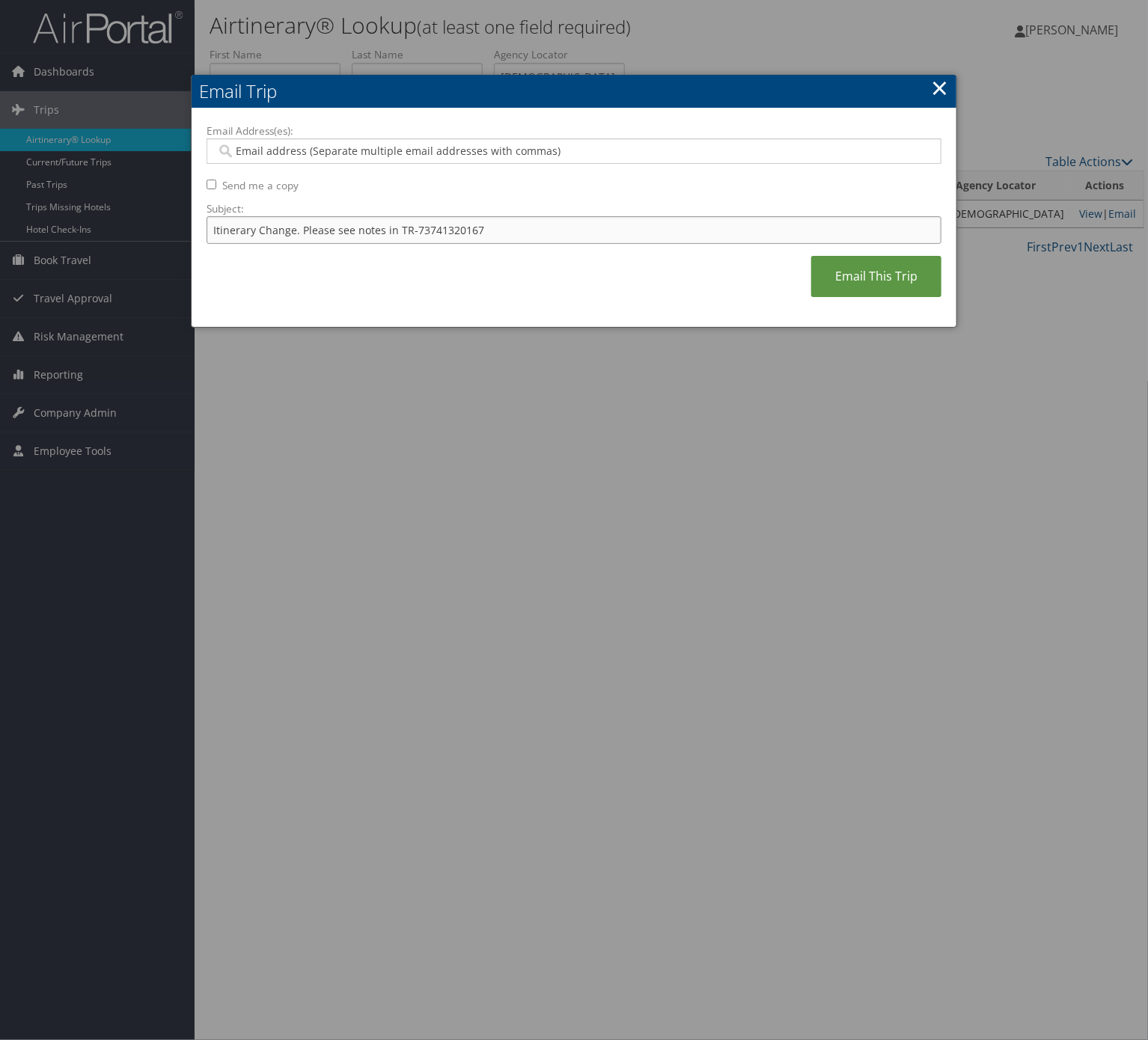
click at [444, 232] on input "Itinerary Change. Please see notes in TR-73741320167" at bounding box center [574, 229] width 735 height 28
paste input "41320"
type input "Itinerary Change. Please see notes in TR-741320"
drag, startPoint x: 378, startPoint y: 145, endPoint x: 310, endPoint y: 163, distance: 70.3
click at [378, 147] on input "Email Address(es):" at bounding box center [572, 152] width 713 height 15
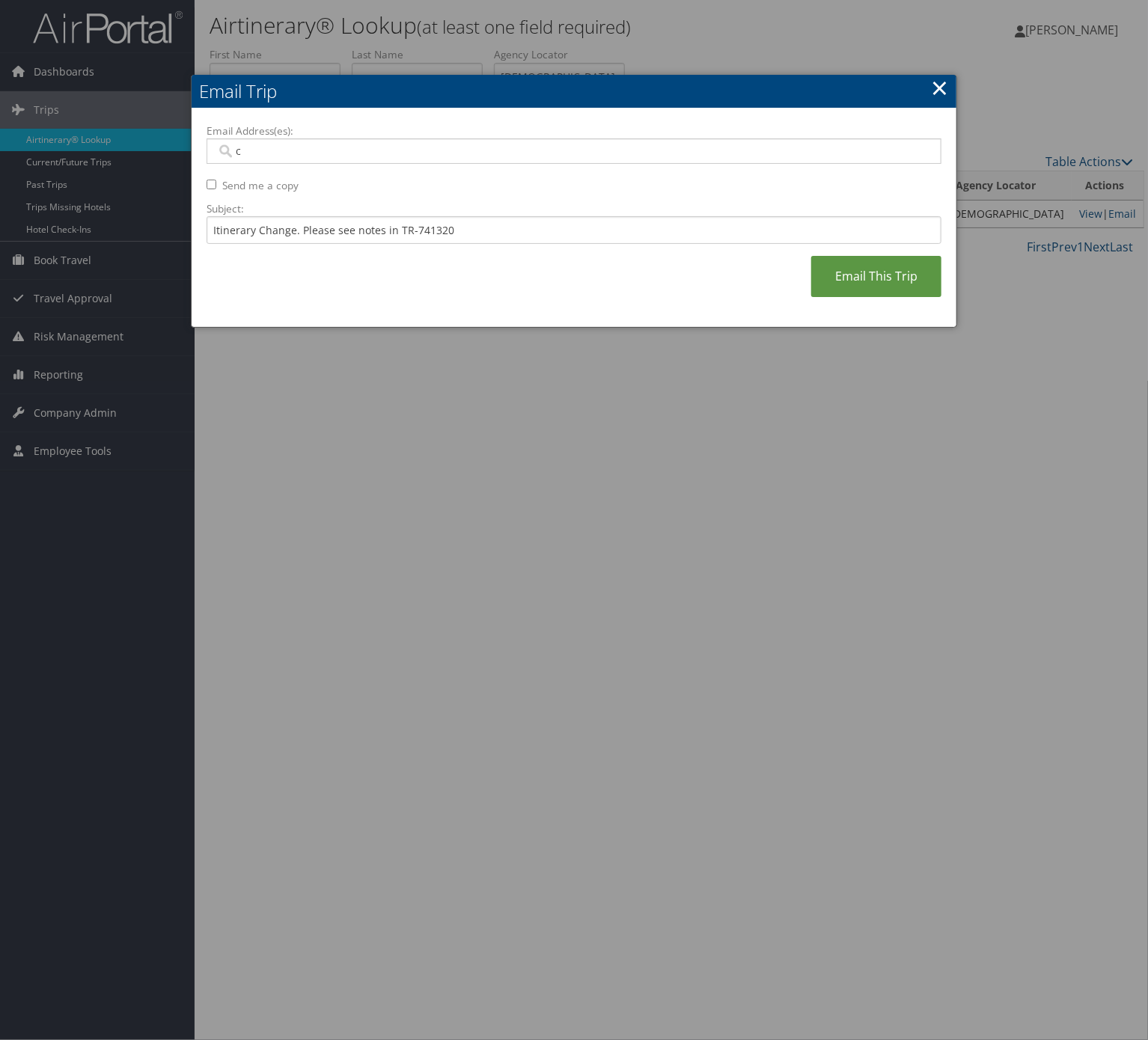
type input "ca"
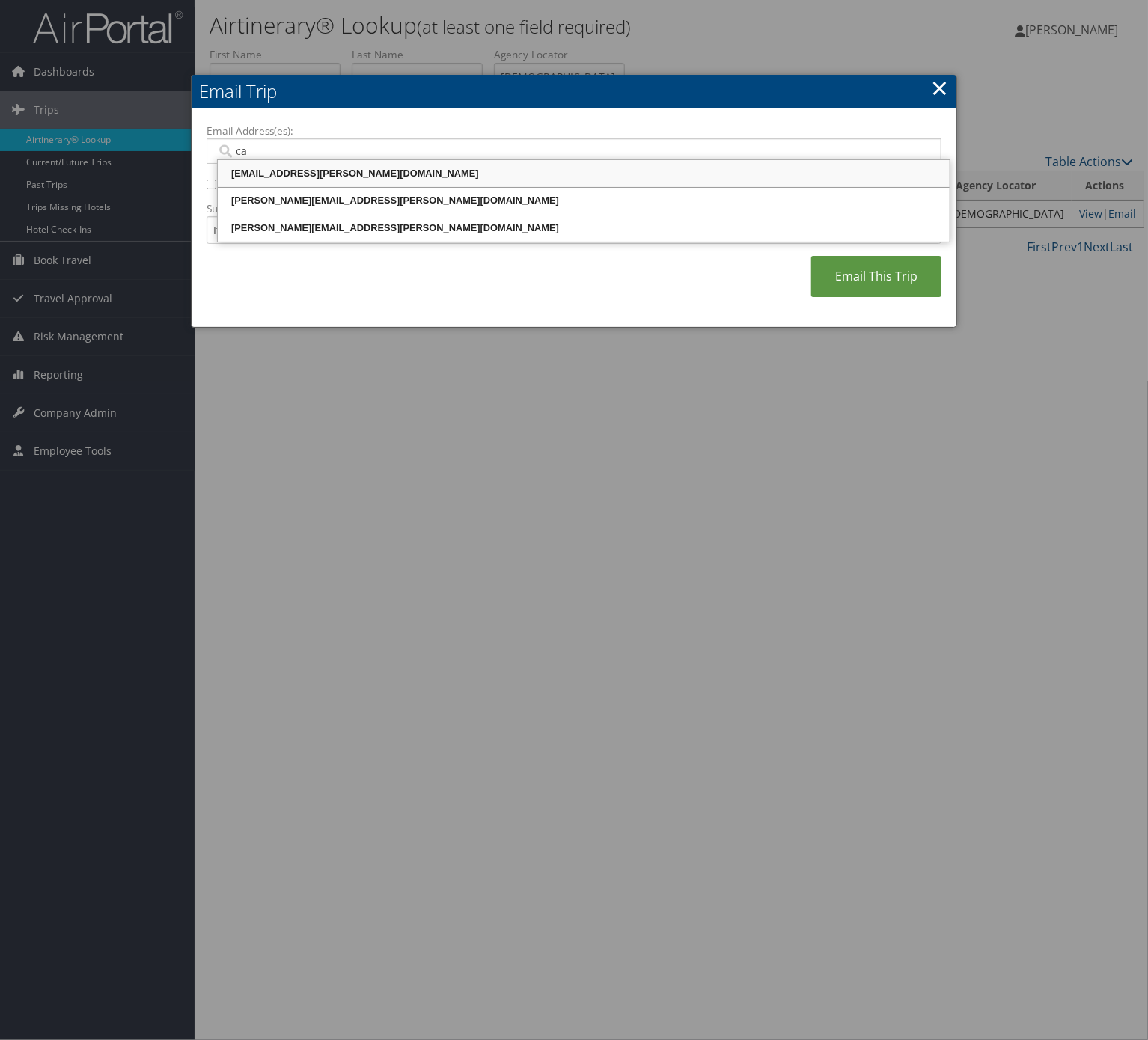
click at [367, 176] on div "camryn.davis@comphealth.com" at bounding box center [583, 174] width 727 height 15
type input "camryn.davis@comphealth.com"
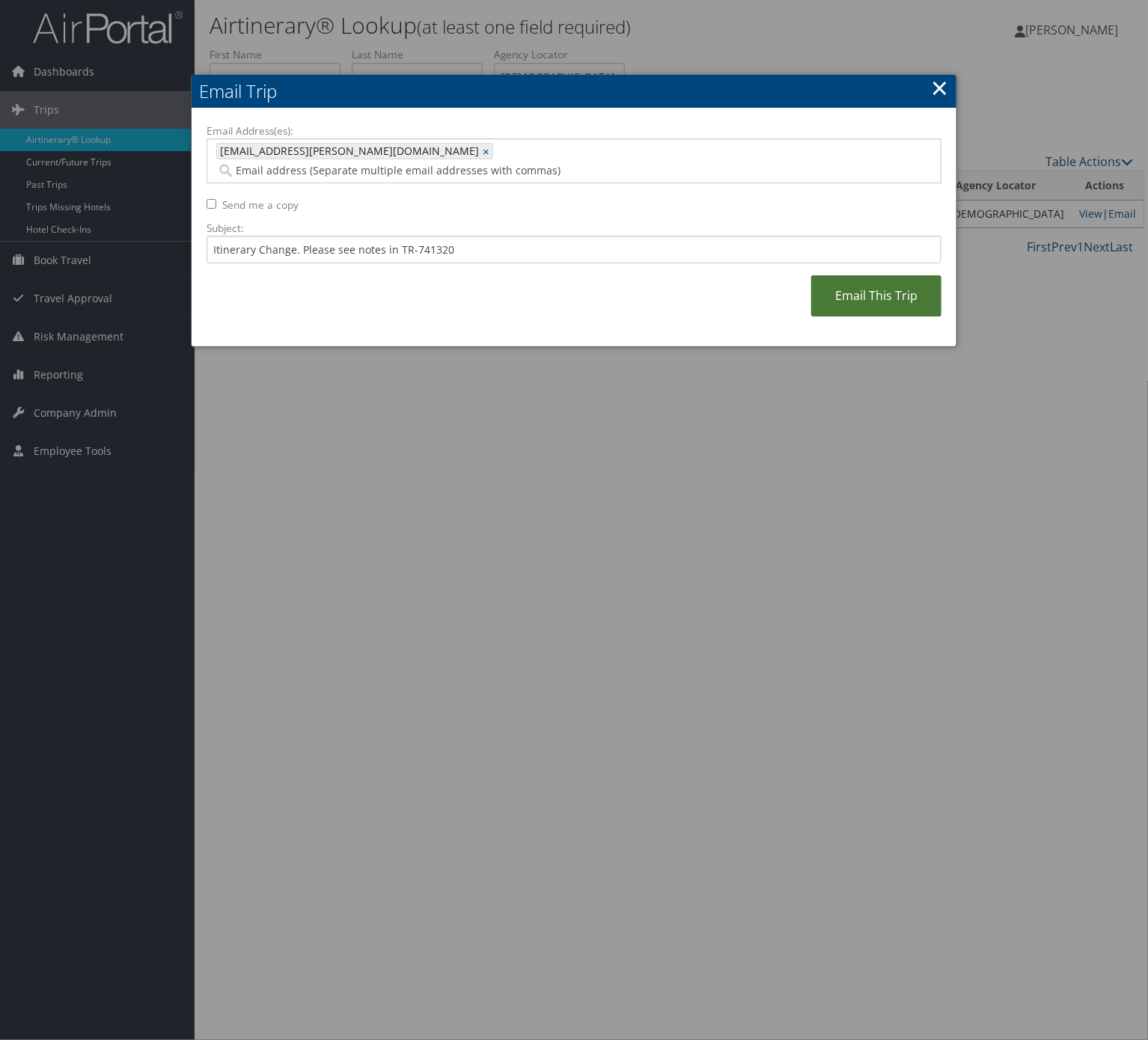
click at [880, 275] on link "Email This Trip" at bounding box center [877, 295] width 130 height 41
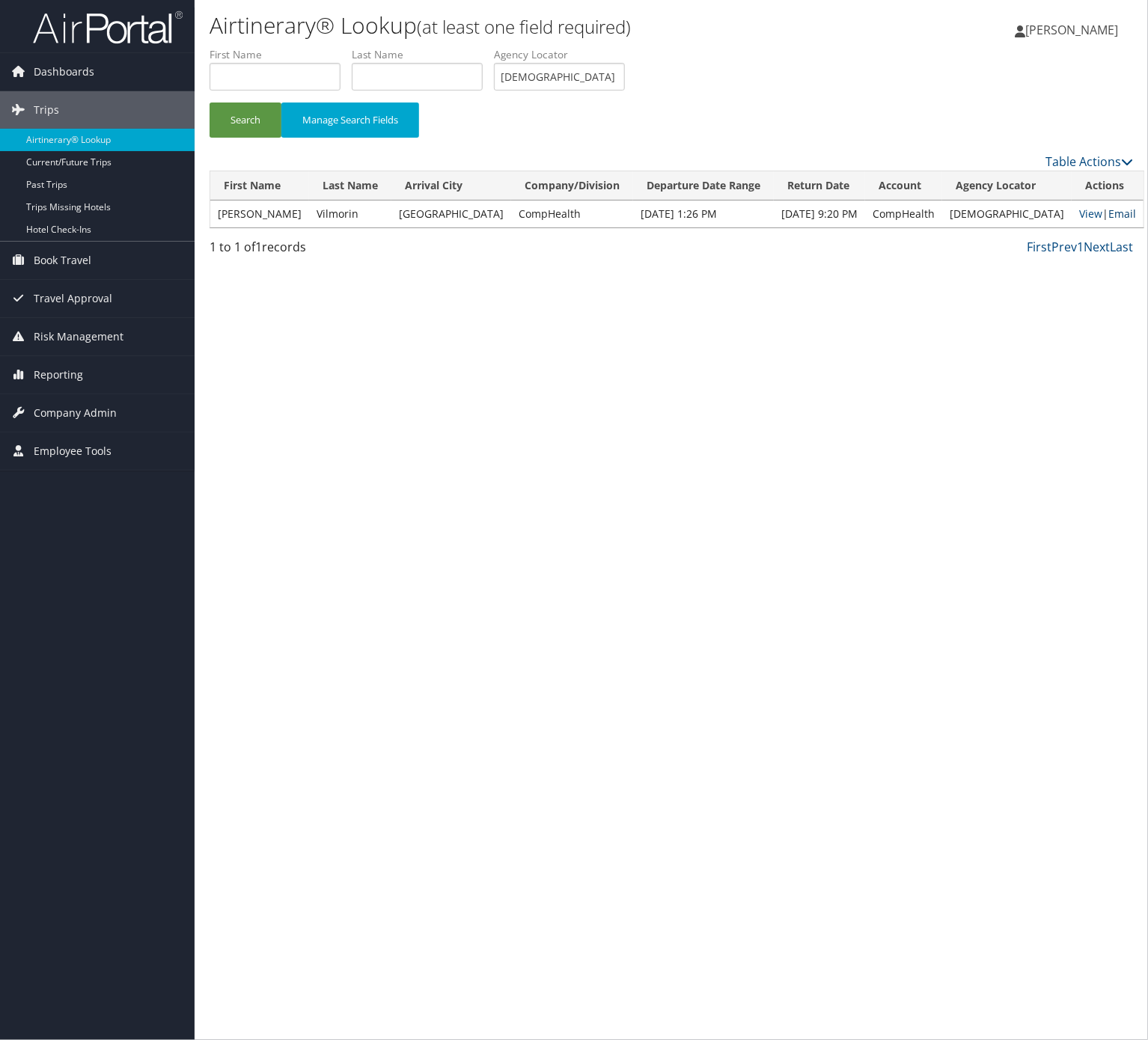
click at [1108, 210] on link "Email" at bounding box center [1121, 213] width 28 height 14
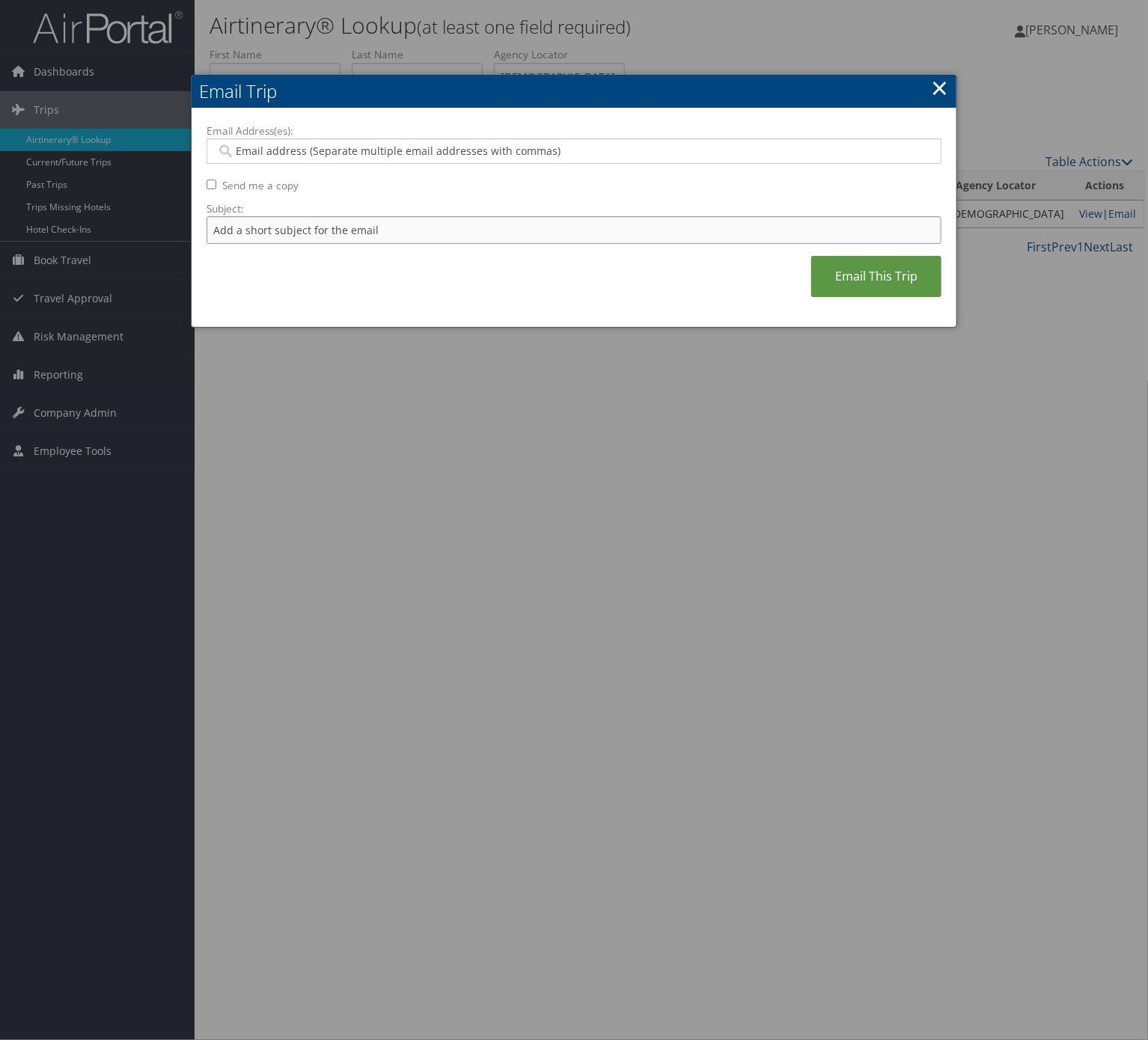
click at [450, 219] on input "Subject:" at bounding box center [574, 229] width 735 height 28
click at [434, 234] on input "Itinerary Change. Please see notes in TR-733167" at bounding box center [574, 229] width 735 height 28
paste input "41320"
type input "Itinerary Change. Please see notes in TR-741320"
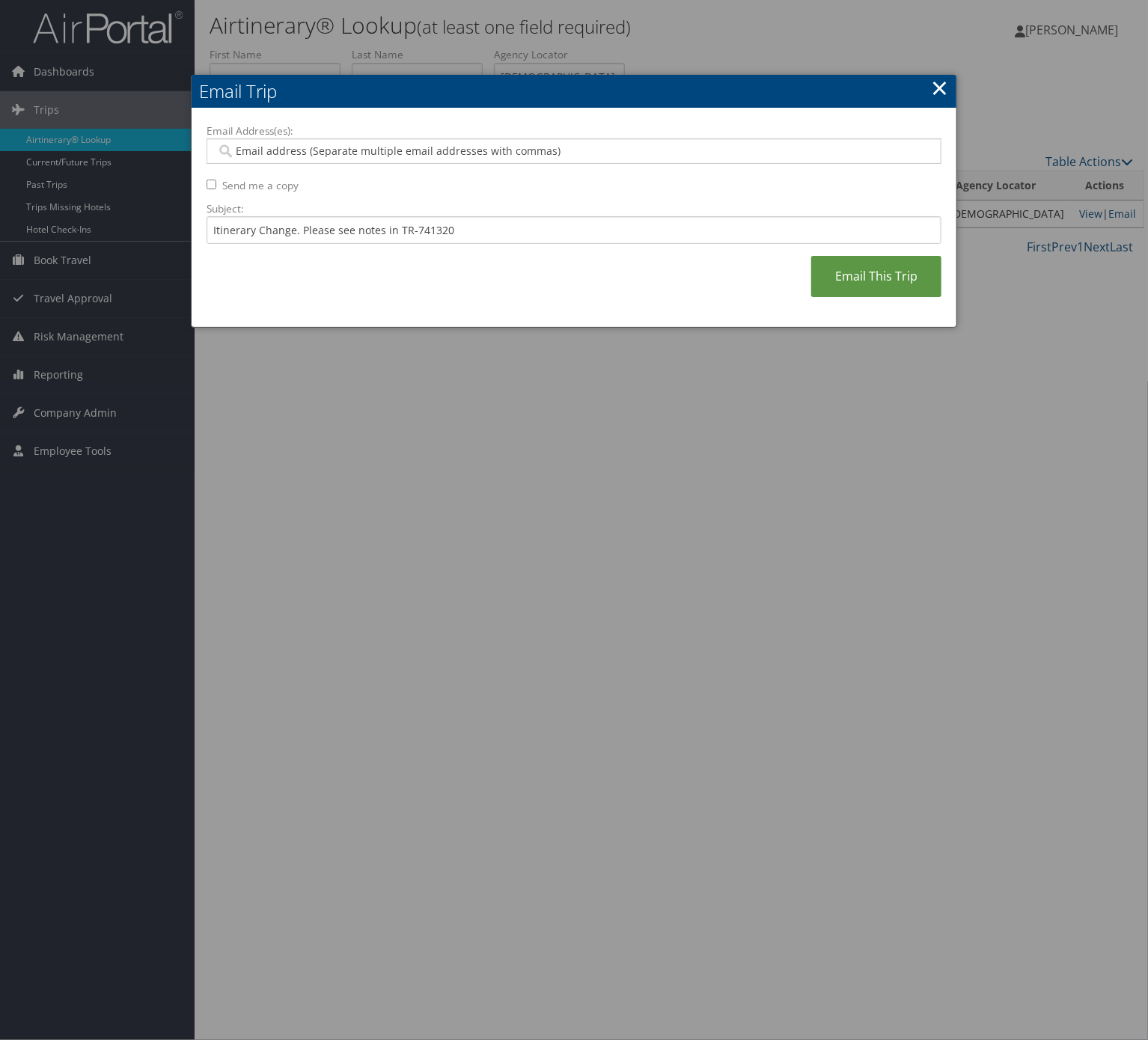
click at [413, 172] on div "Email Address(es): Send me a copy Subject: Itinerary Change. Please see notes i…" at bounding box center [574, 218] width 735 height 189
click at [393, 148] on input "Email Address(es):" at bounding box center [572, 152] width 713 height 15
type input "a"
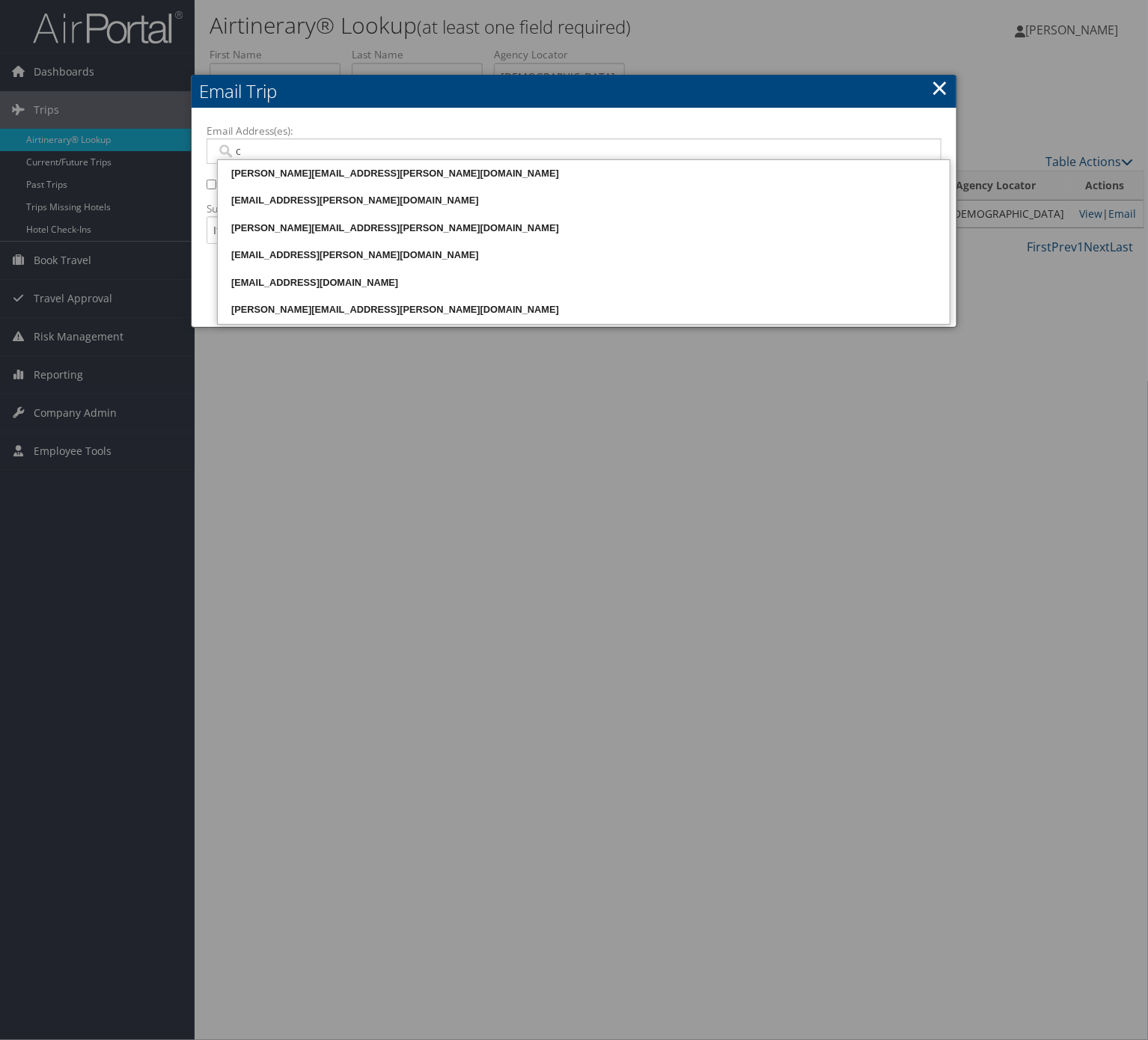
type input "ca"
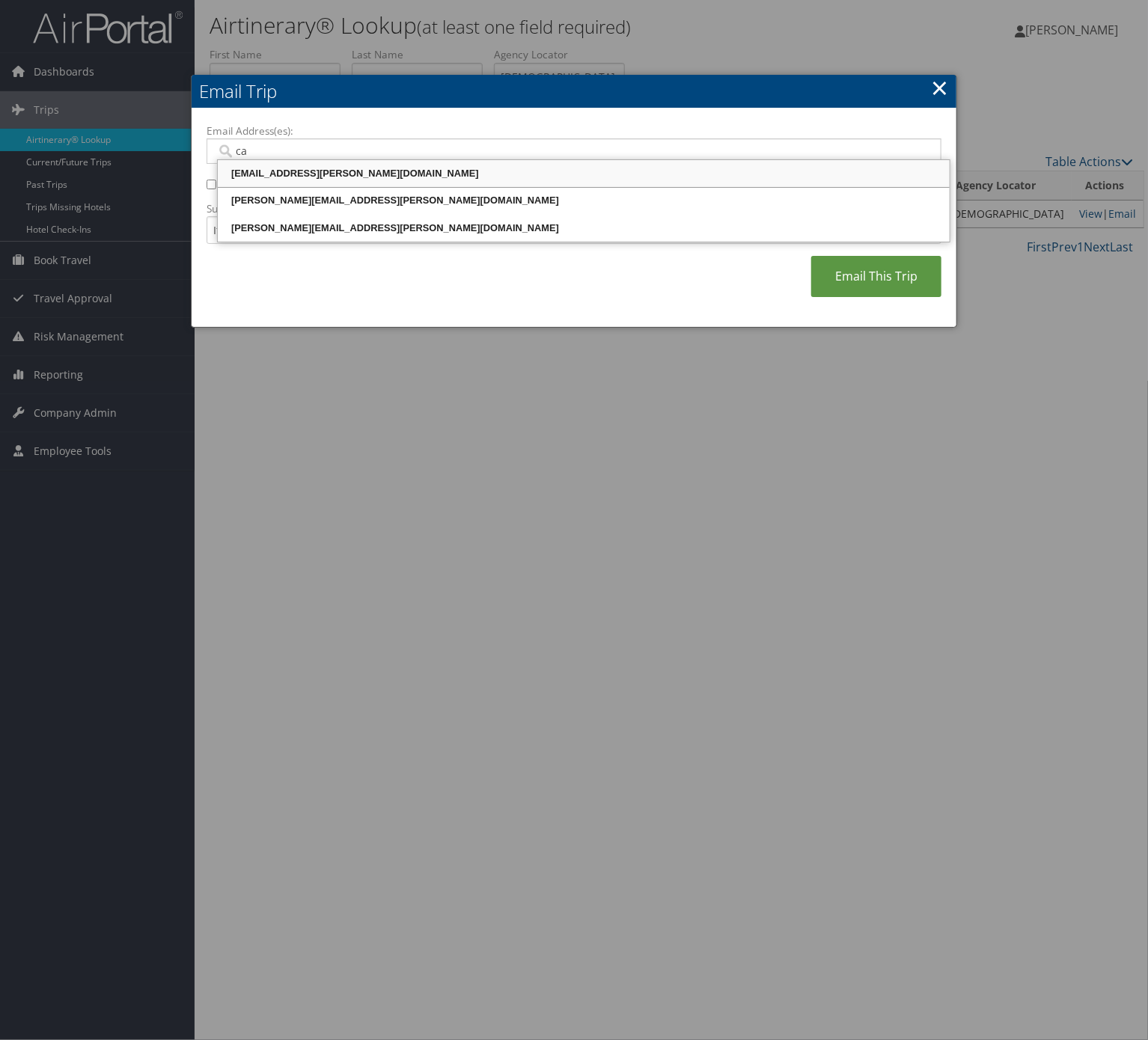
click at [321, 159] on ul "camryn.davis@comphealth.com carmen.smith@comphealth.com camilo.salas@comphealth…" at bounding box center [583, 201] width 734 height 83
drag, startPoint x: 323, startPoint y: 169, endPoint x: 545, endPoint y: 197, distance: 223.8
click at [323, 169] on div "camryn.davis@comphealth.com" at bounding box center [583, 174] width 727 height 15
type input "camryn.davis@comphealth.com"
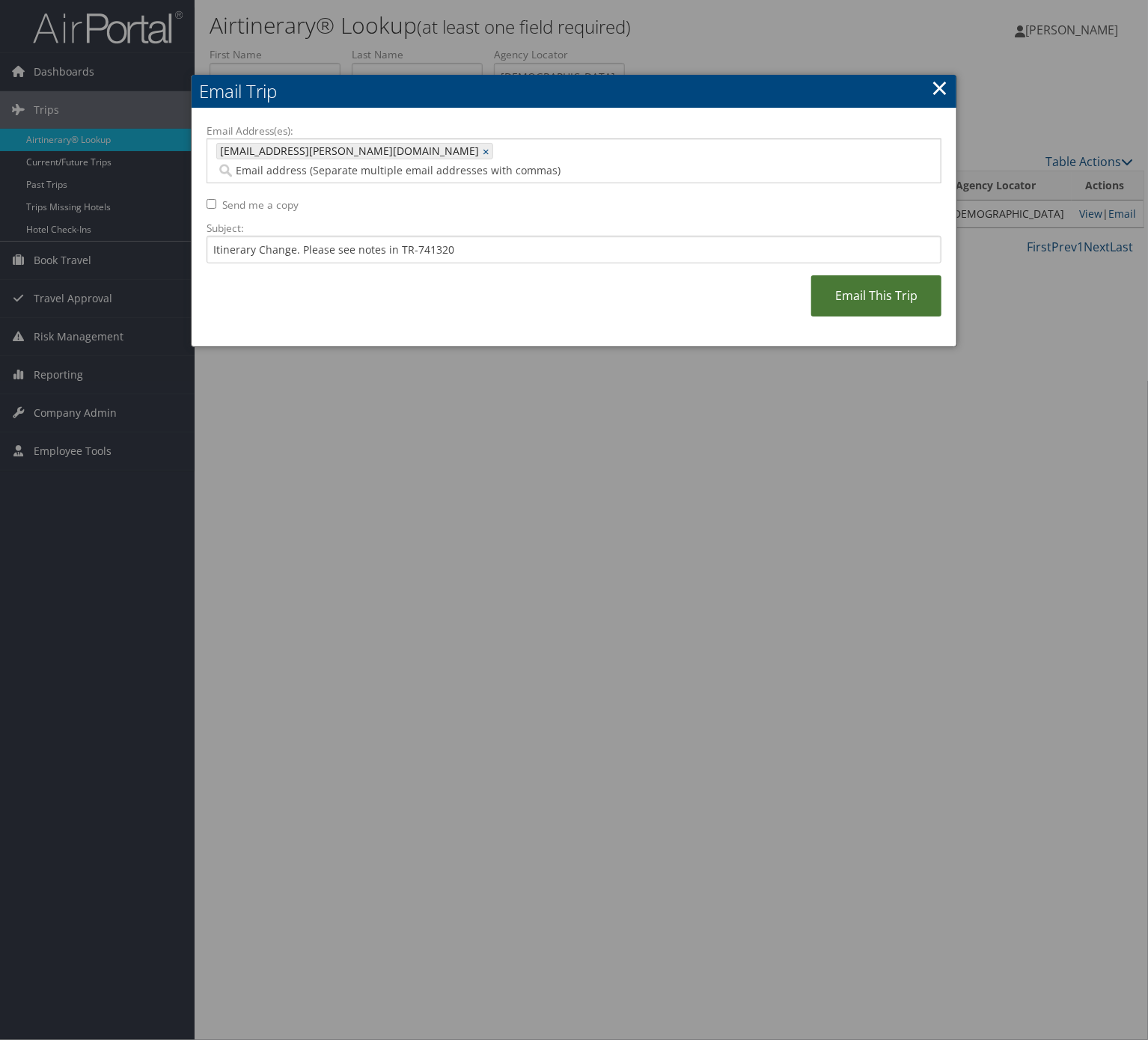
click at [860, 277] on link "Email This Trip" at bounding box center [877, 295] width 130 height 41
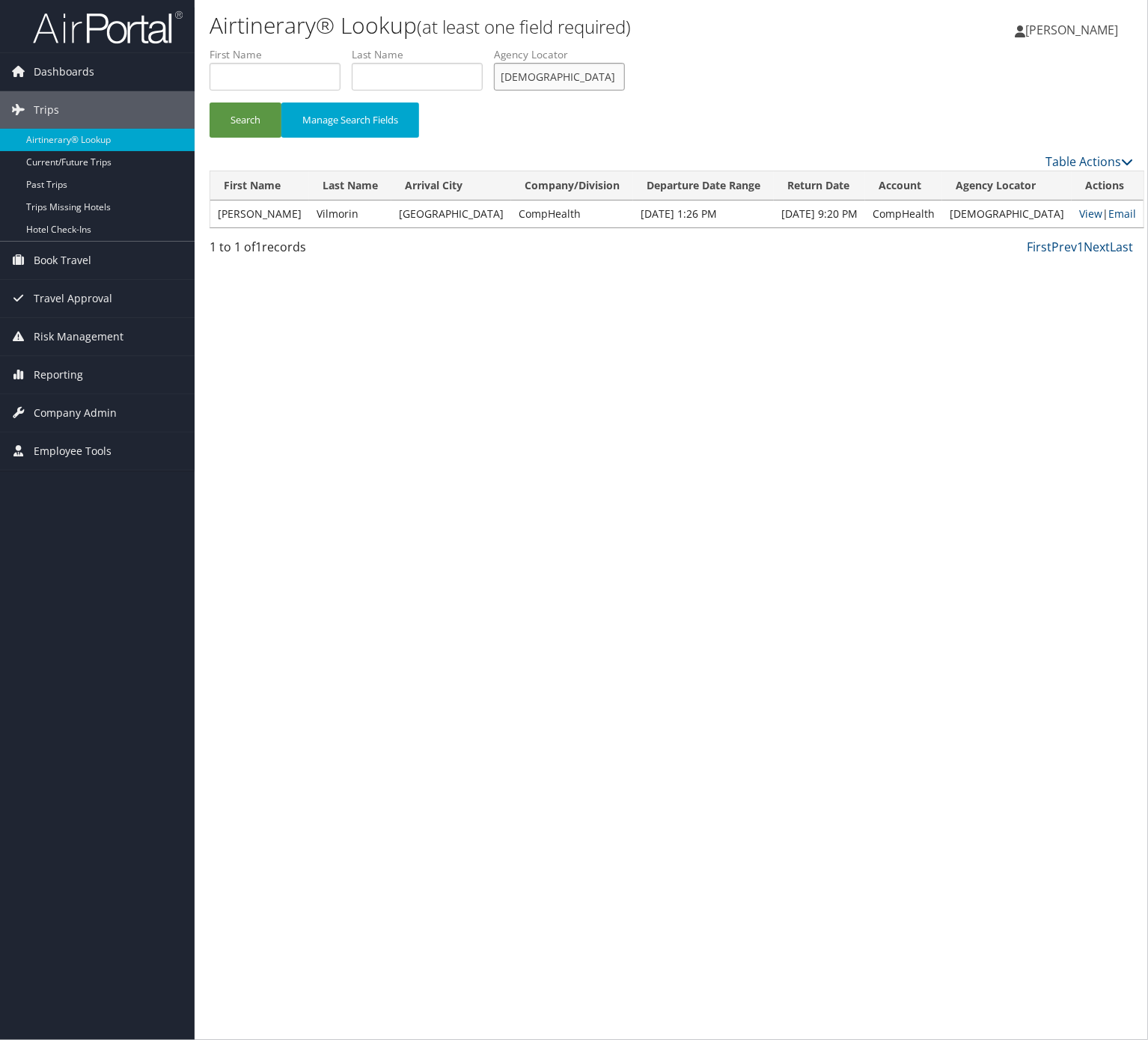
click at [605, 63] on input "YHWEHO" at bounding box center [559, 77] width 131 height 28
paste input "WYGFMY"
click at [572, 88] on input "YHWEHO" at bounding box center [559, 77] width 131 height 28
paste input "WYGFMY"
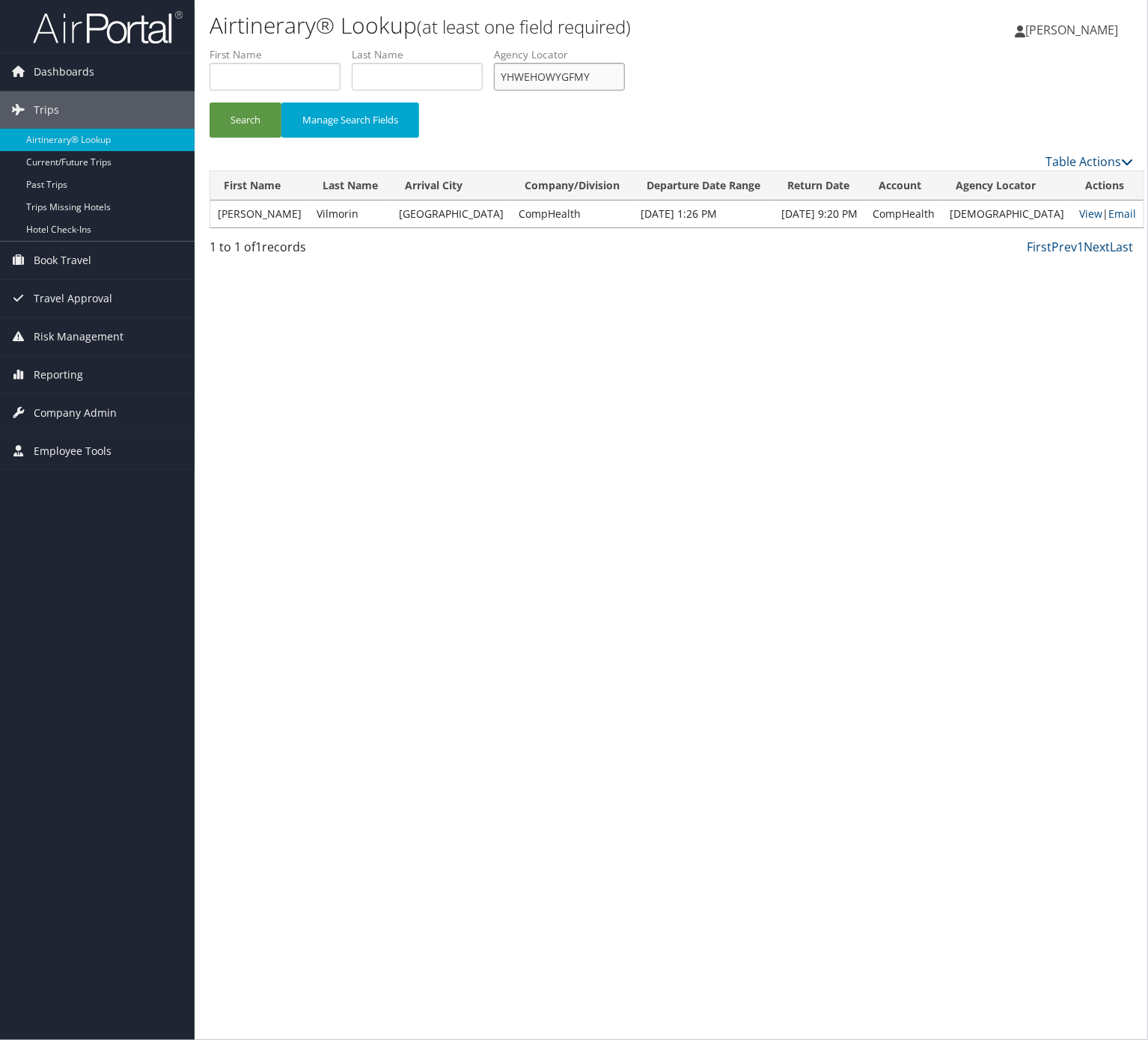
click at [571, 79] on input "YHWEHOWYGFMY" at bounding box center [559, 77] width 131 height 28
drag, startPoint x: 571, startPoint y: 79, endPoint x: 434, endPoint y: 108, distance: 140.0
click at [570, 79] on input "YHWEHOWYGFMY" at bounding box center [559, 77] width 131 height 28
paste input "text"
type input "WYGFMY"
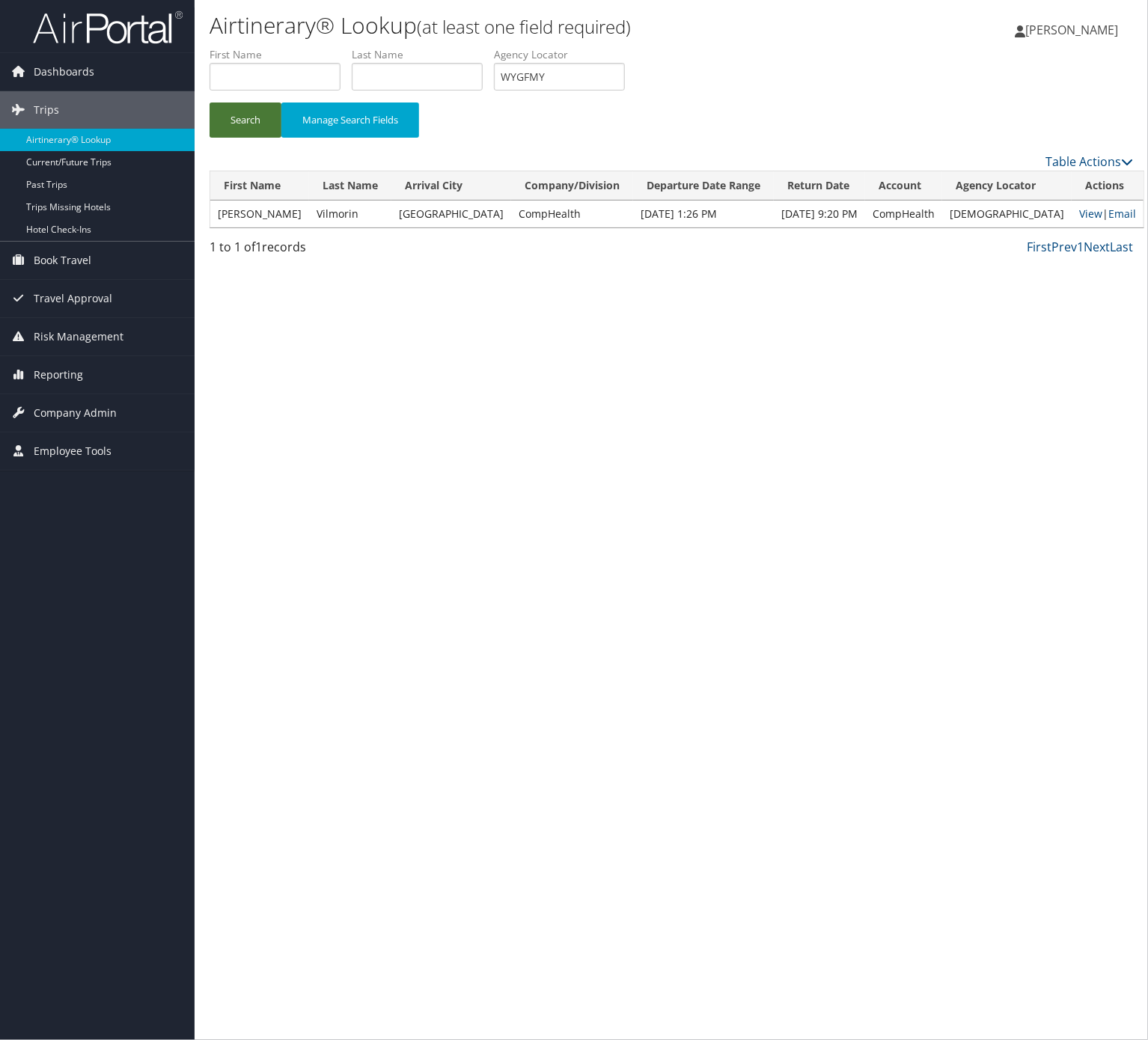
click at [246, 119] on button "Search" at bounding box center [245, 120] width 72 height 35
click at [1120, 213] on td "View | Email" at bounding box center [1094, 214] width 77 height 27
click at [1114, 213] on link "Email" at bounding box center [1106, 213] width 28 height 14
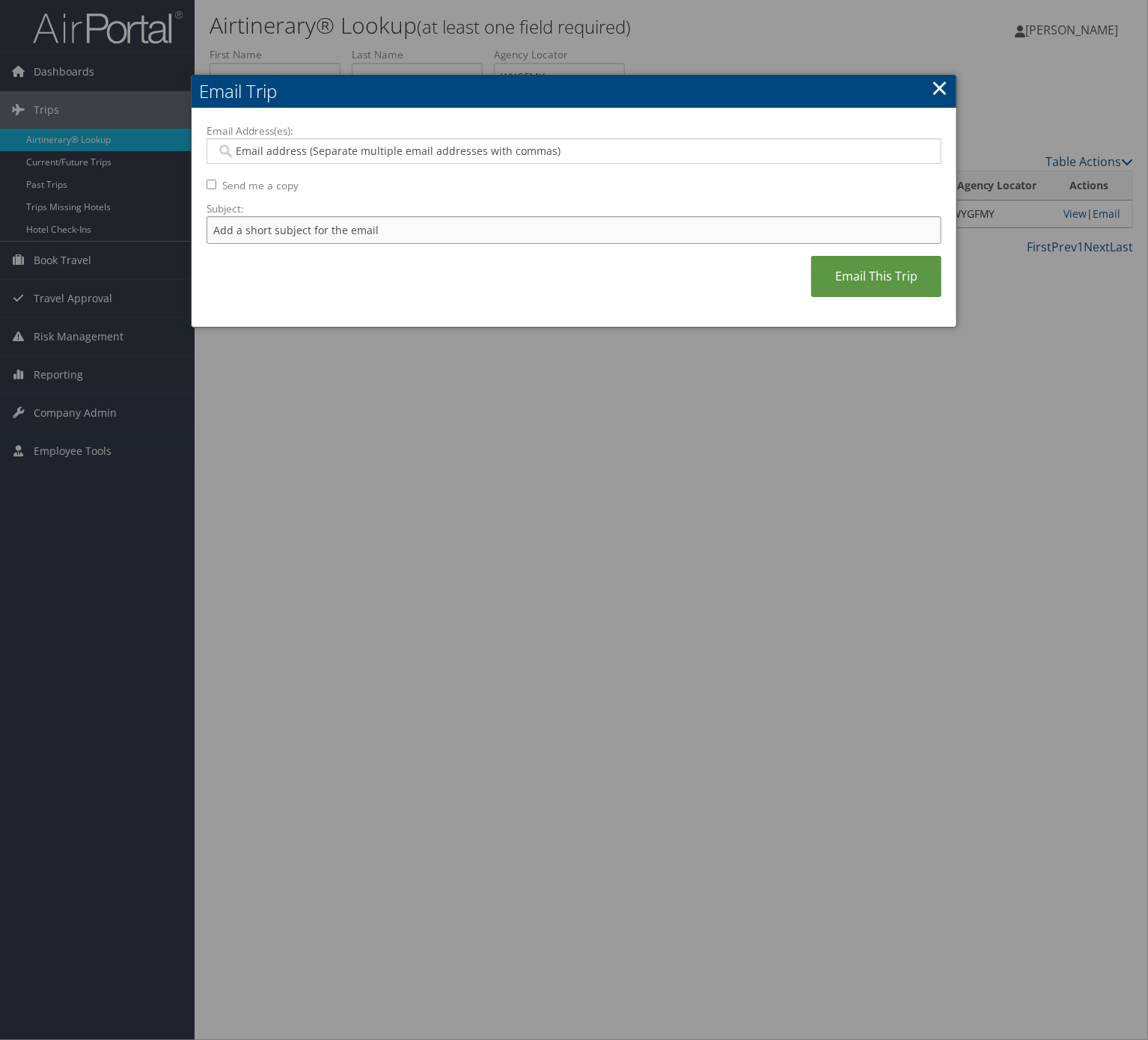
click at [356, 233] on input "Subject:" at bounding box center [574, 229] width 735 height 28
click at [426, 223] on input "Itinerary Change. Please see notes in TR-733167" at bounding box center [574, 229] width 735 height 28
paste input "52781"
type input "Itinerary Change. Please see notes in TR-752781"
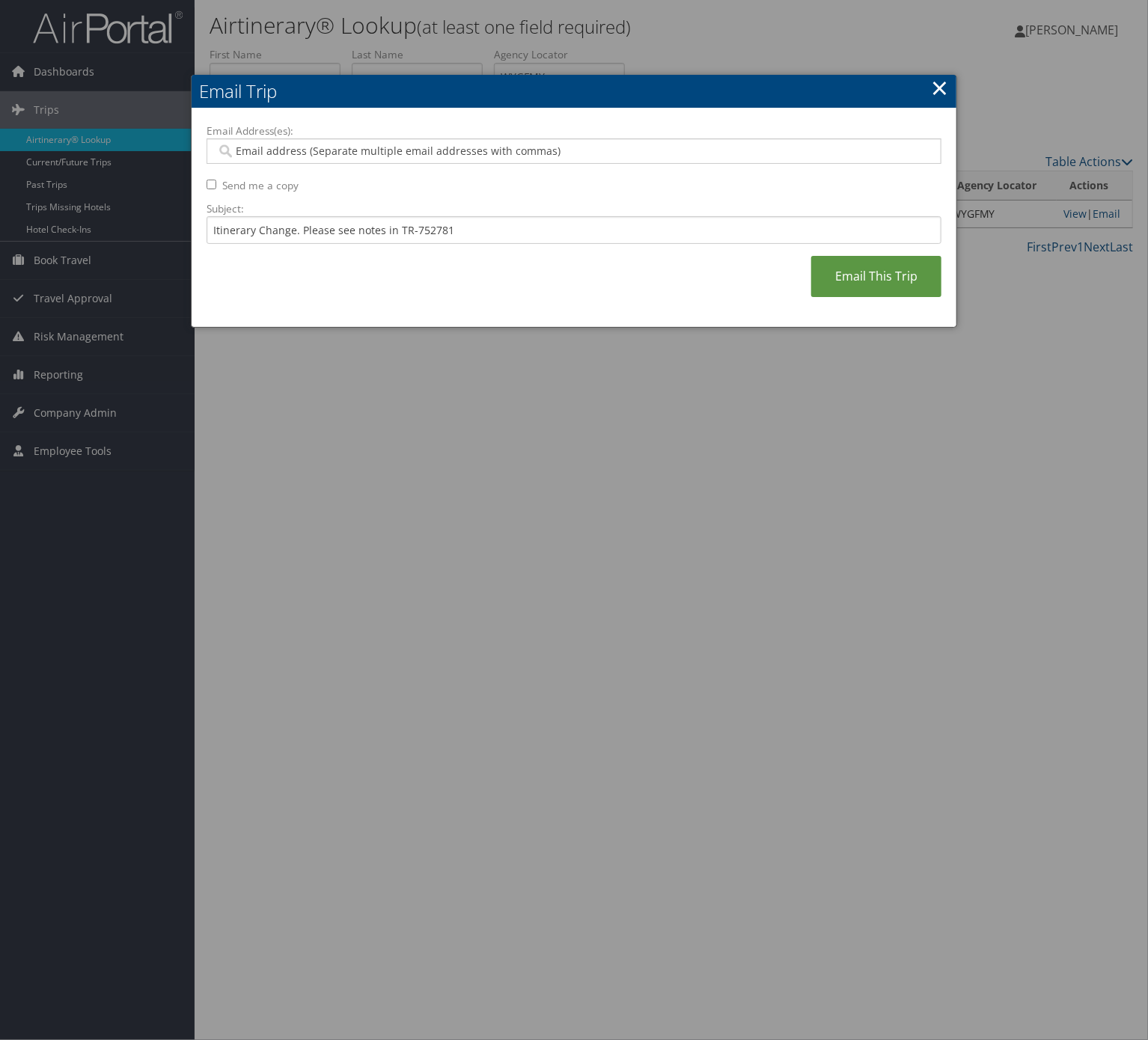
click at [389, 134] on label "Email Address(es):" at bounding box center [574, 131] width 735 height 15
click at [389, 144] on input "Email Address(es):" at bounding box center [572, 152] width 713 height 15
click at [380, 158] on input "Email Address(es):" at bounding box center [572, 152] width 713 height 15
type input "c"
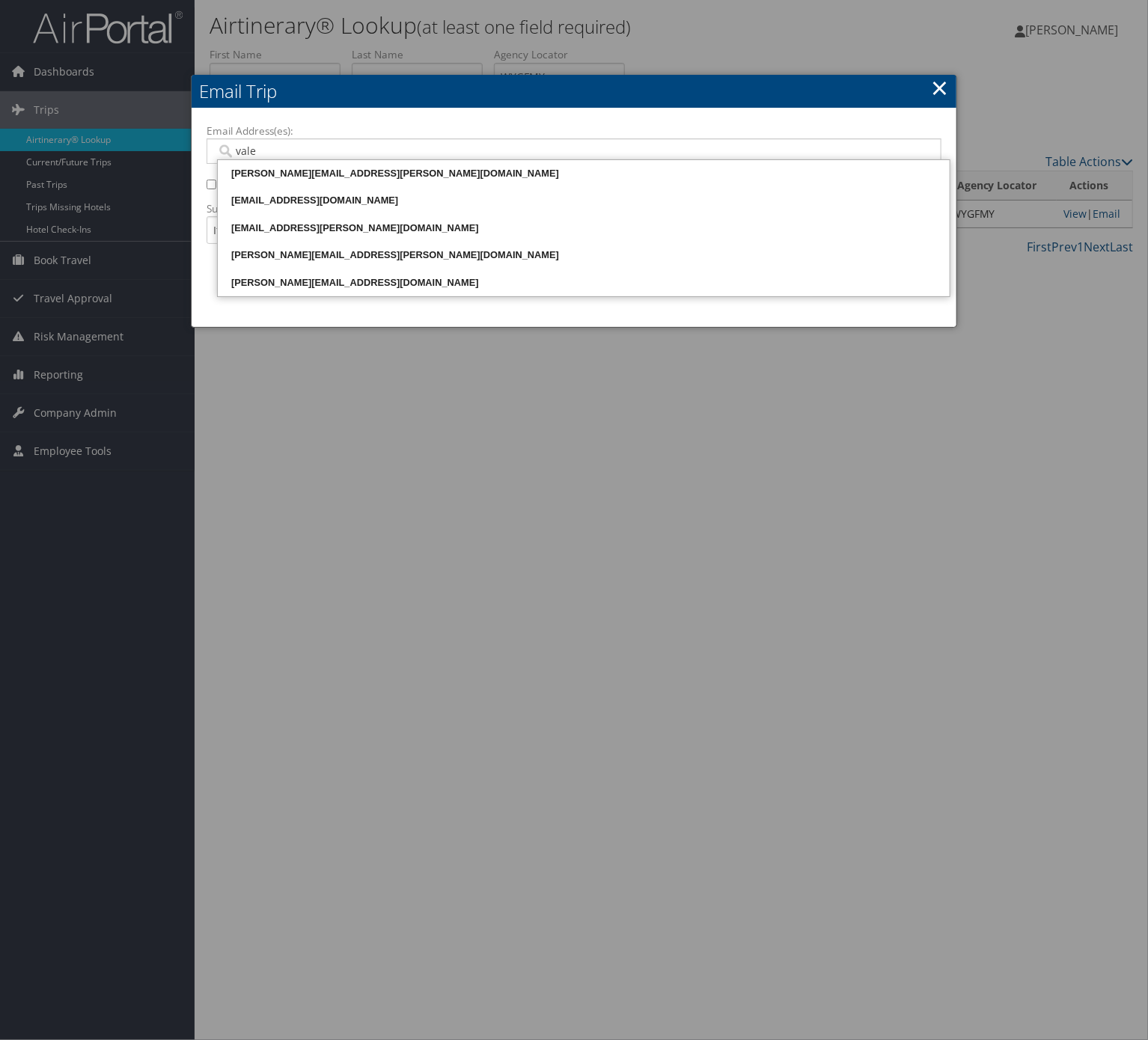
type input "valen"
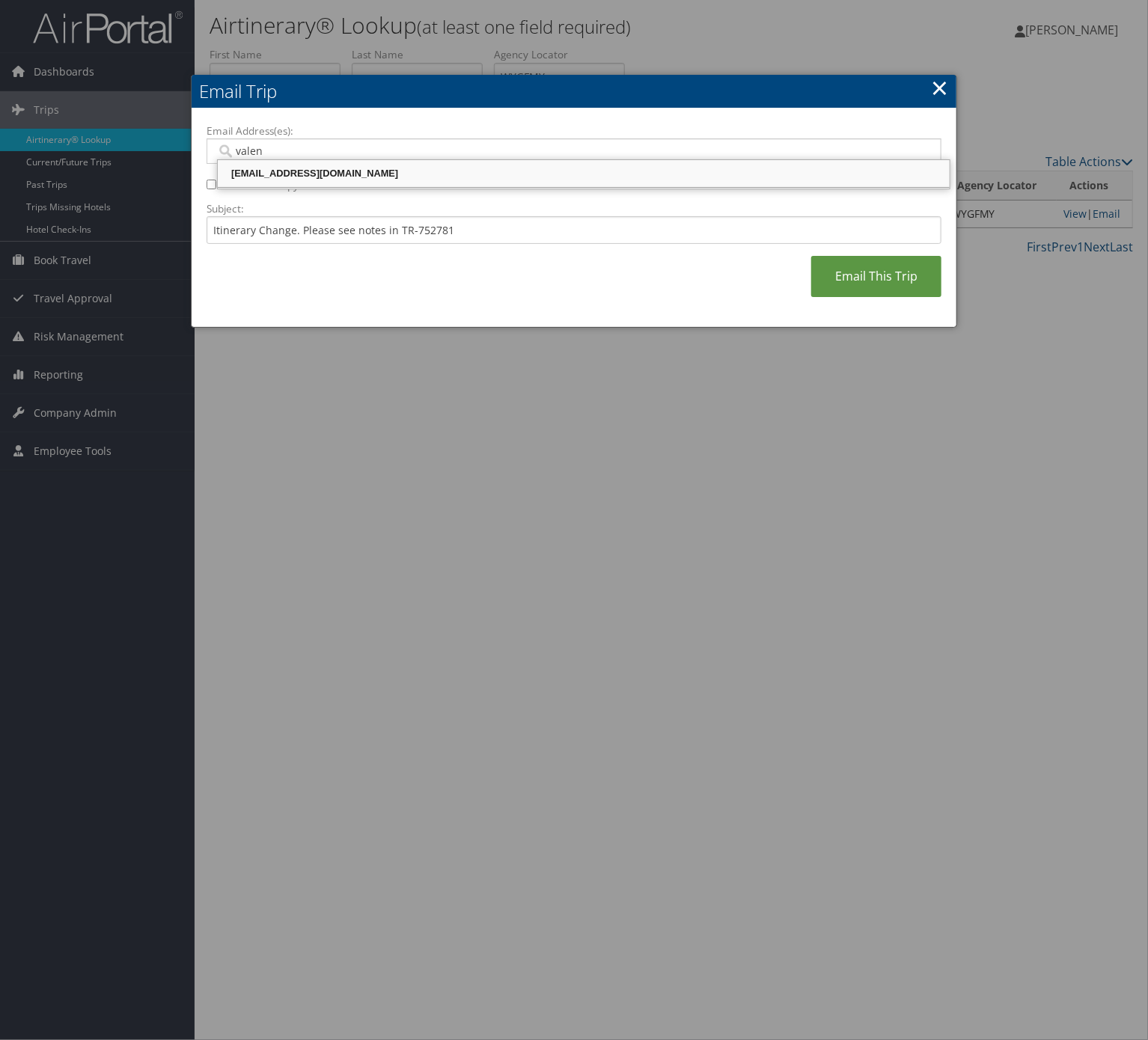
drag, startPoint x: 378, startPoint y: 169, endPoint x: 430, endPoint y: 184, distance: 54.1
click at [378, 171] on div "valencia.white@weatherbyhealthcare.com" at bounding box center [583, 174] width 727 height 15
type input "valencia.white@weatherbyhealthcare.com"
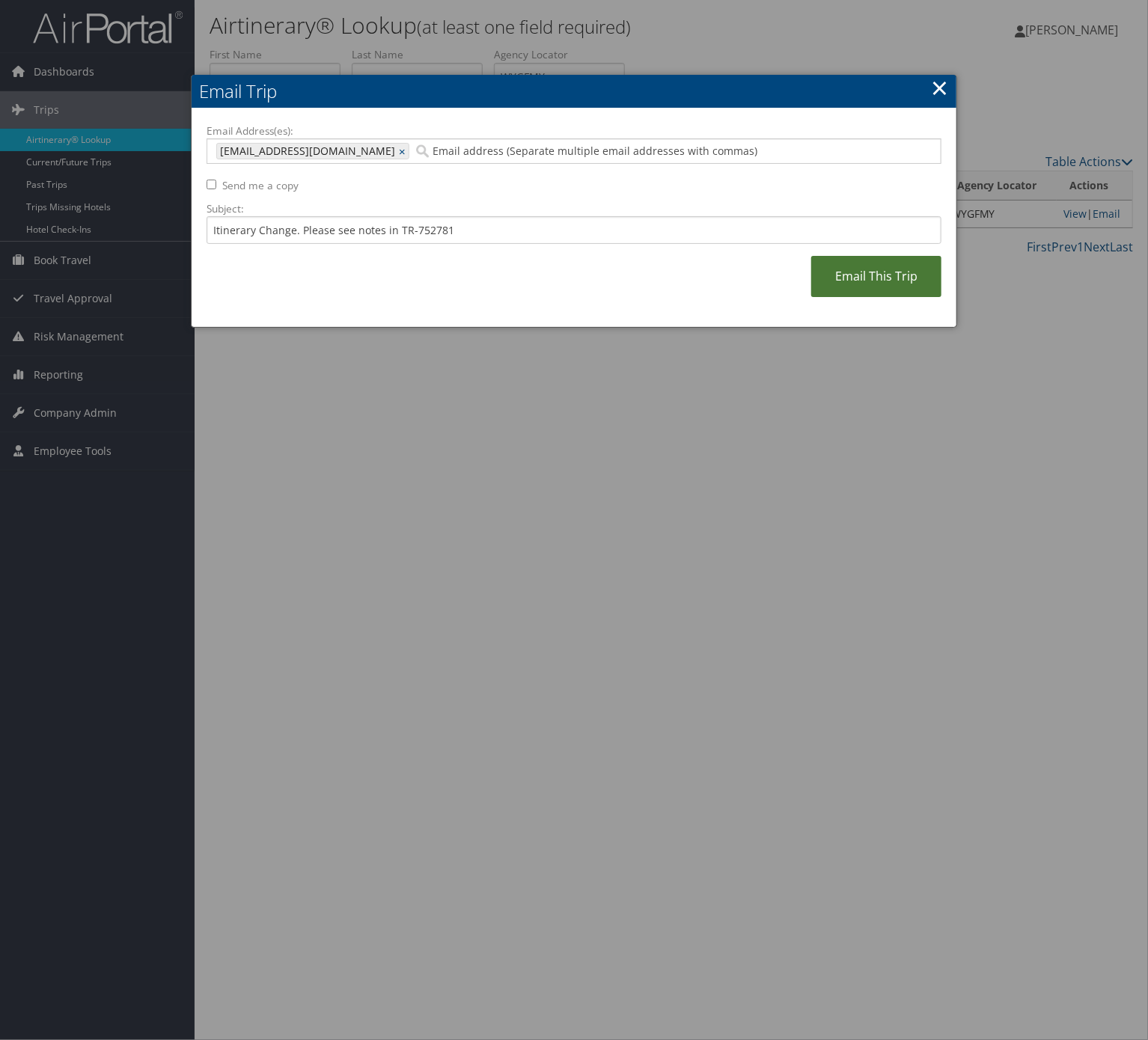
click at [910, 291] on link "Email This Trip" at bounding box center [877, 276] width 130 height 41
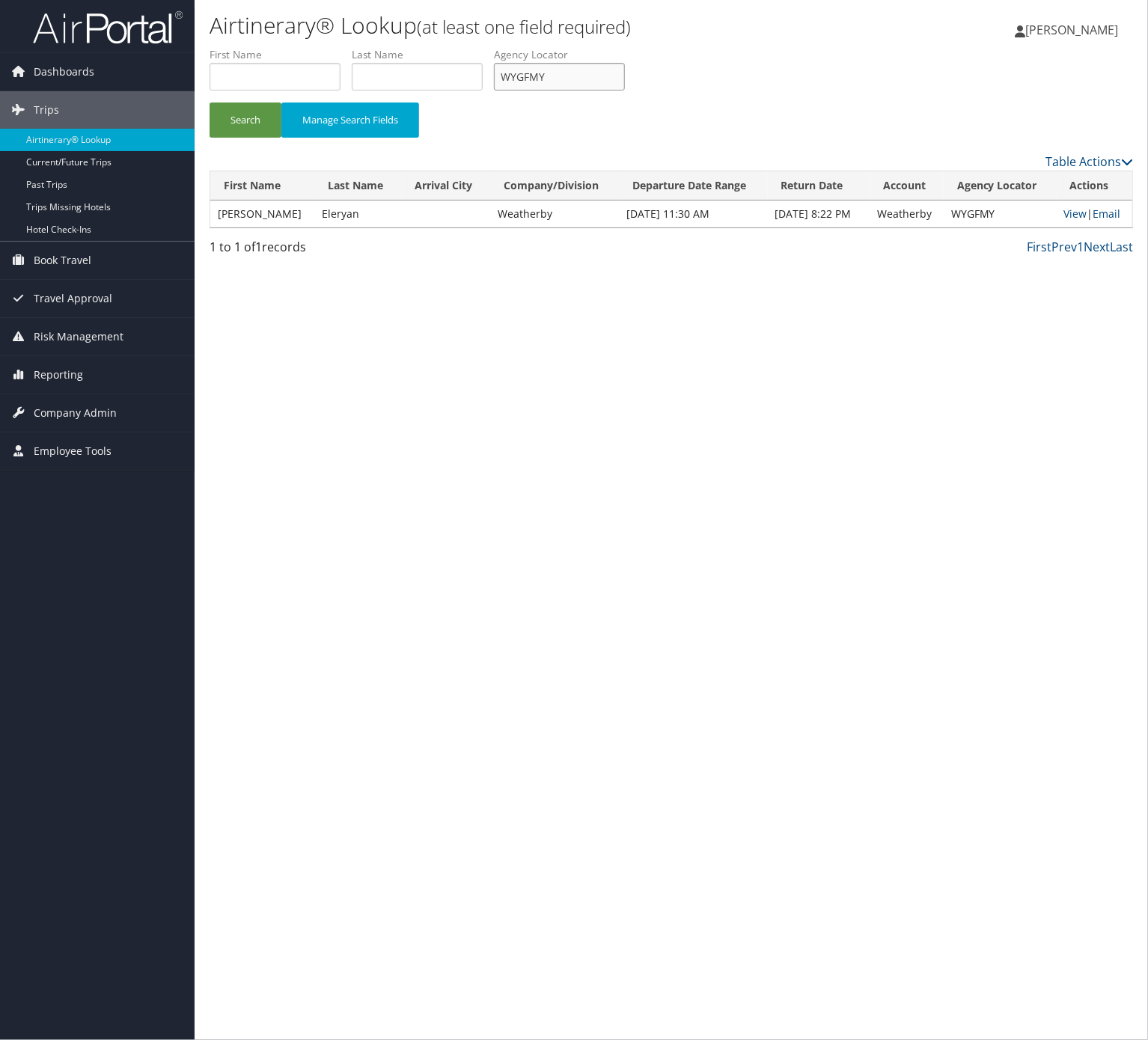
click at [624, 69] on input "WYGFMY" at bounding box center [559, 77] width 131 height 28
paste input "HMRMLQ"
type input "HMRMLQ"
click at [256, 117] on button "Search" at bounding box center [245, 120] width 72 height 35
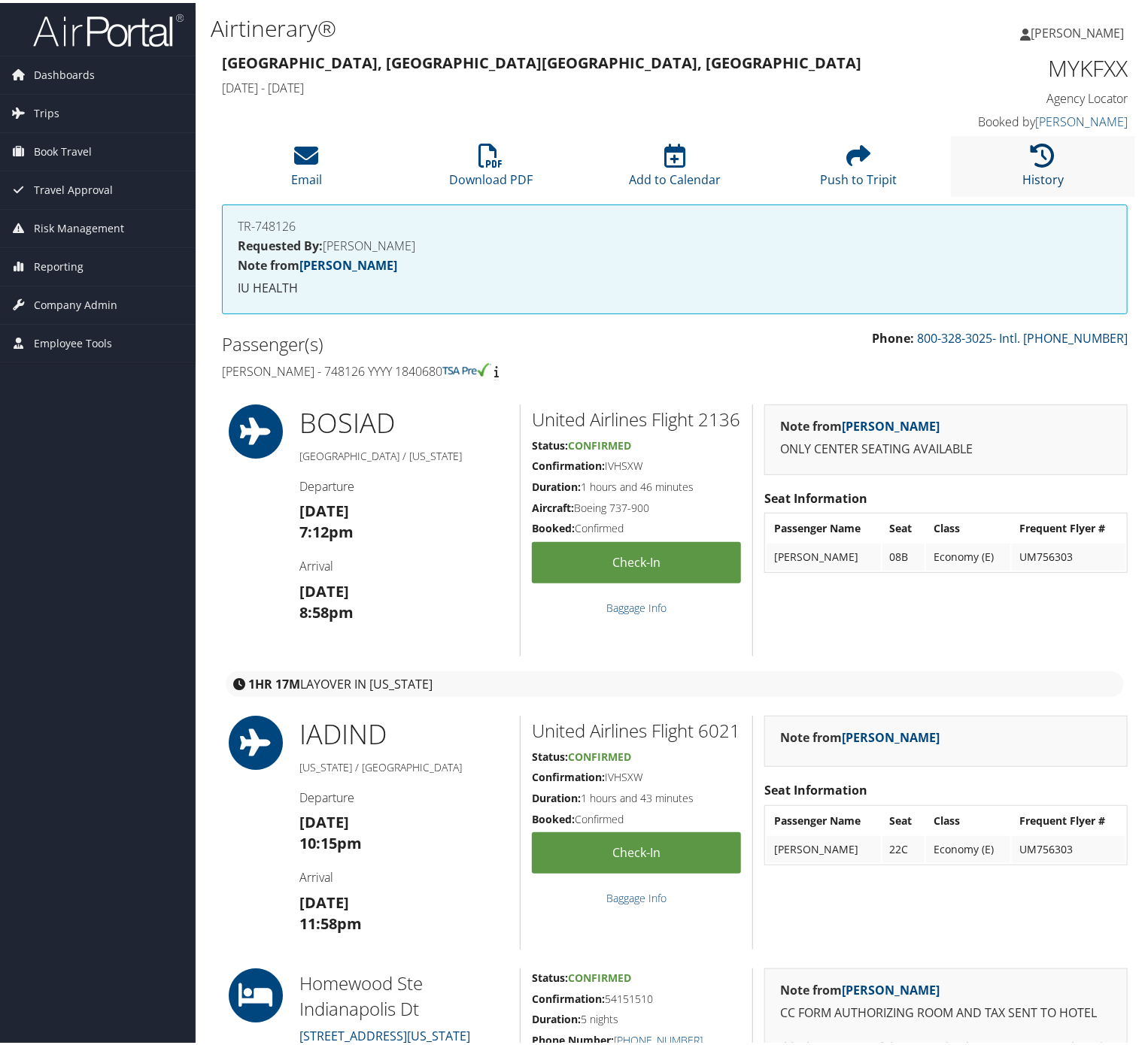
click at [1041, 172] on link "History" at bounding box center [1042, 166] width 41 height 36
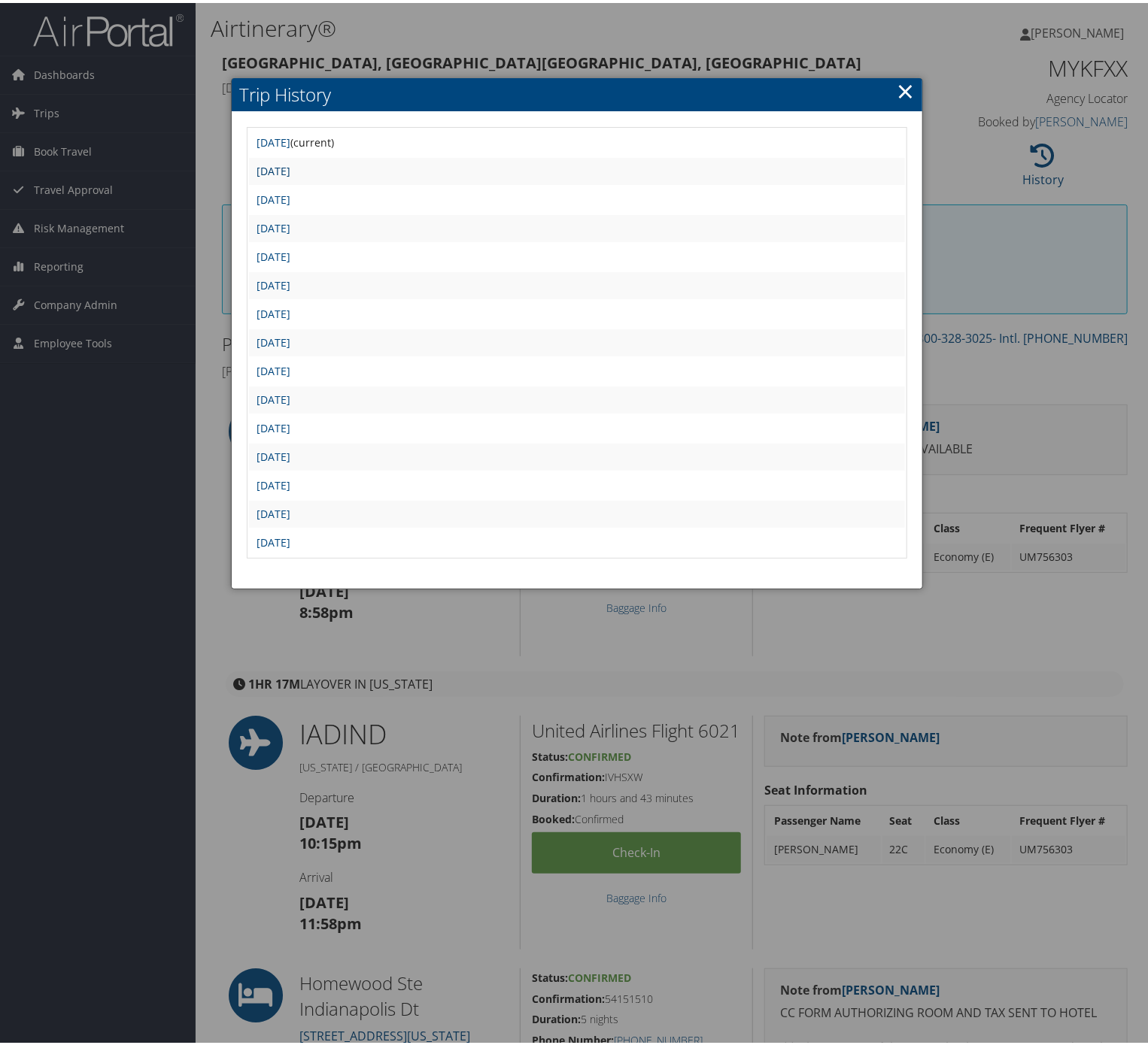
click at [290, 170] on link "Fri Aug 8 19:02:23 MDT 2025" at bounding box center [273, 168] width 34 height 14
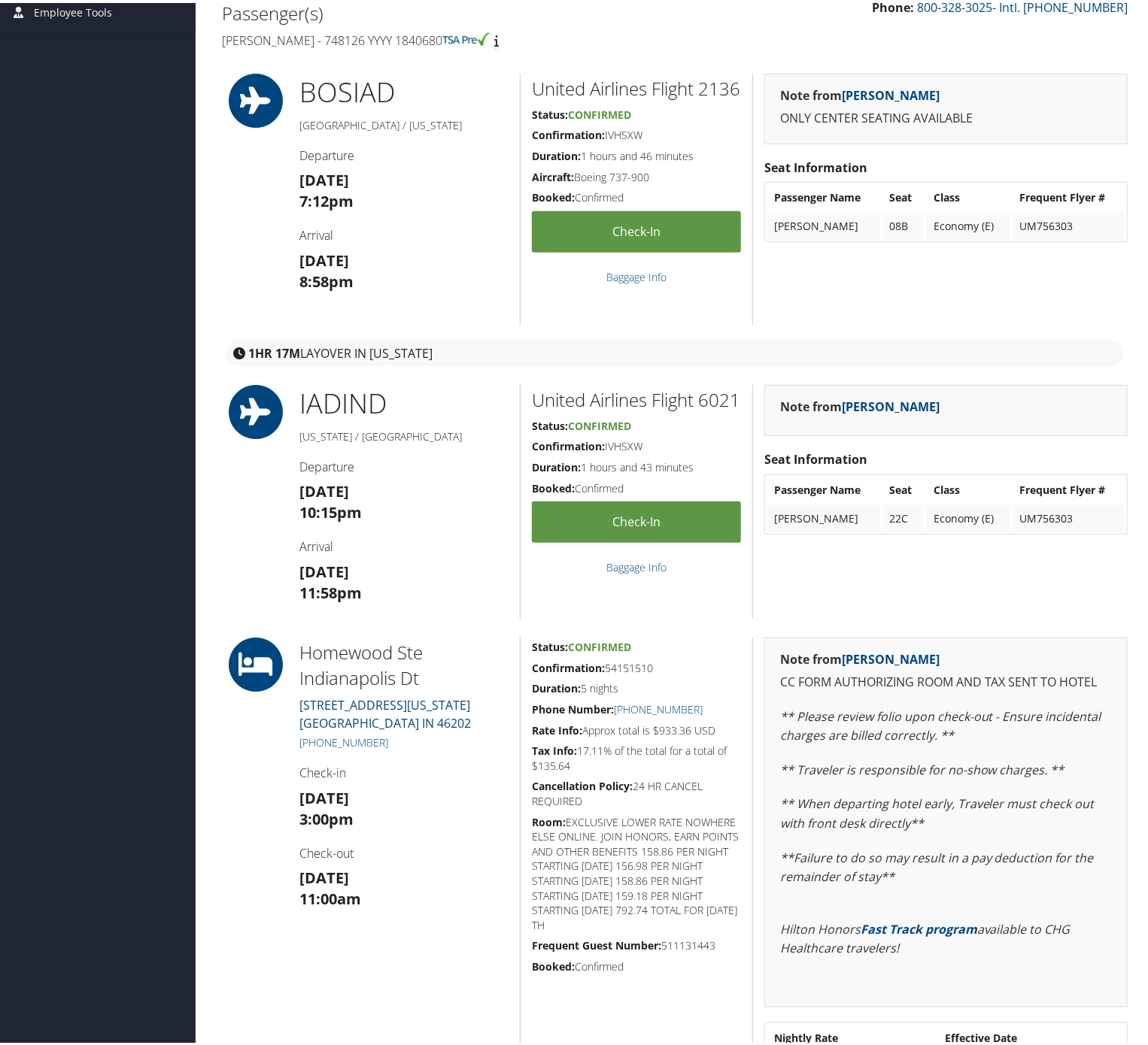
scroll to position [330, 0]
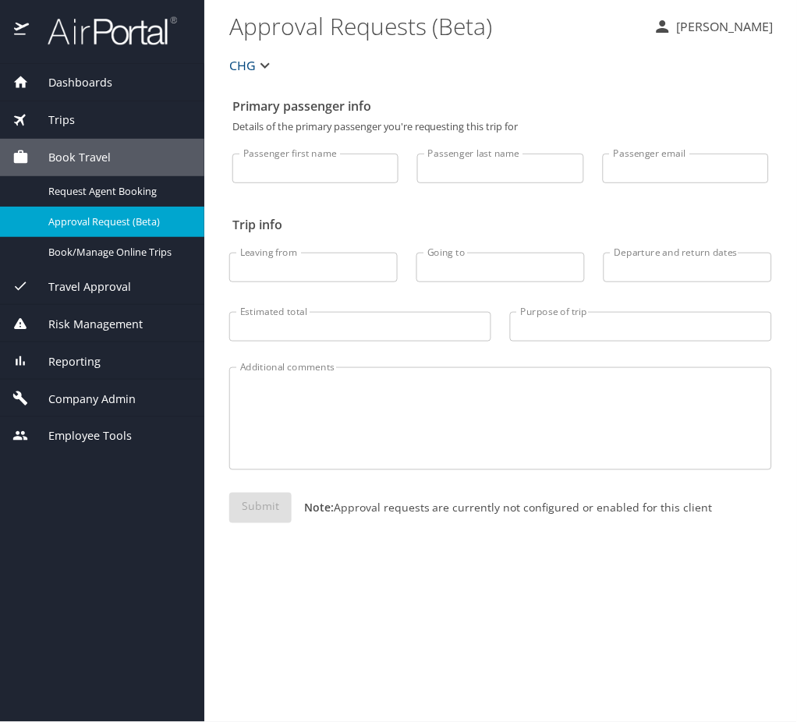
click at [115, 403] on span "Company Admin" at bounding box center [82, 399] width 107 height 17
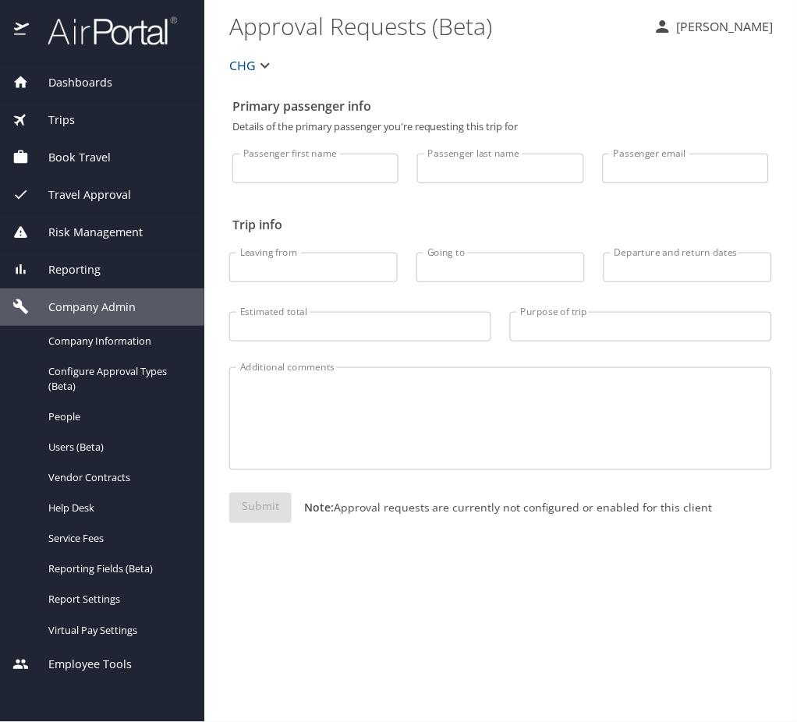
click at [97, 272] on span "Reporting" at bounding box center [65, 269] width 72 height 17
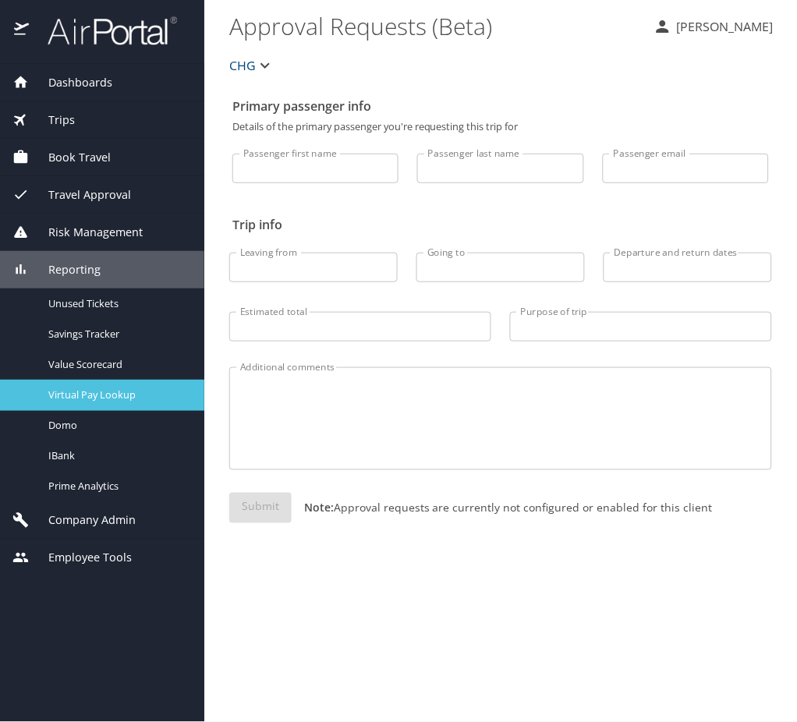
click at [132, 405] on link "Virtual Pay Lookup" at bounding box center [102, 395] width 204 height 30
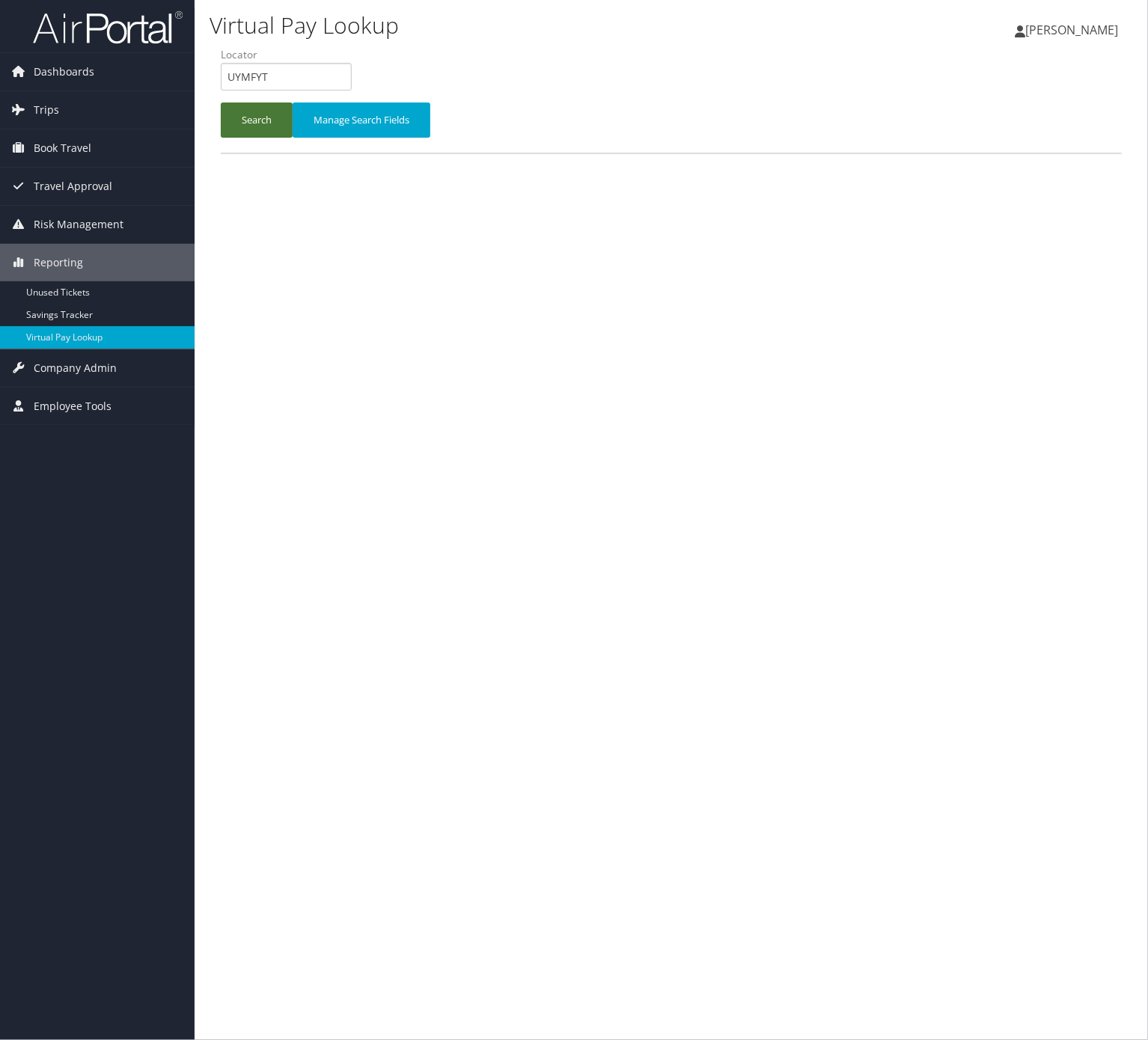
type input "UYMFYT"
drag, startPoint x: 272, startPoint y: 117, endPoint x: 332, endPoint y: 40, distance: 97.6
click at [272, 117] on button "Search" at bounding box center [256, 120] width 72 height 35
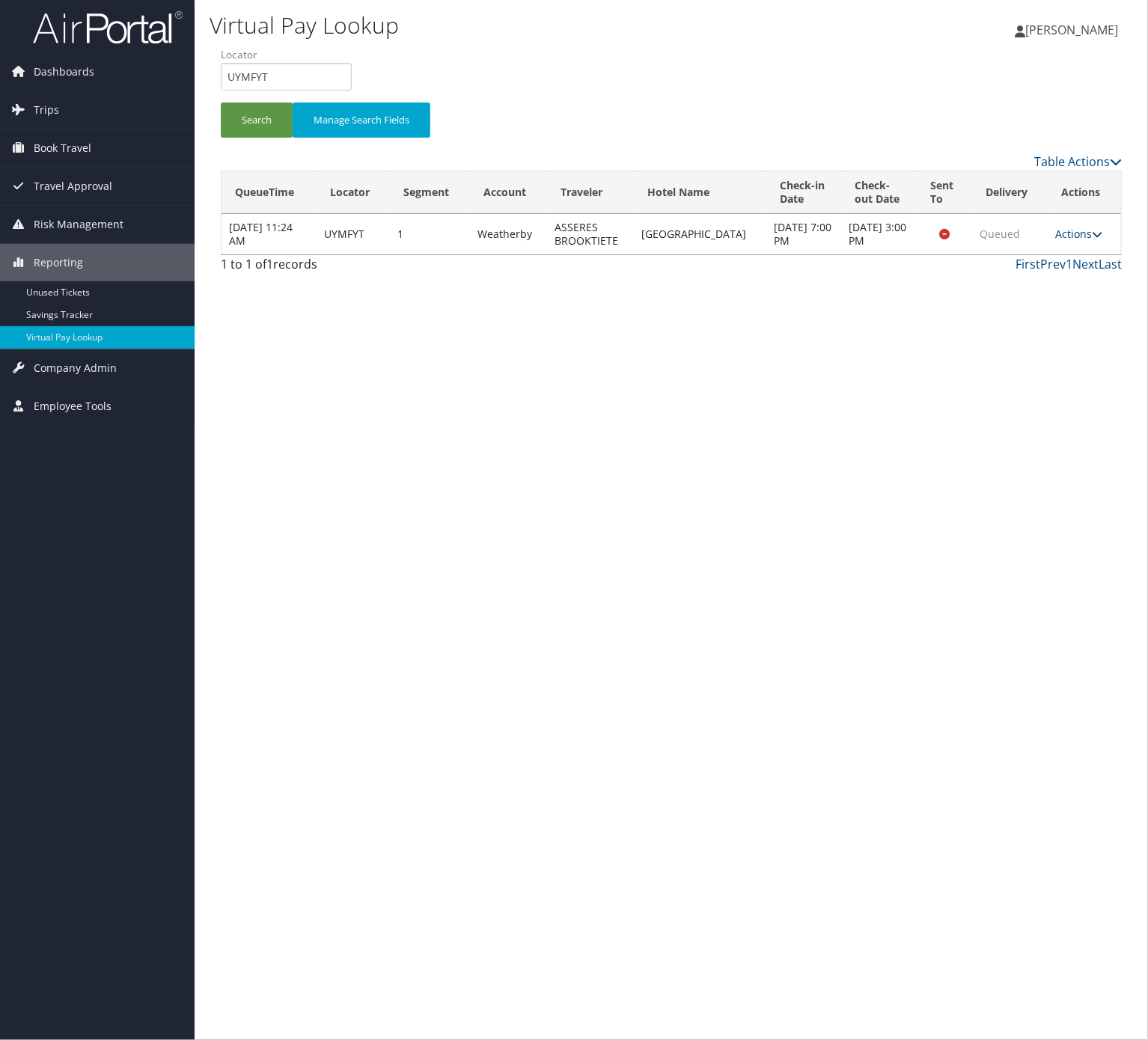
click at [1064, 239] on link "Actions" at bounding box center [1079, 233] width 47 height 14
click at [1052, 282] on link "Logs" at bounding box center [1046, 288] width 94 height 26
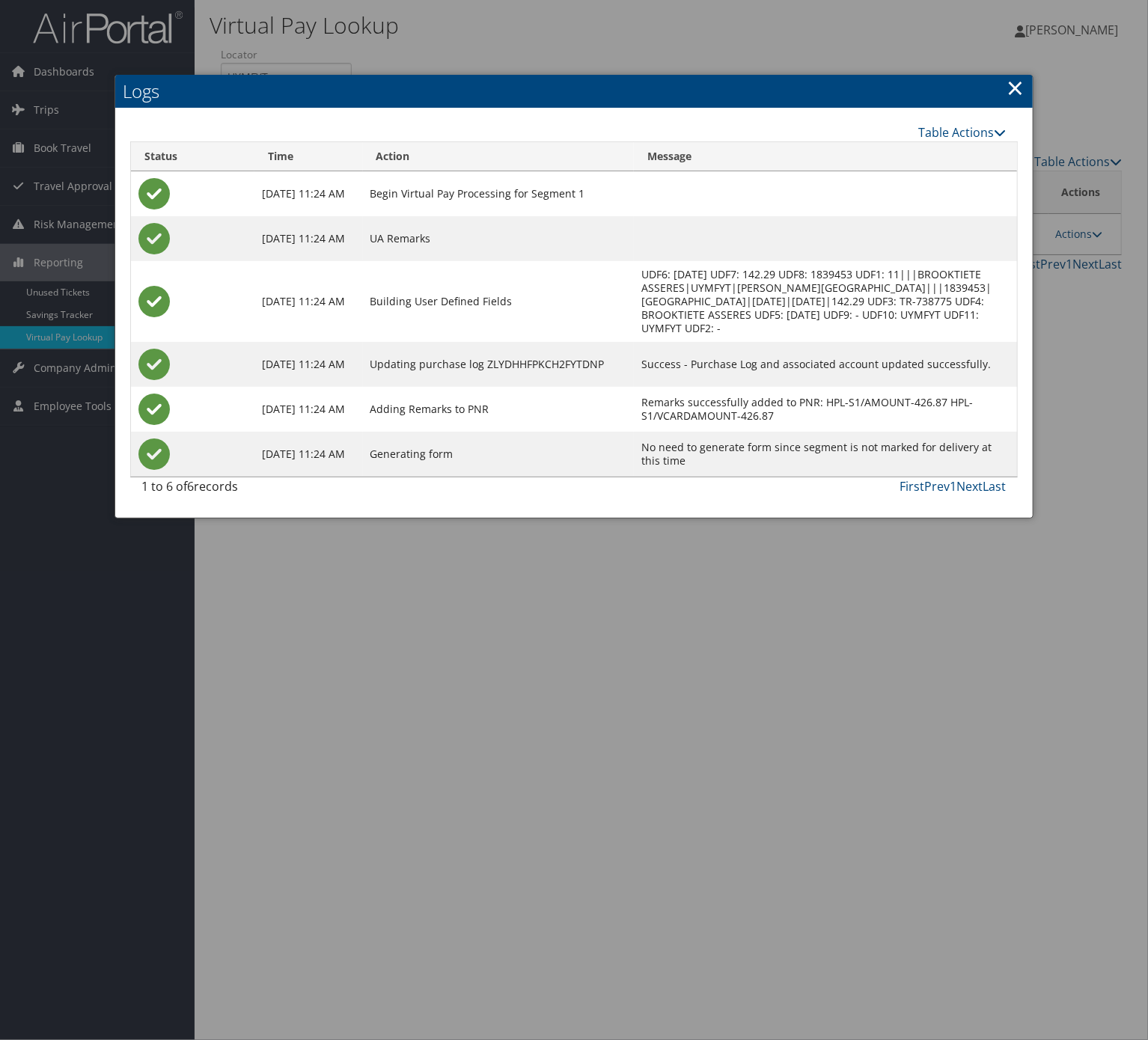
click at [1012, 88] on link "×" at bounding box center [1016, 87] width 17 height 30
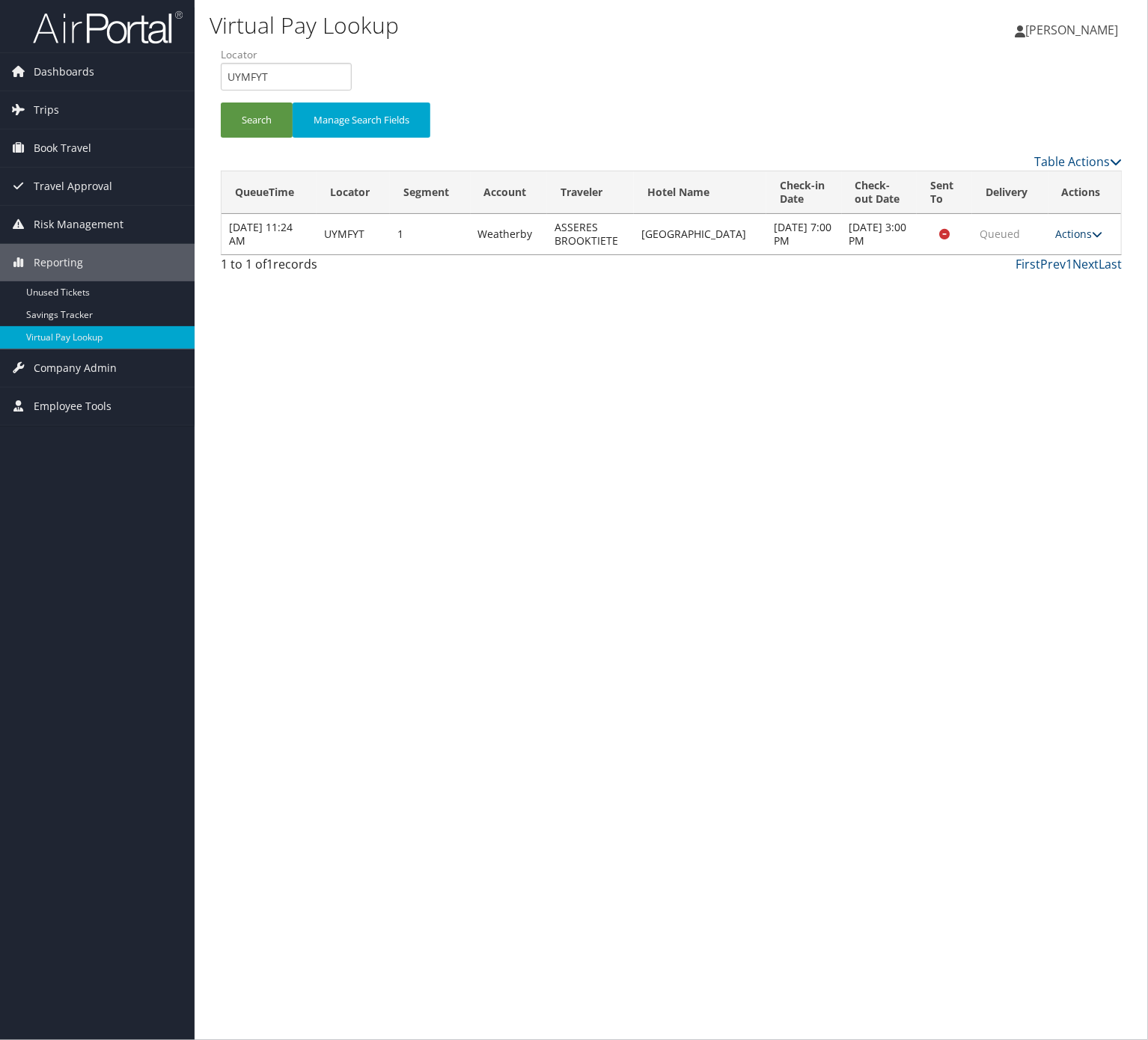
click at [1072, 238] on link "Actions" at bounding box center [1079, 233] width 47 height 14
click at [1047, 264] on link "Resend" at bounding box center [1046, 263] width 94 height 26
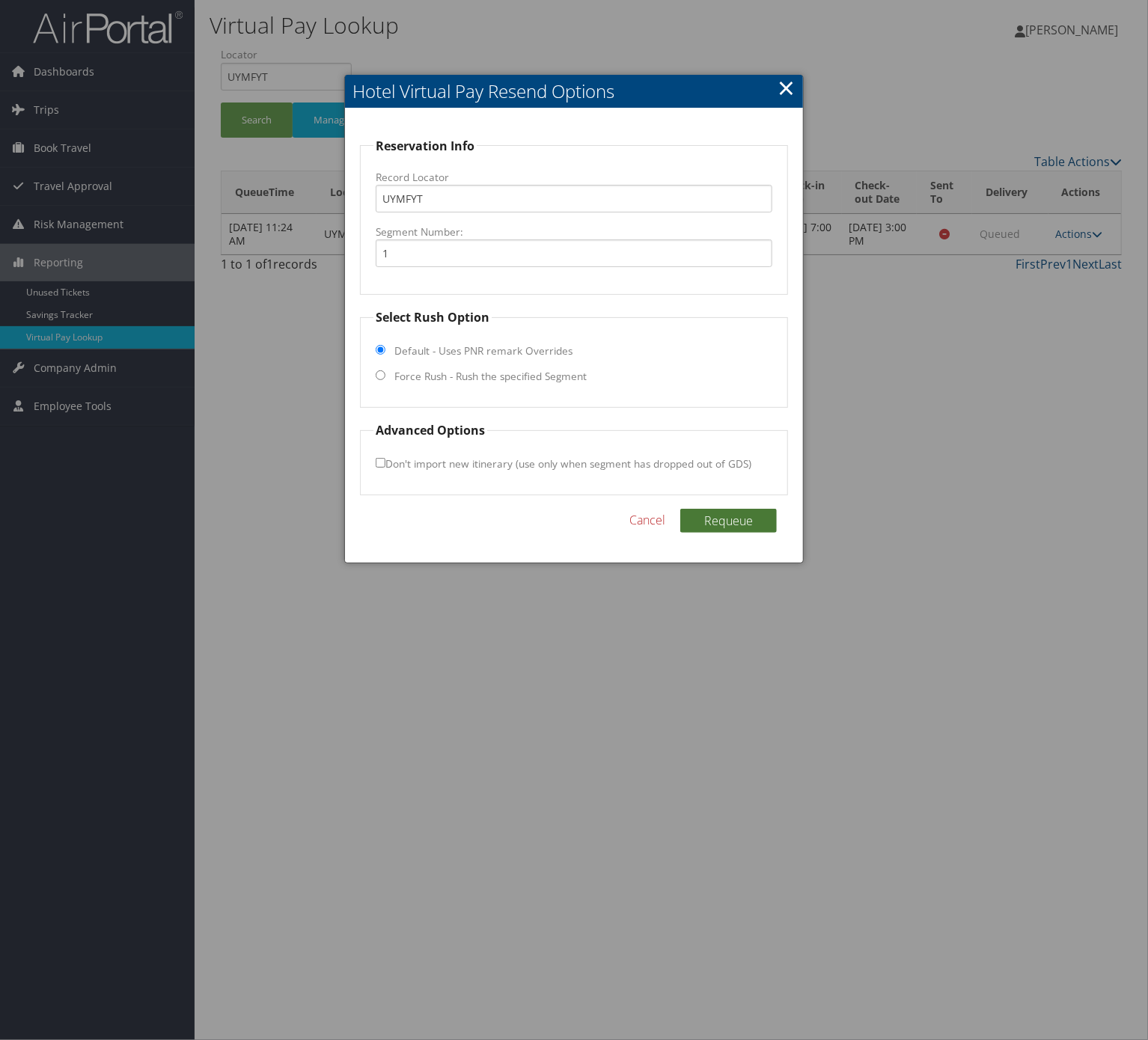
click at [735, 524] on button "Requeue" at bounding box center [728, 521] width 97 height 24
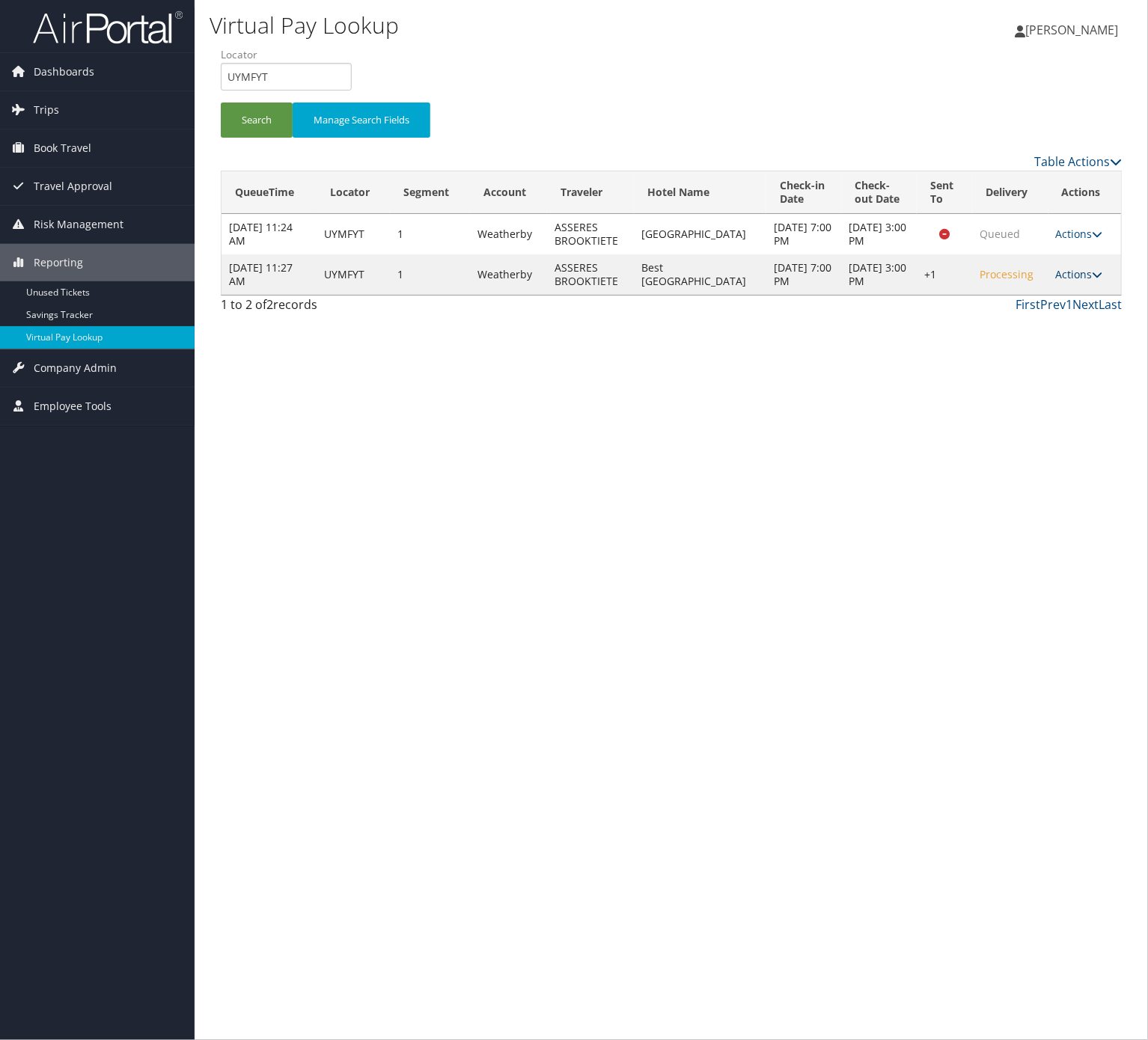
click at [1087, 281] on link "Actions" at bounding box center [1079, 274] width 47 height 14
click at [1057, 345] on link "Logs" at bounding box center [1030, 342] width 128 height 26
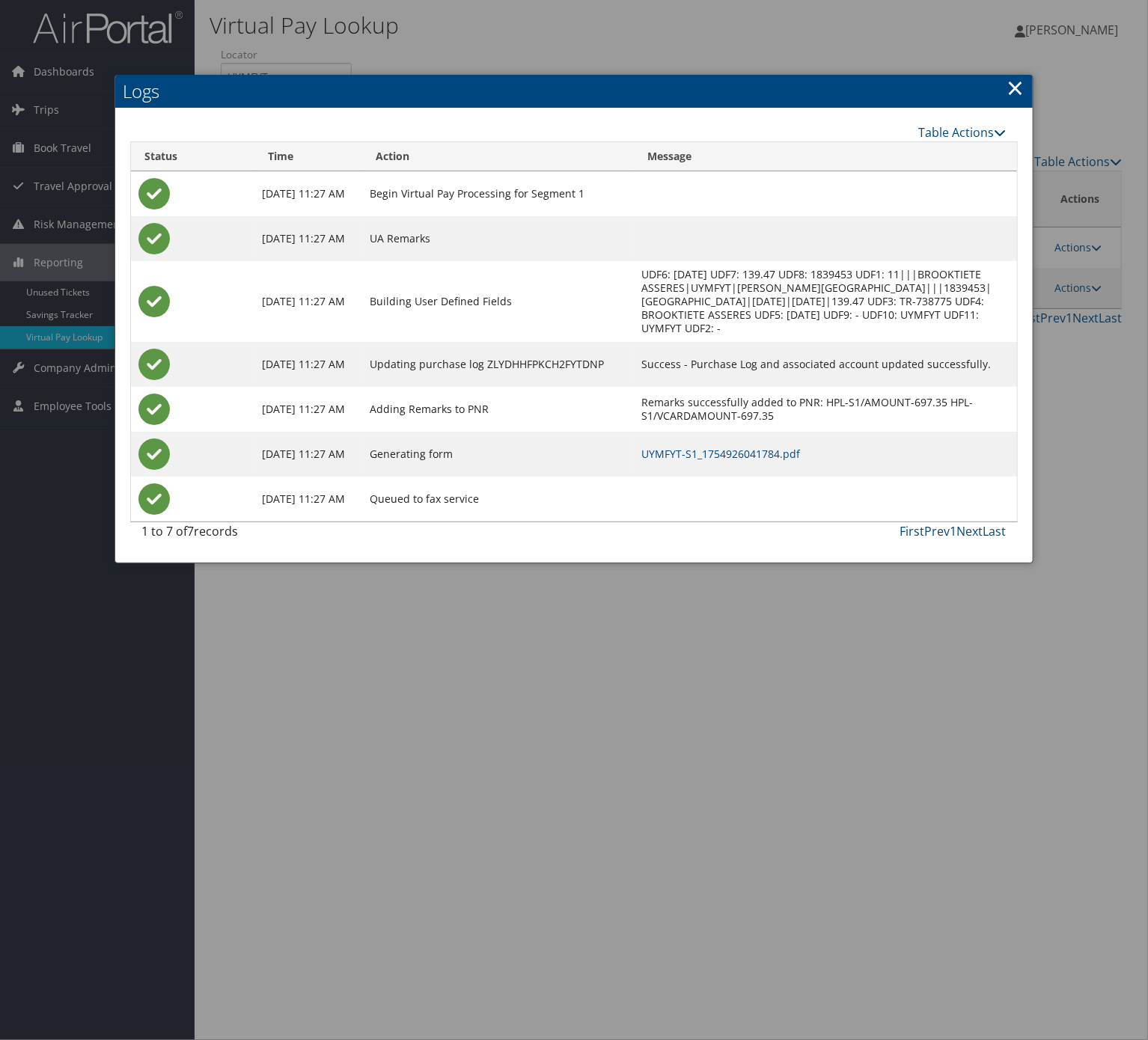
click at [793, 444] on td "UYMFYT-S1_1754926041784.pdf" at bounding box center [825, 454] width 383 height 45
click at [788, 455] on link "UYMFYT-S1_1754926041784.pdf" at bounding box center [720, 454] width 158 height 14
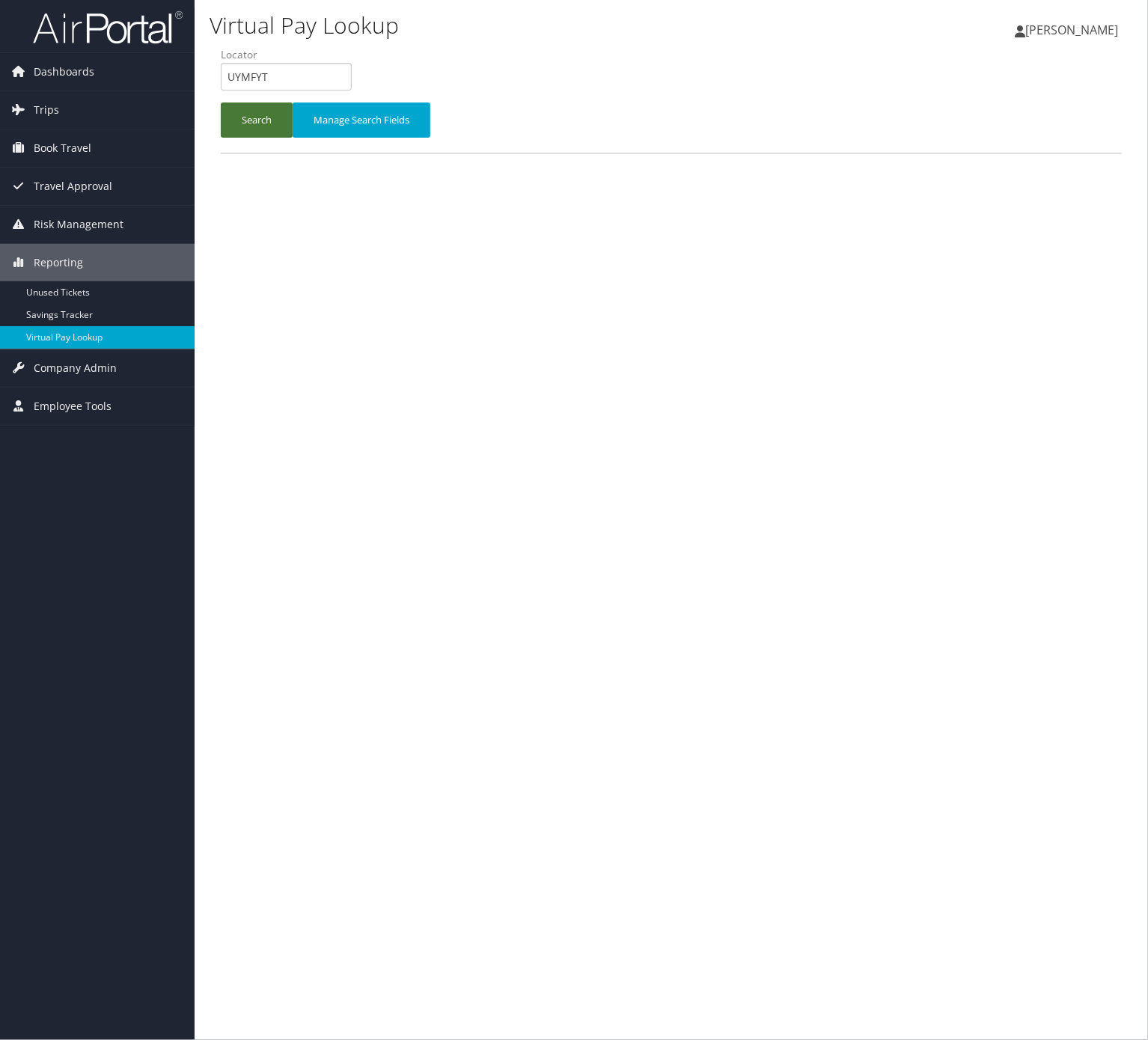
click at [244, 117] on button "Search" at bounding box center [256, 120] width 72 height 35
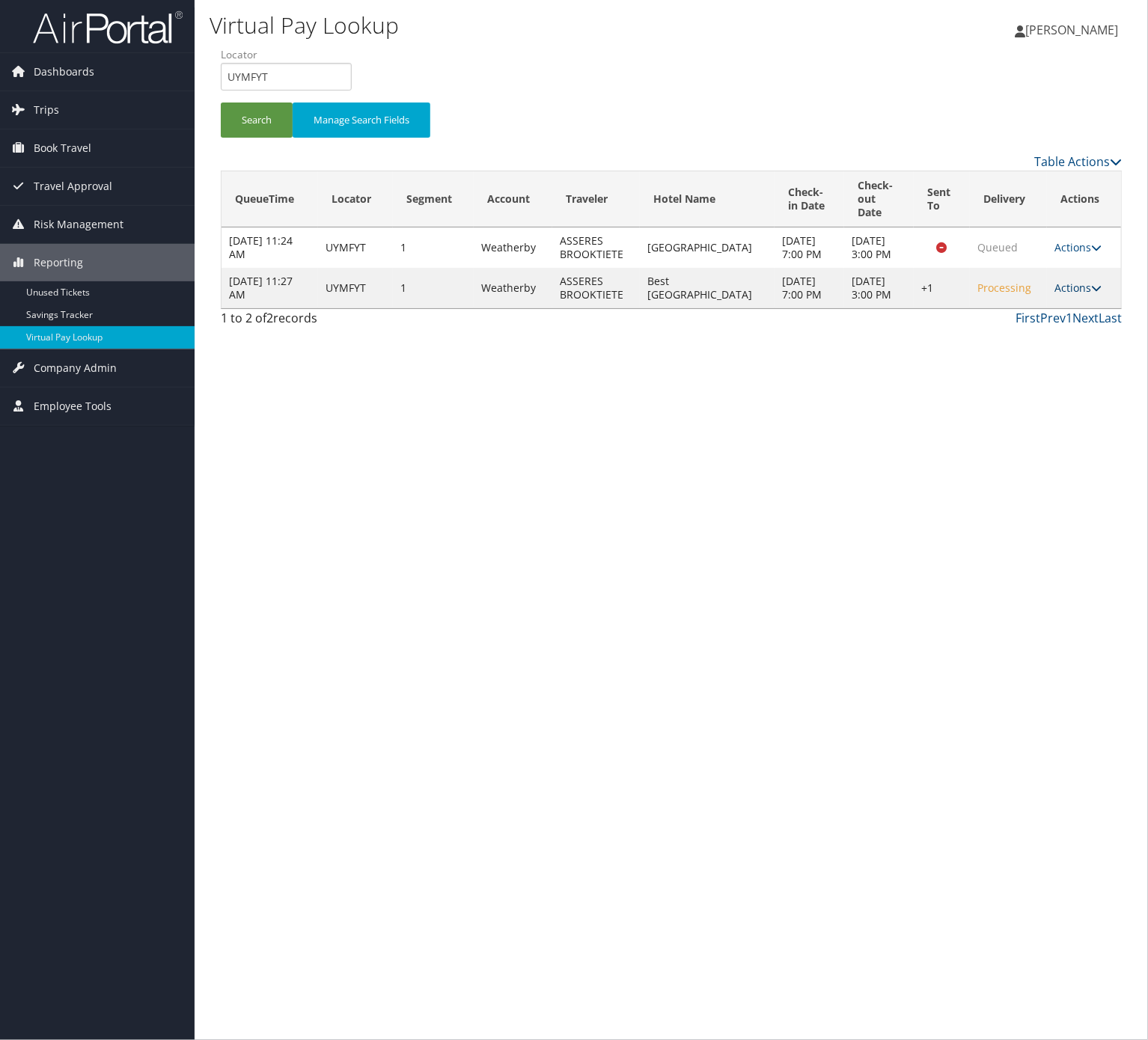
click at [1066, 295] on link "Actions" at bounding box center [1077, 288] width 47 height 14
click at [1015, 326] on link "Resend" at bounding box center [1031, 330] width 128 height 26
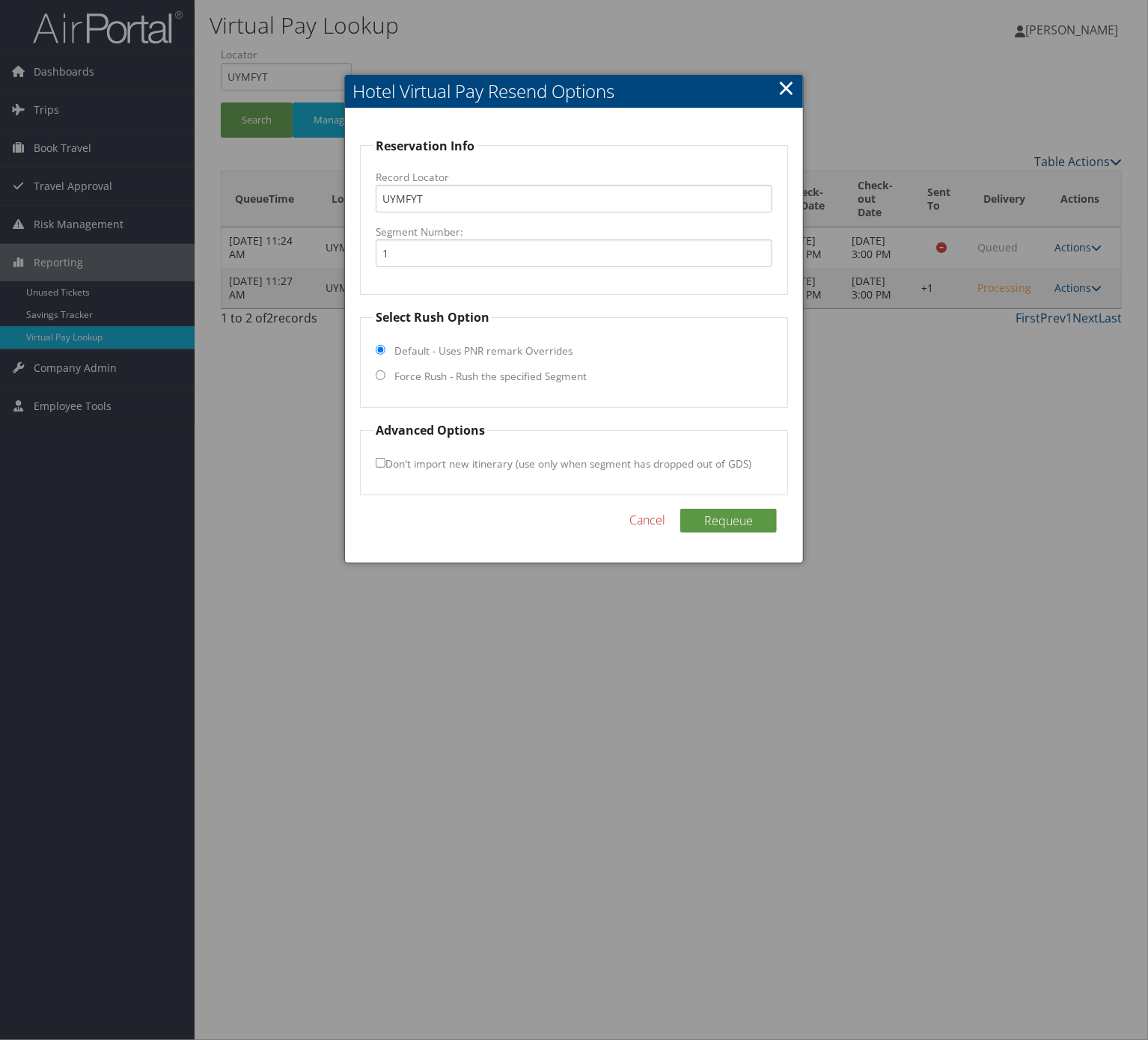
click at [523, 376] on label "Force Rush - Rush the specified Segment" at bounding box center [490, 377] width 193 height 15
click at [386, 376] on input "Force Rush - Rush the specified Segment" at bounding box center [381, 375] width 10 height 10
radio input "true"
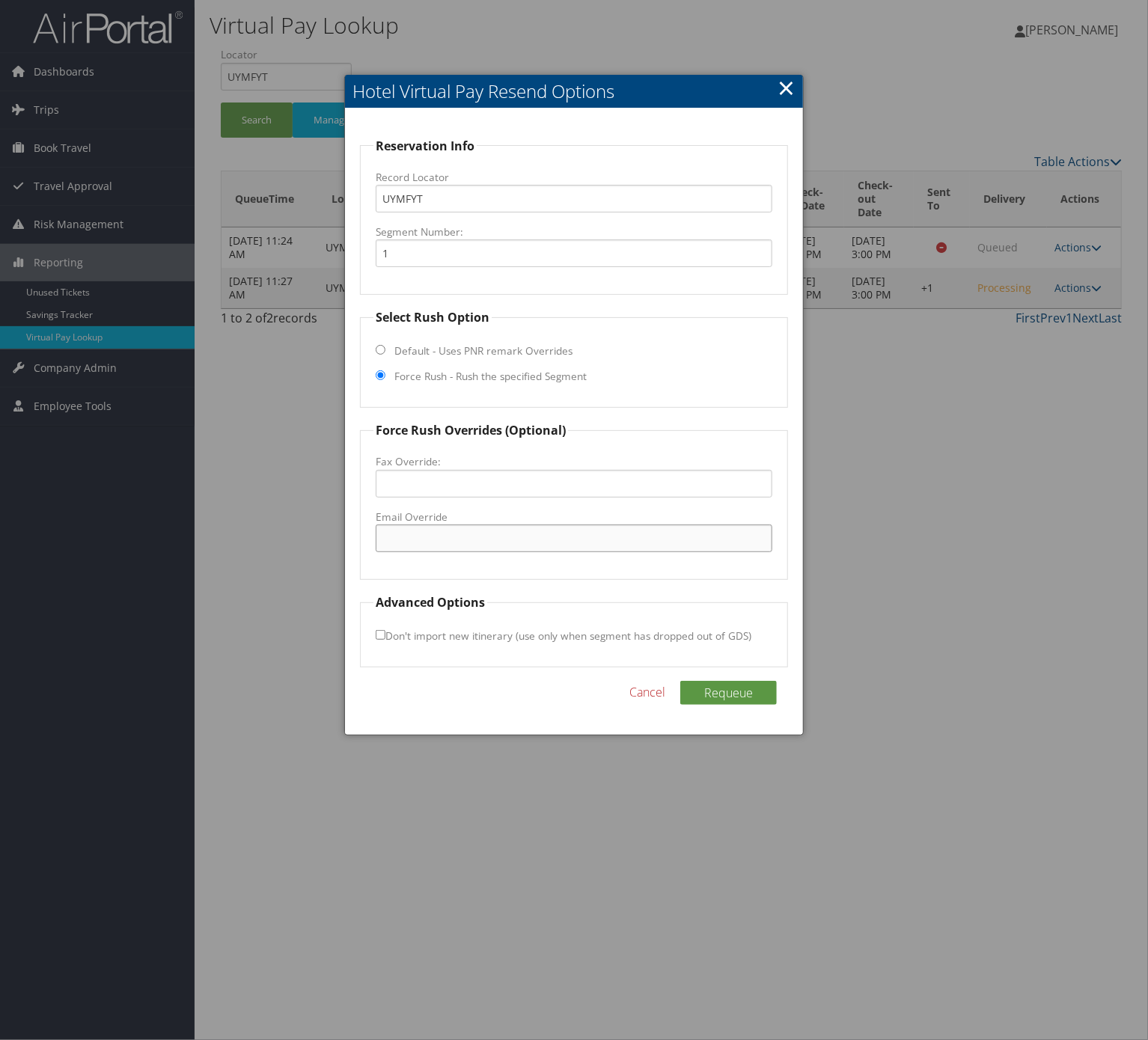
click at [523, 540] on input "Email Override" at bounding box center [574, 538] width 397 height 28
click at [659, 694] on link "Cancel" at bounding box center [646, 692] width 35 height 18
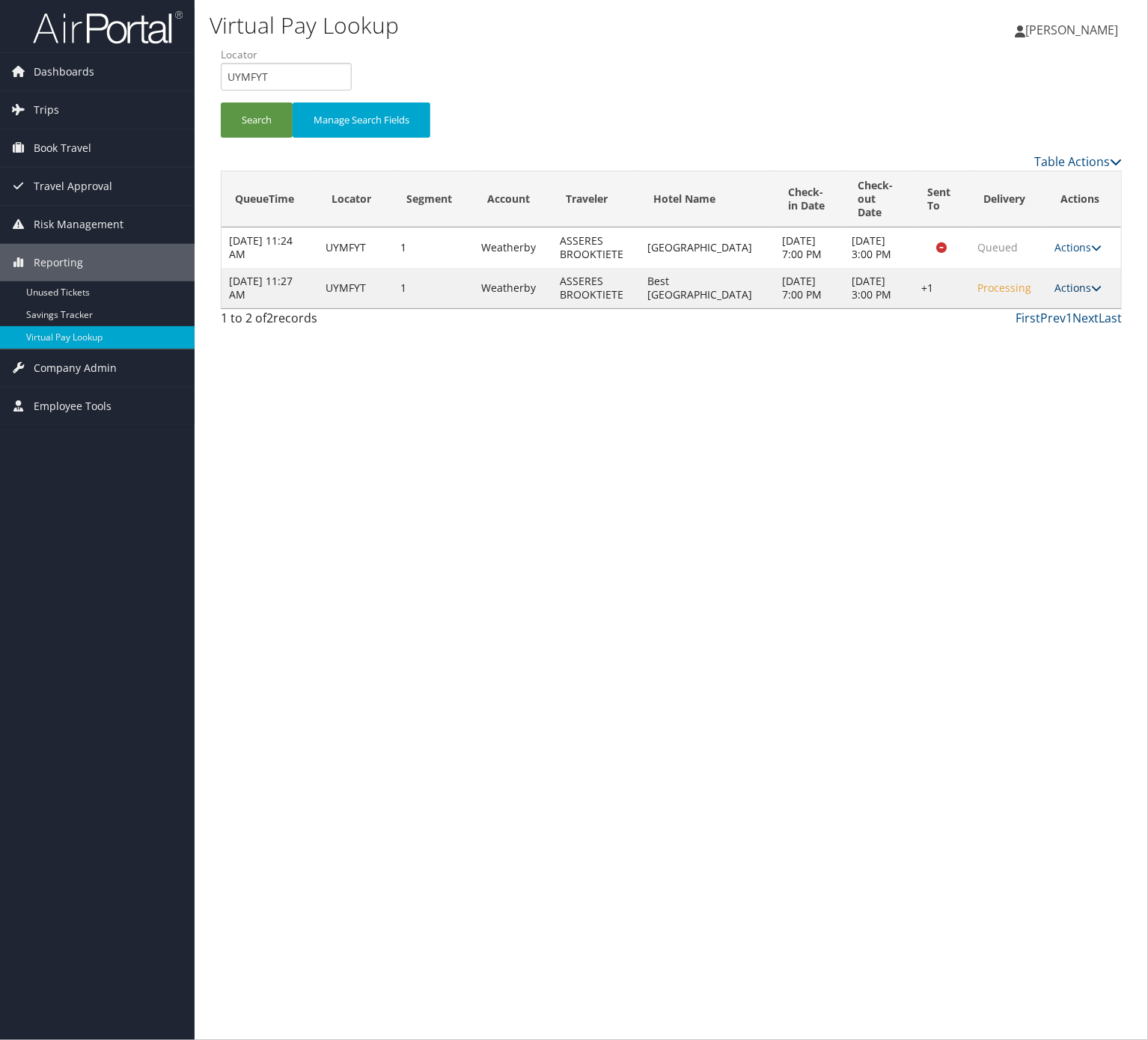
click at [1085, 295] on link "Actions" at bounding box center [1077, 288] width 47 height 14
click at [1032, 349] on link "Logs" at bounding box center [1031, 355] width 128 height 26
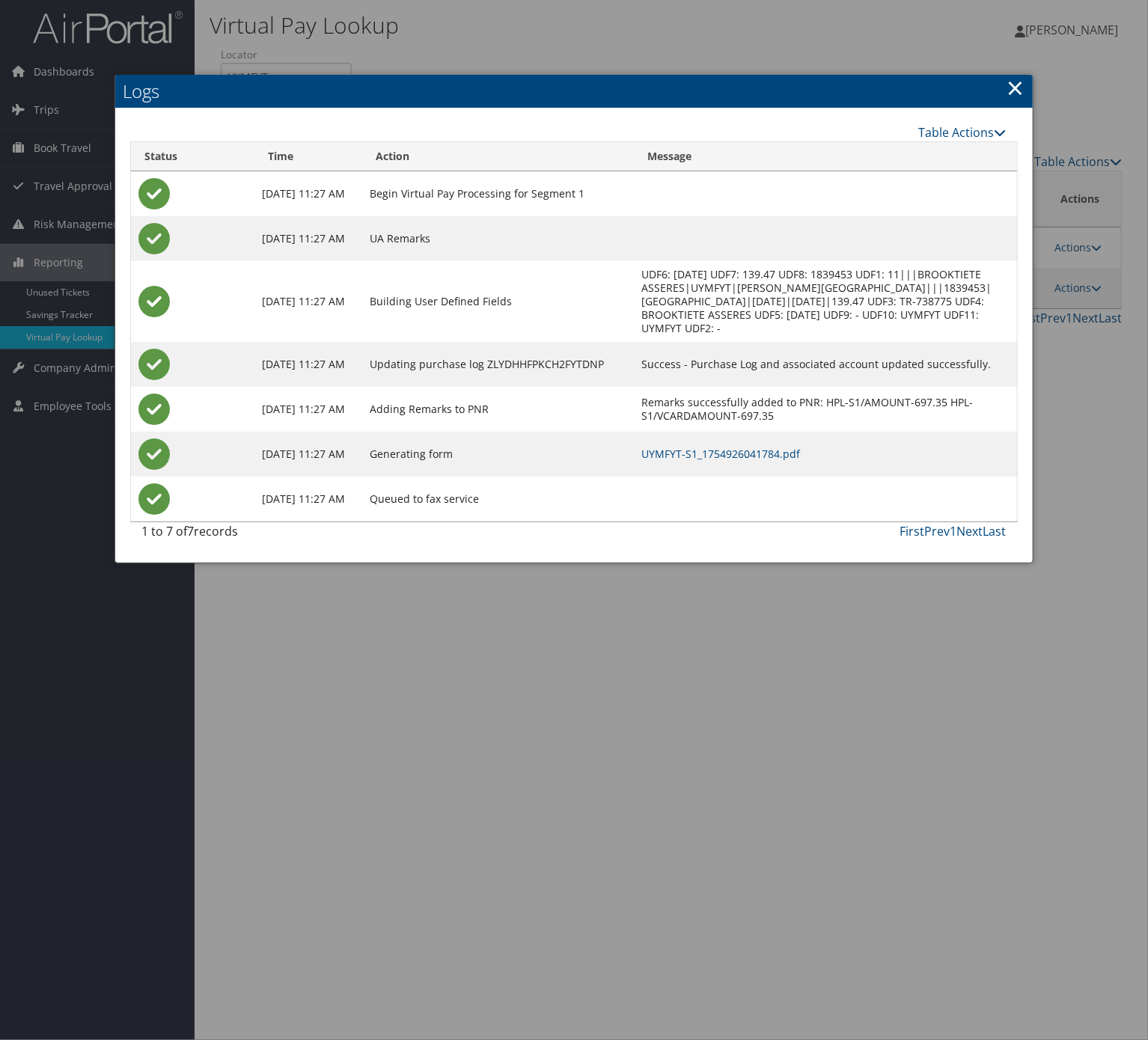
click at [785, 462] on td "UYMFYT-S1_1754926041784.pdf" at bounding box center [825, 454] width 383 height 45
click at [783, 451] on link "UYMFYT-S1_1754926041784.pdf" at bounding box center [720, 454] width 158 height 14
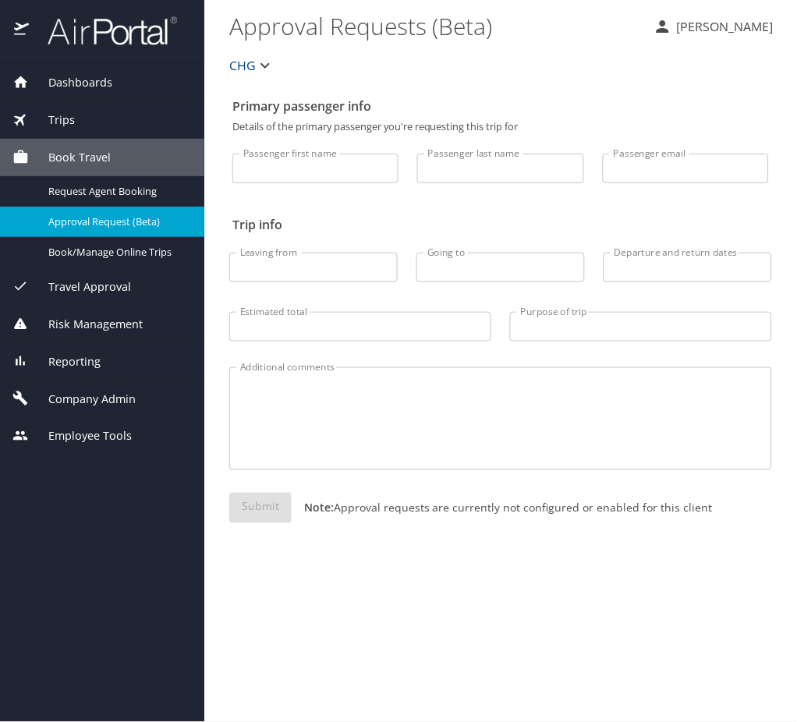
click at [85, 115] on div "Trips" at bounding box center [101, 120] width 179 height 17
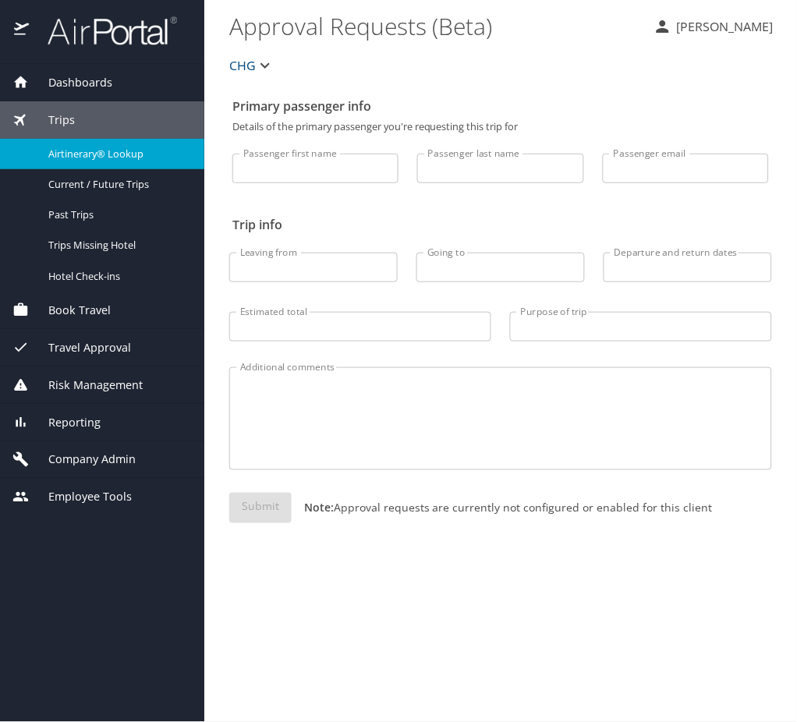
click at [169, 154] on span "Airtinerary® Lookup" at bounding box center [116, 154] width 137 height 15
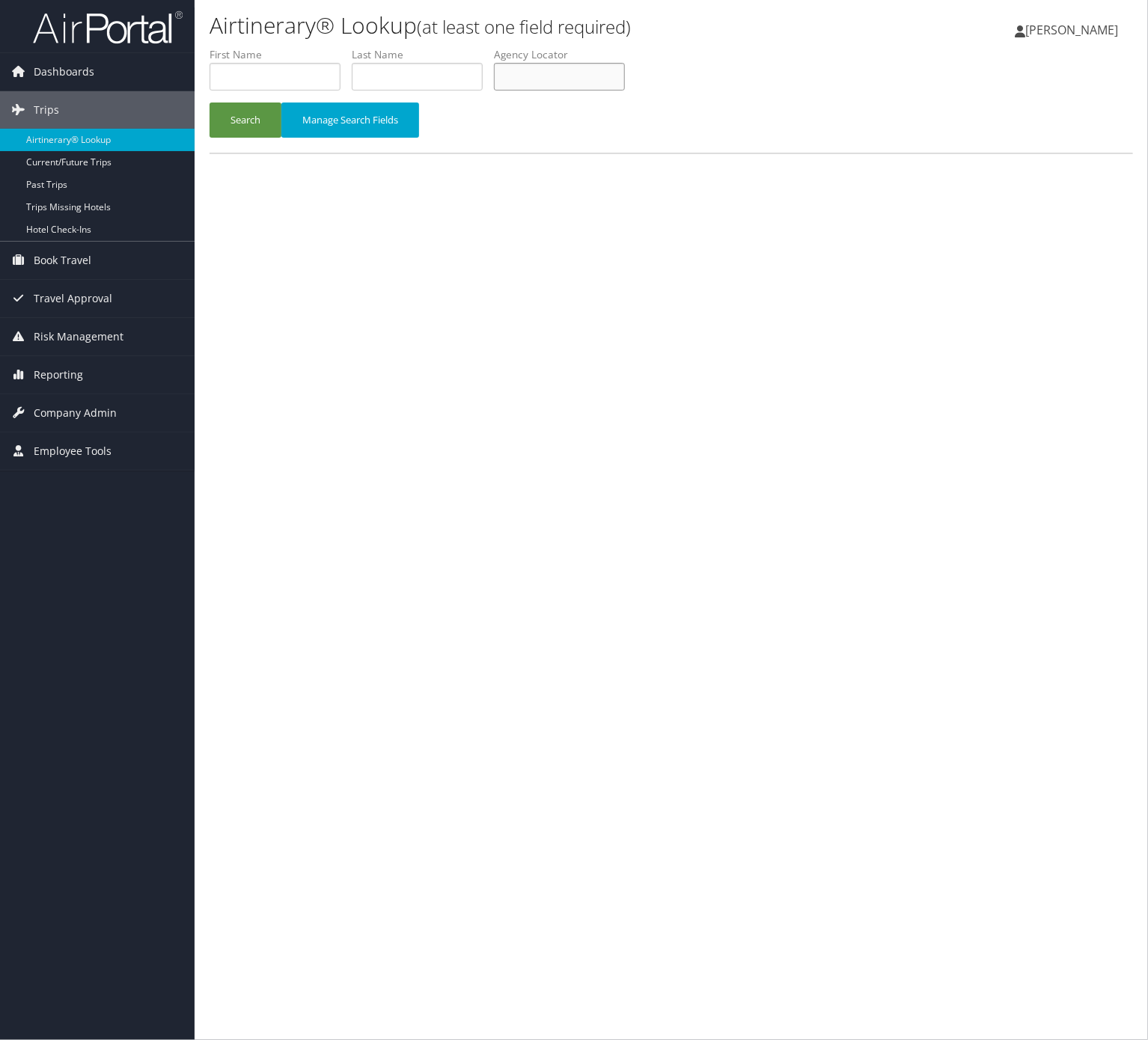
click at [605, 87] on input "text" at bounding box center [559, 77] width 131 height 28
paste input "SKLXBO"
type input "SKLXBO"
click at [251, 112] on button "Search" at bounding box center [245, 120] width 72 height 35
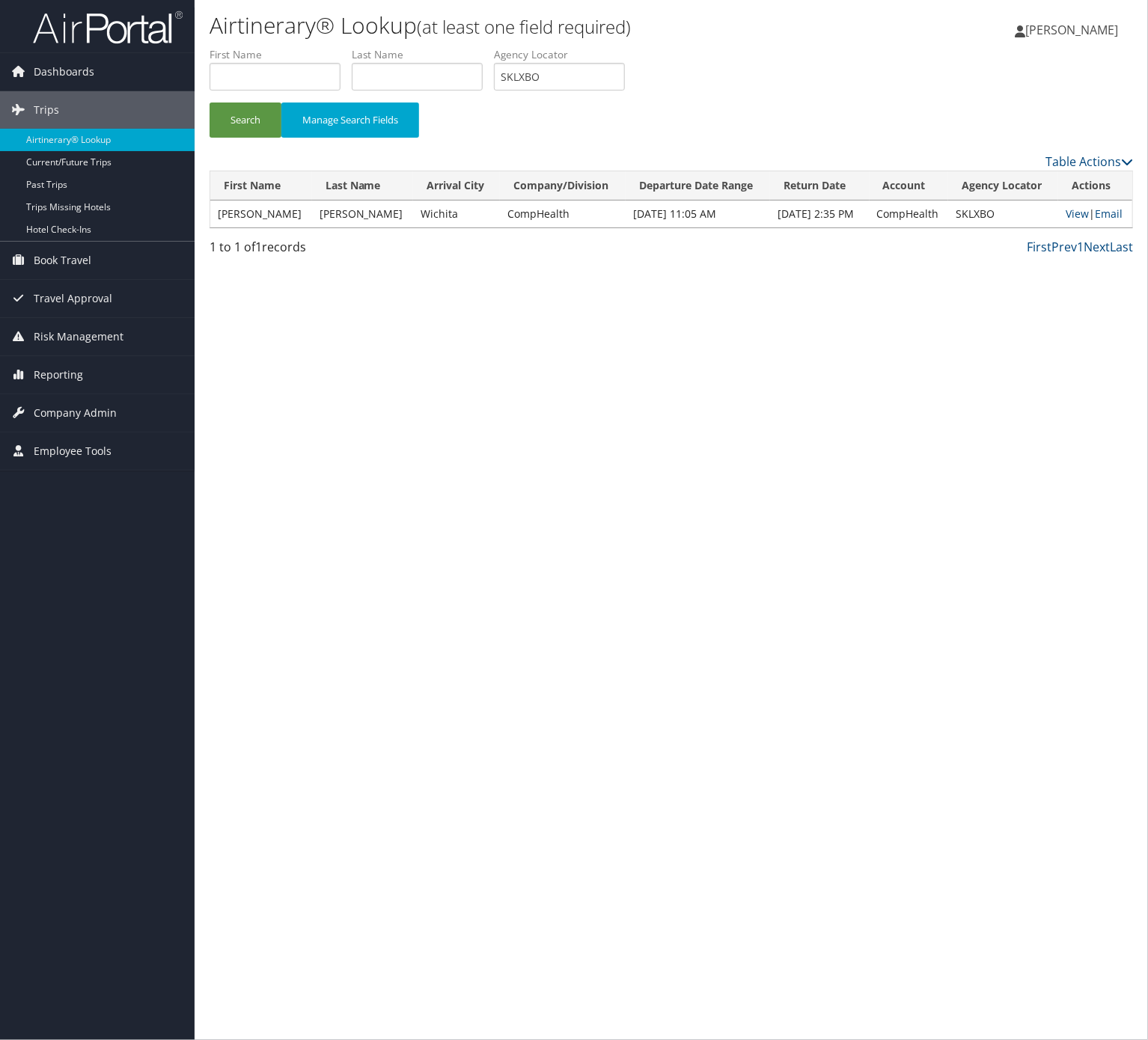
click at [1087, 211] on td "View | Email" at bounding box center [1094, 214] width 74 height 27
click at [1074, 211] on link "View" at bounding box center [1077, 213] width 23 height 14
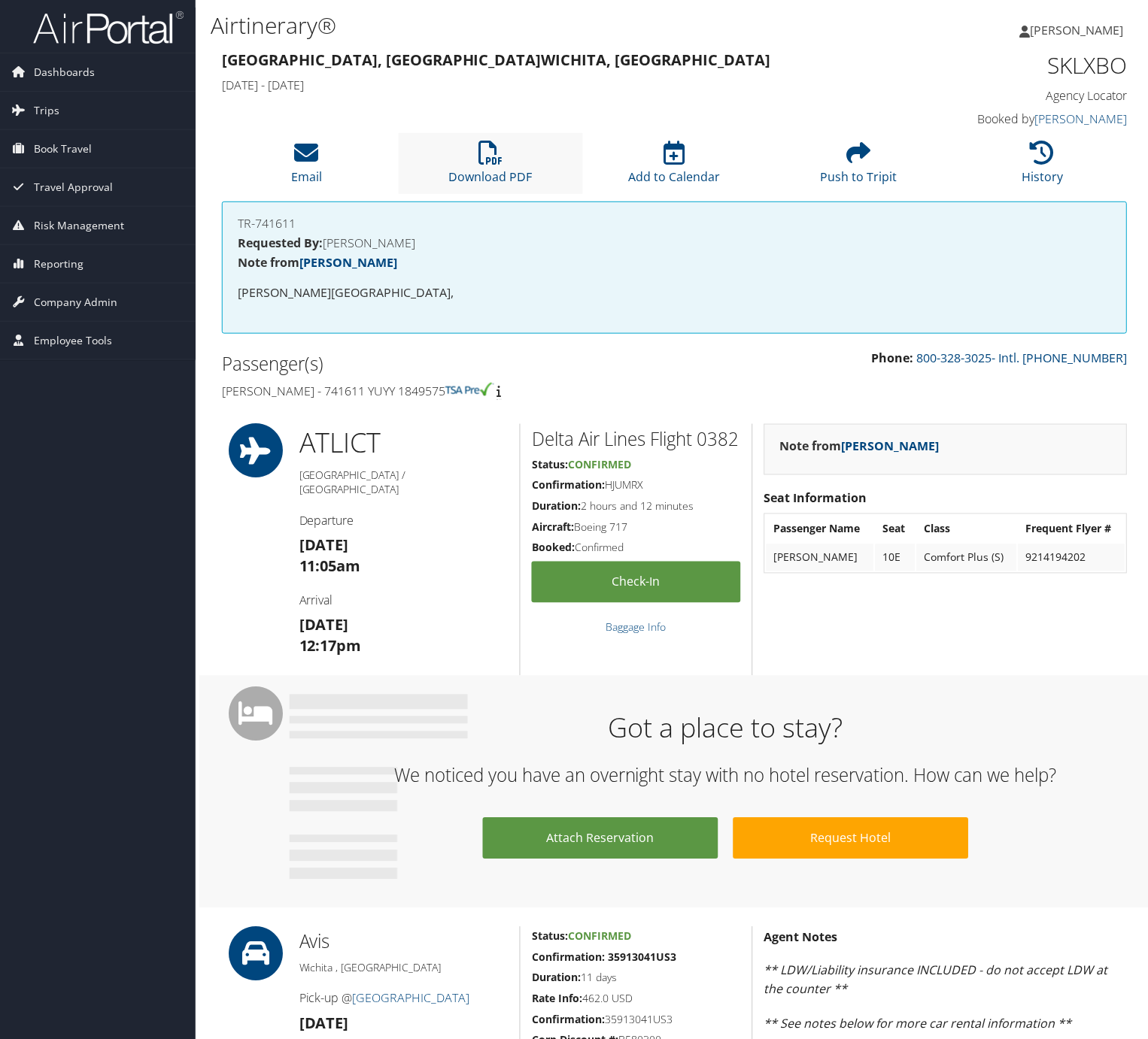
click at [464, 159] on li "Download PDF" at bounding box center [491, 163] width 184 height 61
